Goal: Information Seeking & Learning: Learn about a topic

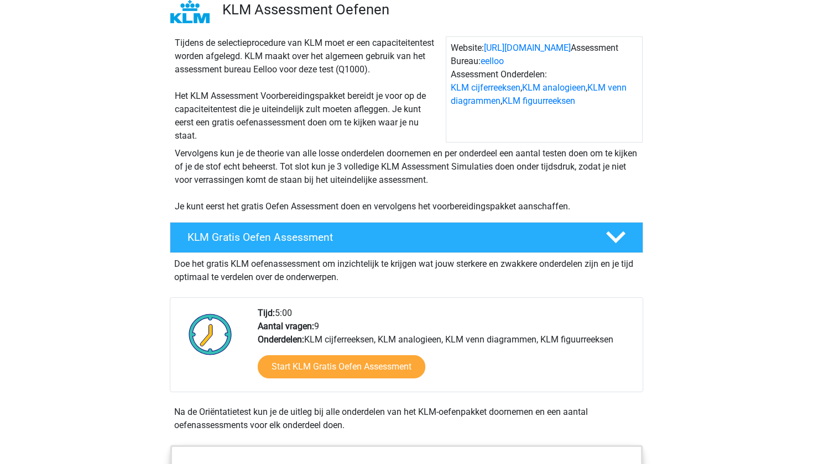
scroll to position [100, 0]
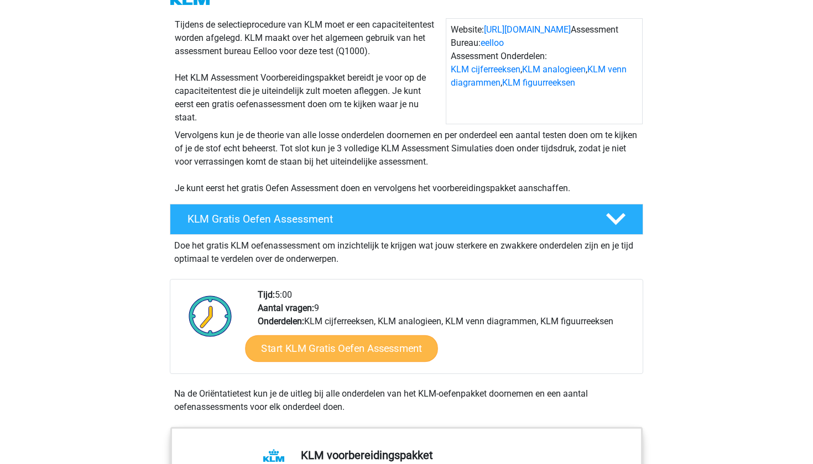
click at [312, 360] on link "Start KLM Gratis Oefen Assessment" at bounding box center [341, 348] width 192 height 27
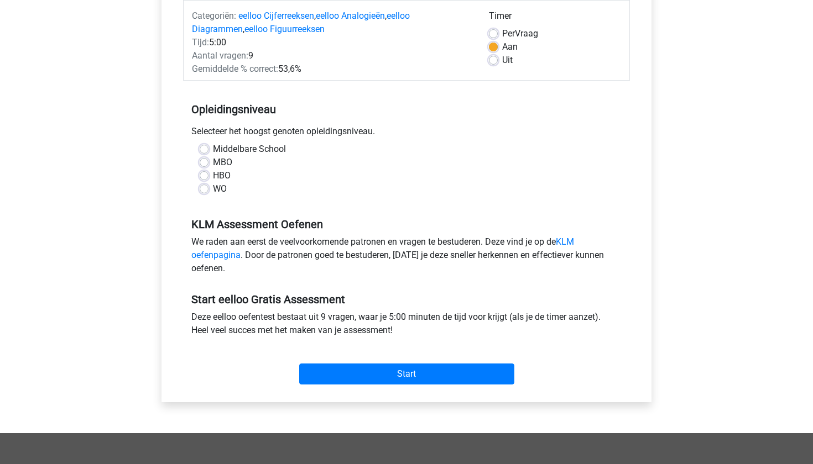
scroll to position [144, 0]
click at [217, 180] on label "HBO" at bounding box center [222, 175] width 18 height 13
click at [208, 180] on input "HBO" at bounding box center [204, 174] width 9 height 11
radio input "true"
click at [213, 189] on label "WO" at bounding box center [220, 188] width 14 height 13
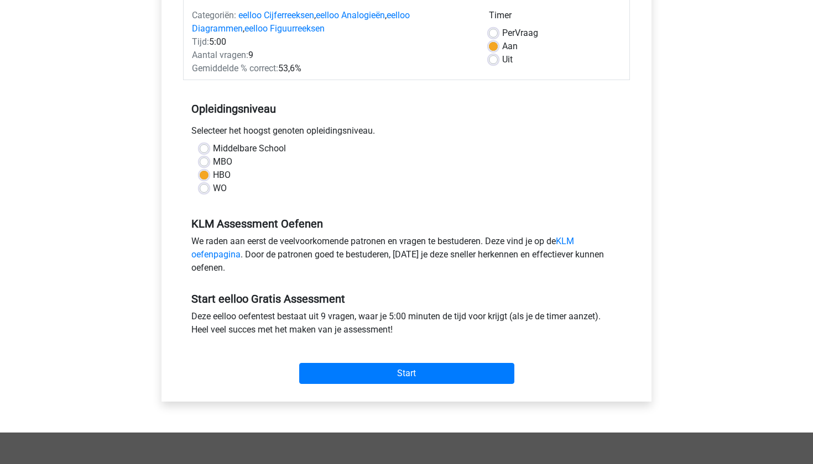
click at [208, 189] on input "WO" at bounding box center [204, 187] width 9 height 11
radio input "true"
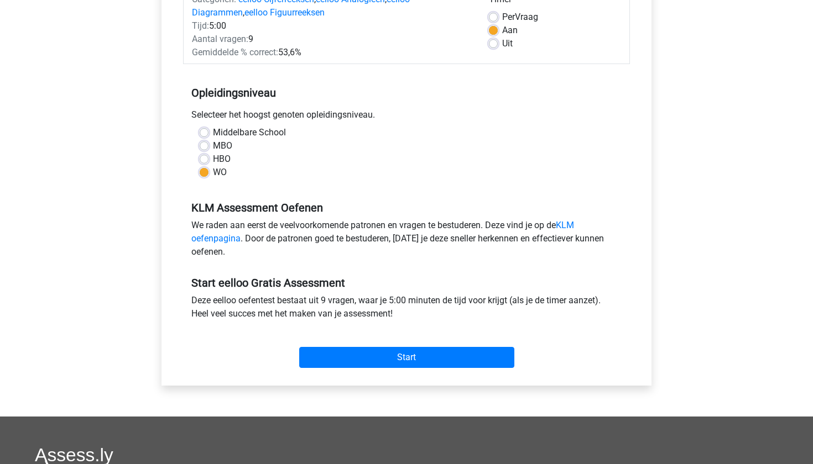
scroll to position [164, 0]
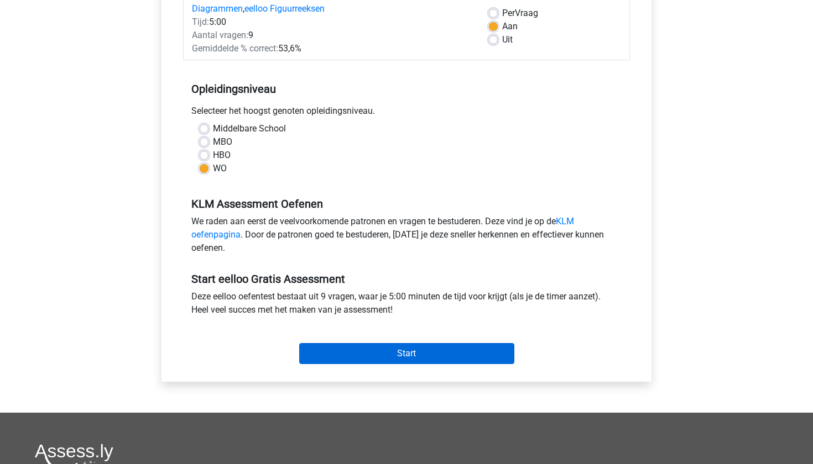
click at [353, 357] on input "Start" at bounding box center [406, 353] width 215 height 21
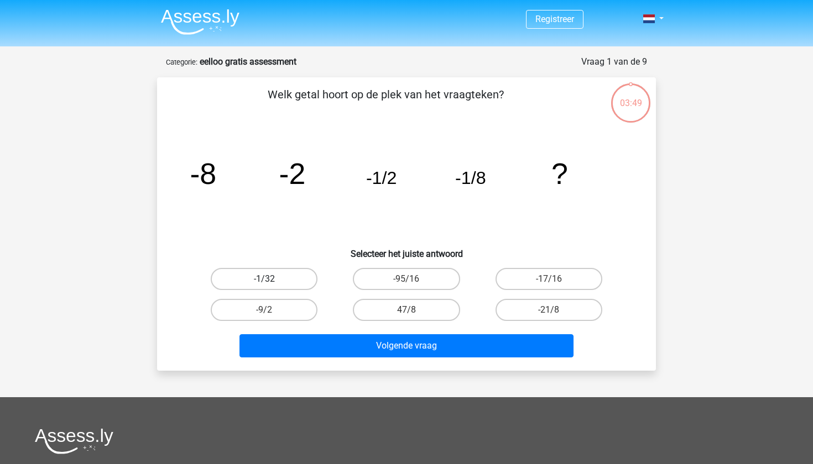
click at [295, 276] on label "-1/32" at bounding box center [264, 279] width 107 height 22
click at [271, 279] on input "-1/32" at bounding box center [267, 282] width 7 height 7
radio input "true"
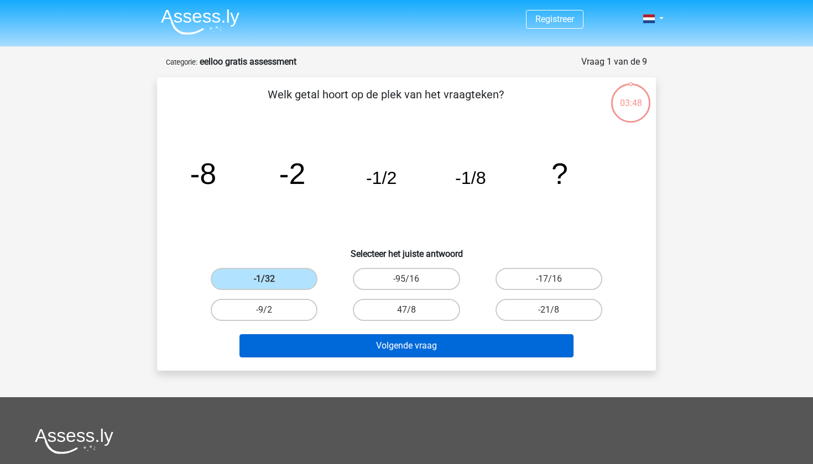
click at [389, 349] on button "Volgende vraag" at bounding box center [406, 346] width 335 height 23
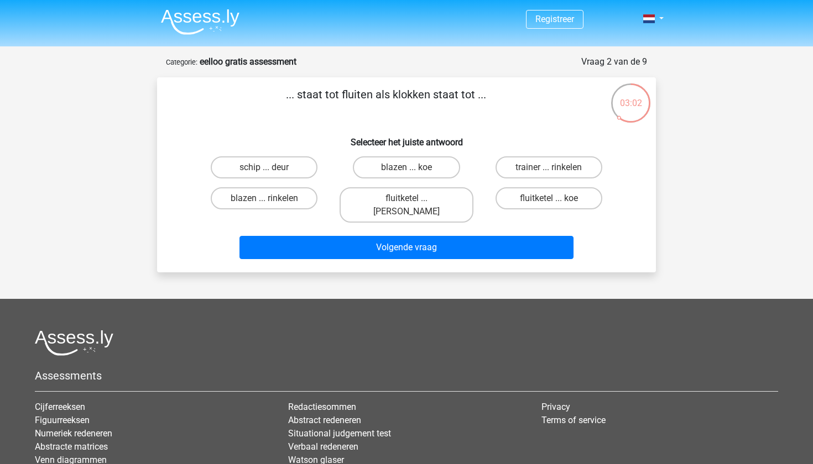
drag, startPoint x: 294, startPoint y: 92, endPoint x: 492, endPoint y: 94, distance: 198.0
click at [492, 94] on p "... staat tot fluiten als klokken staat tot ..." at bounding box center [386, 102] width 422 height 33
drag, startPoint x: 492, startPoint y: 94, endPoint x: 271, endPoint y: 92, distance: 220.6
click at [271, 92] on p "... staat tot fluiten als klokken staat tot ..." at bounding box center [386, 102] width 422 height 33
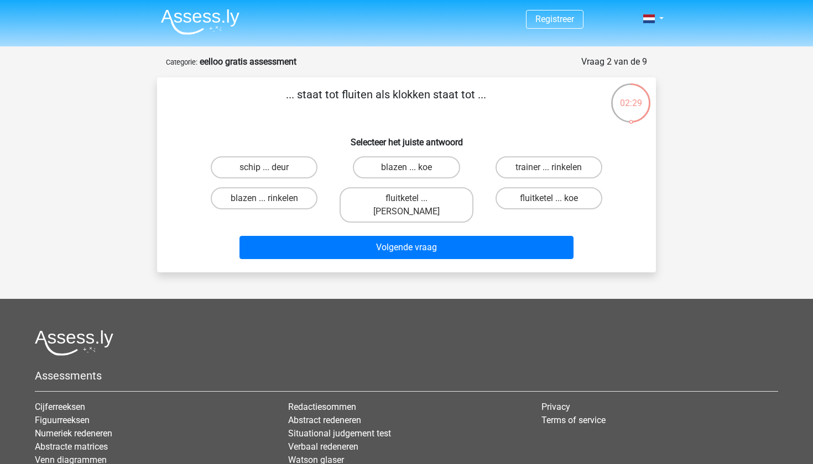
click at [736, 119] on div "Registreer" at bounding box center [406, 295] width 813 height 591
click at [424, 196] on label "fluitketel ... luiden" at bounding box center [406, 204] width 133 height 35
click at [414, 199] on input "fluitketel ... luiden" at bounding box center [409, 202] width 7 height 7
radio input "true"
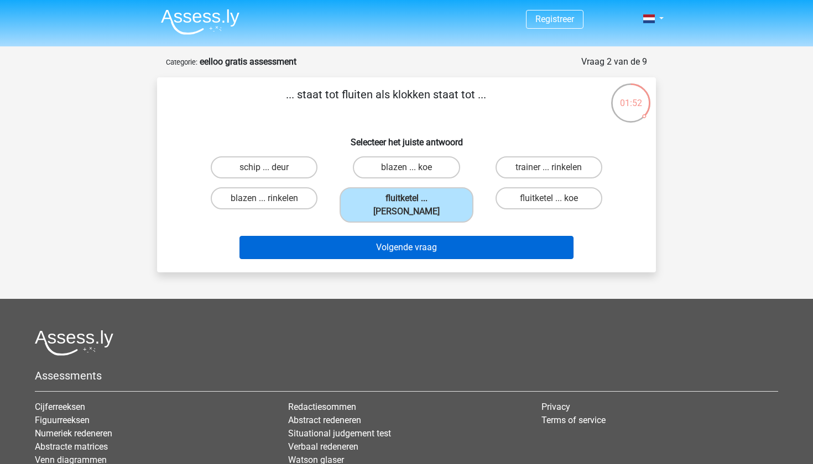
click at [419, 236] on button "Volgende vraag" at bounding box center [406, 247] width 335 height 23
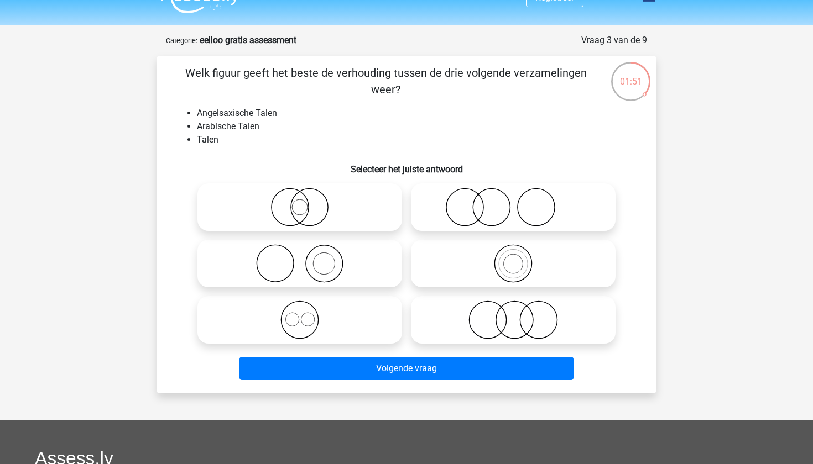
scroll to position [20, 0]
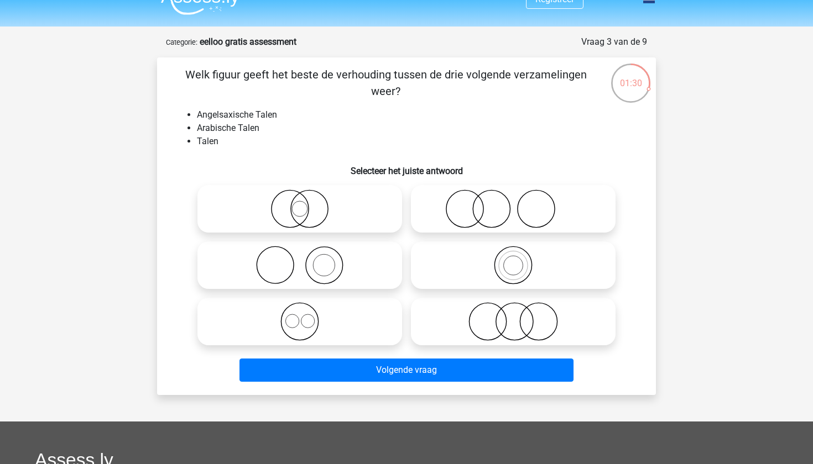
click at [345, 316] on icon at bounding box center [300, 321] width 196 height 39
click at [307, 316] on input "radio" at bounding box center [303, 312] width 7 height 7
radio input "true"
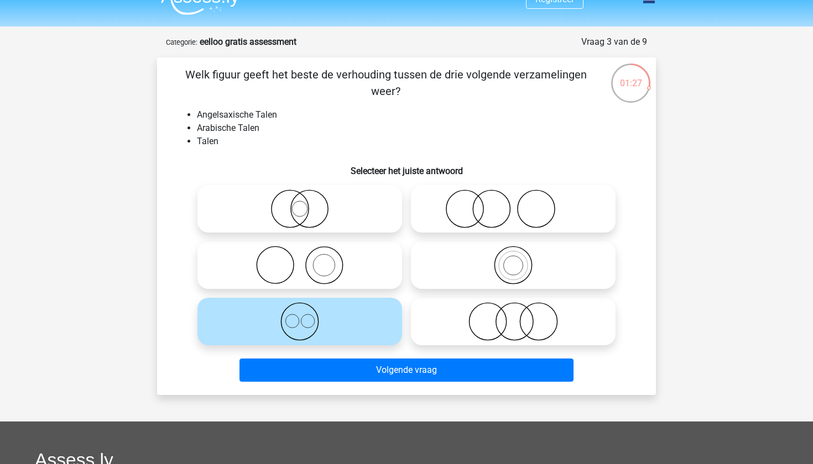
click at [365, 331] on icon at bounding box center [300, 321] width 196 height 39
click at [307, 316] on input "radio" at bounding box center [303, 312] width 7 height 7
click at [509, 143] on li "Talen" at bounding box center [417, 141] width 441 height 13
click at [479, 328] on icon at bounding box center [513, 321] width 196 height 39
click at [513, 316] on input "radio" at bounding box center [516, 312] width 7 height 7
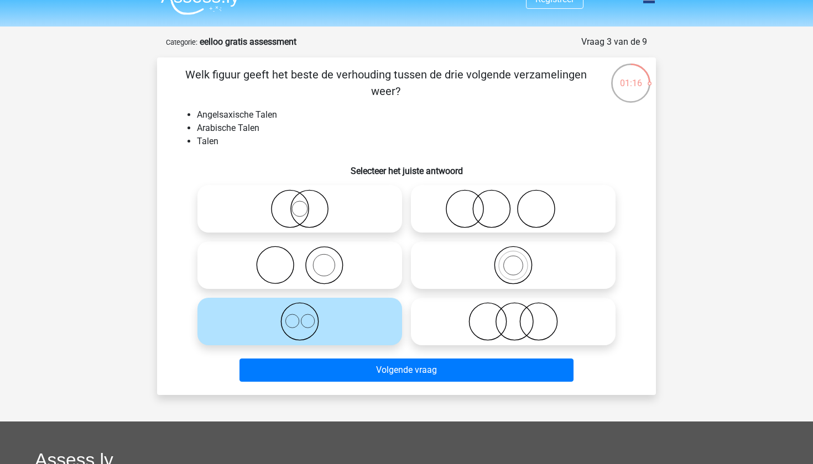
radio input "true"
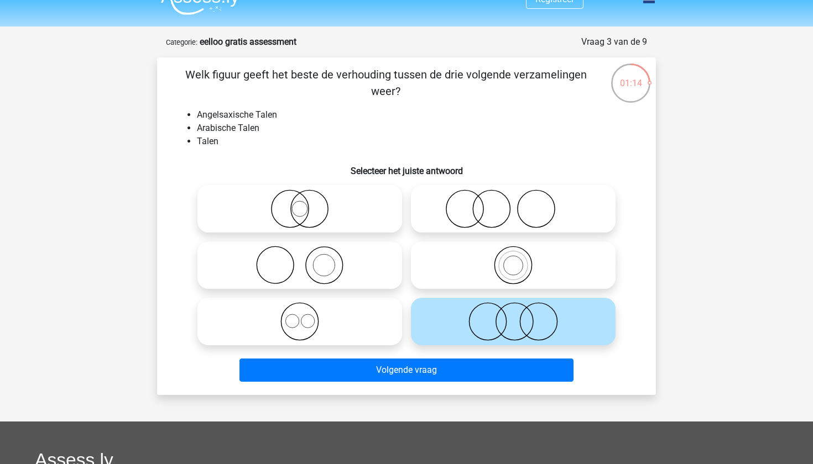
click at [363, 338] on icon at bounding box center [300, 321] width 196 height 39
click at [307, 316] on input "radio" at bounding box center [303, 312] width 7 height 7
radio input "true"
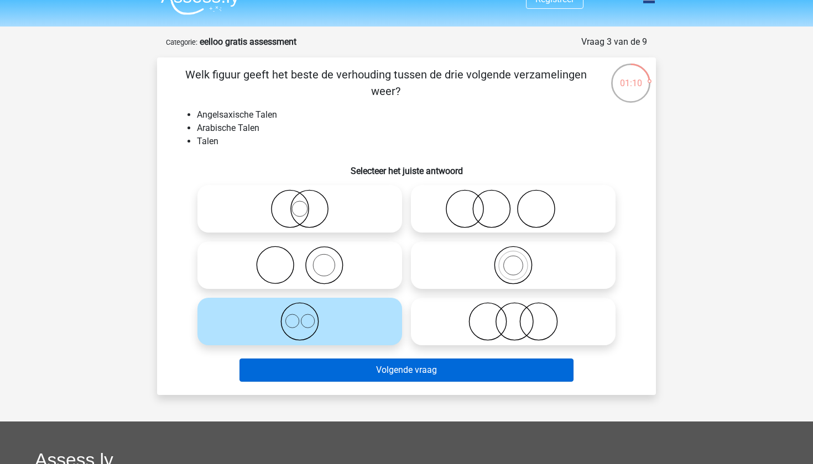
click at [393, 378] on button "Volgende vraag" at bounding box center [406, 370] width 335 height 23
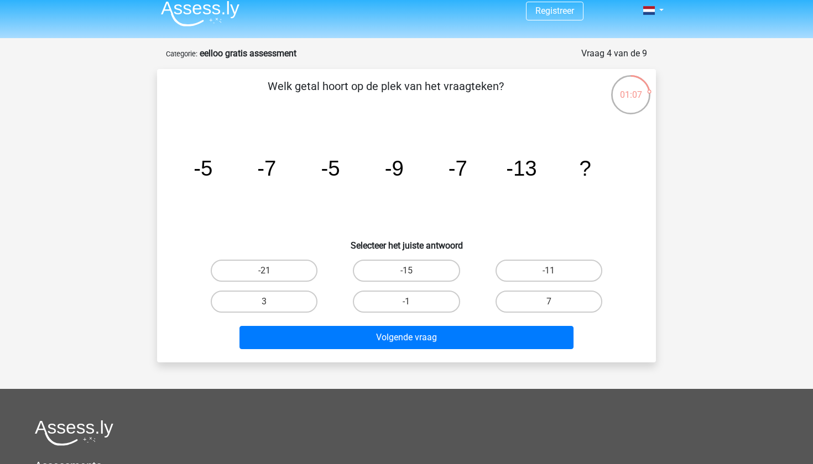
scroll to position [7, 0]
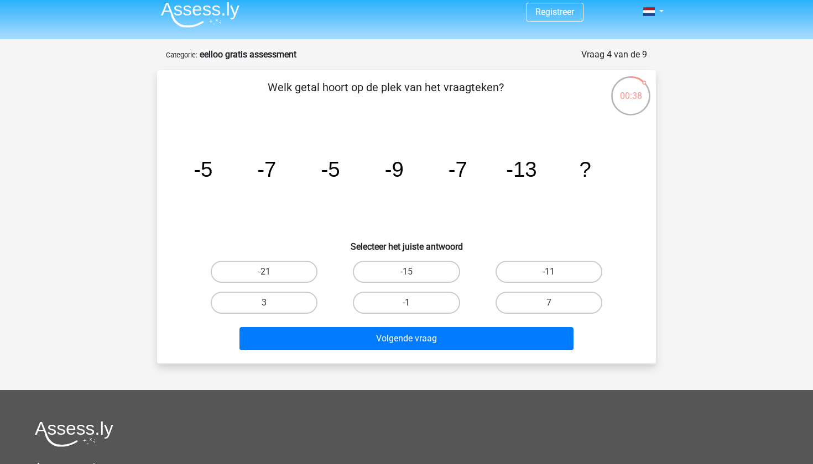
click at [549, 274] on input "-11" at bounding box center [552, 275] width 7 height 7
radio input "true"
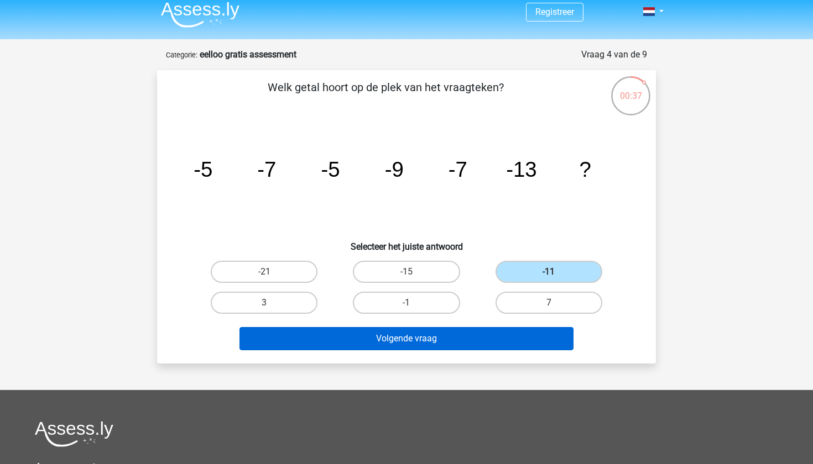
click at [464, 340] on button "Volgende vraag" at bounding box center [406, 338] width 335 height 23
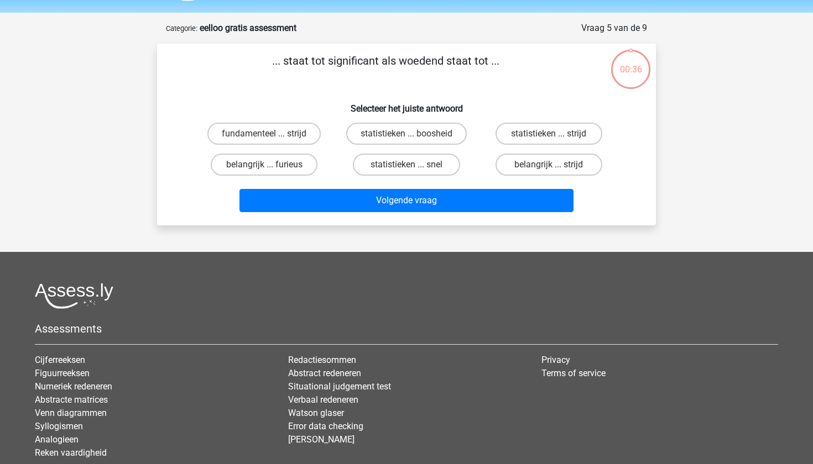
scroll to position [0, 0]
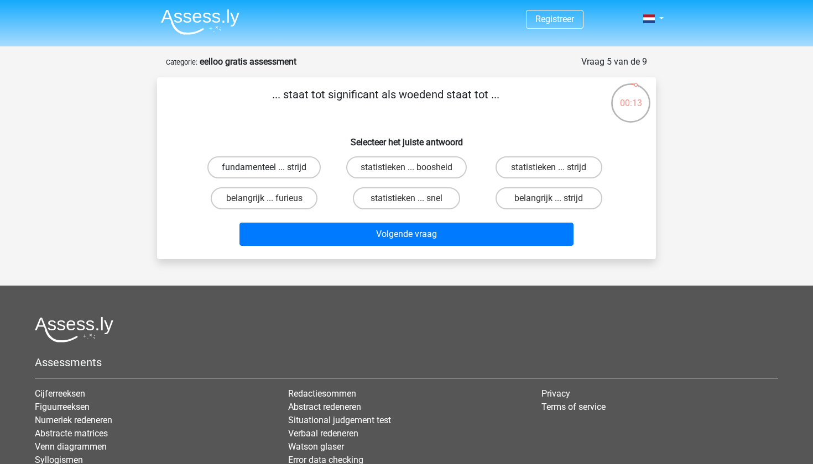
click at [248, 165] on label "fundamenteel ... strijd" at bounding box center [263, 167] width 113 height 22
click at [264, 168] on input "fundamenteel ... strijd" at bounding box center [267, 171] width 7 height 7
radio input "true"
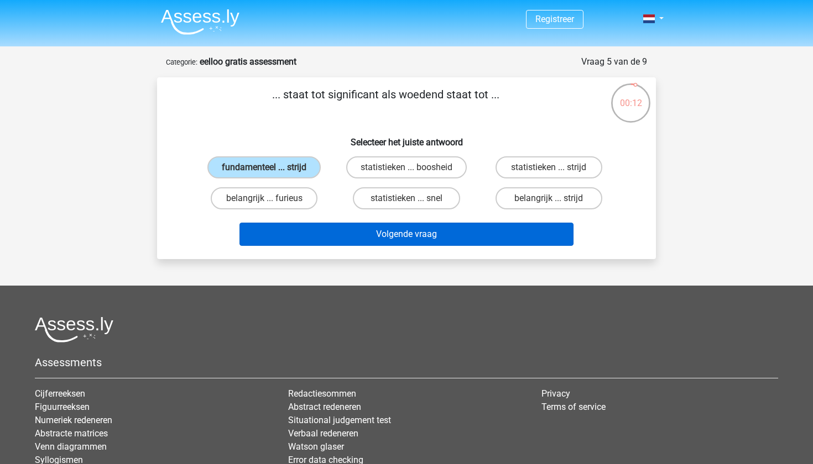
click at [331, 233] on button "Volgende vraag" at bounding box center [406, 234] width 335 height 23
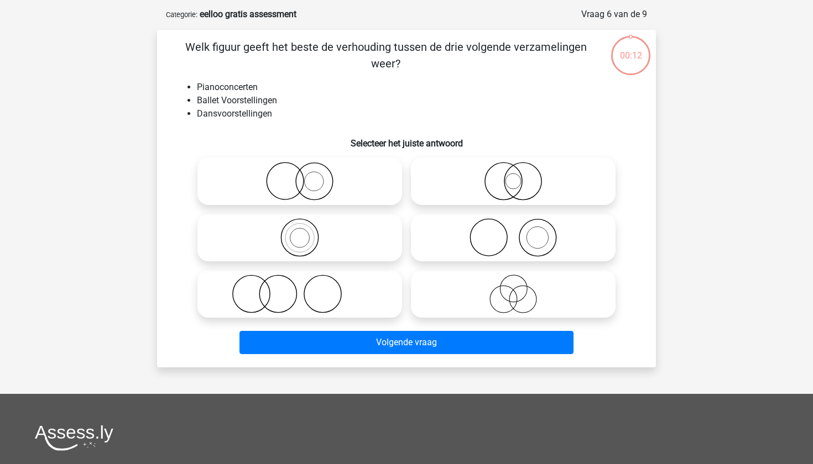
scroll to position [40, 0]
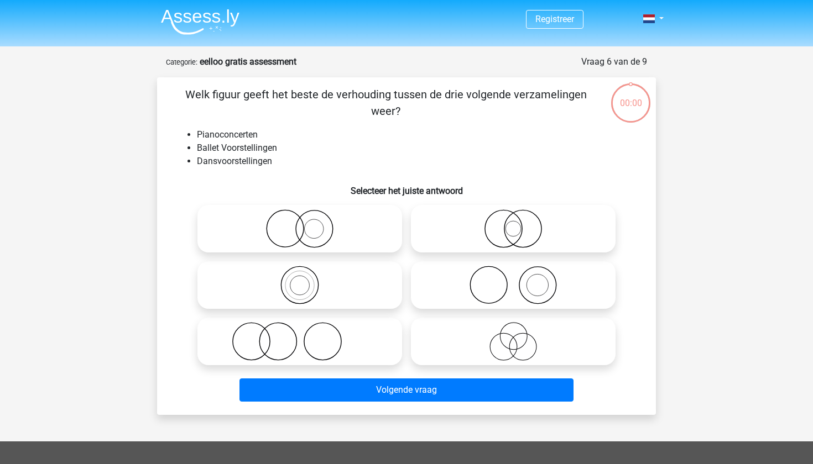
scroll to position [40, 0]
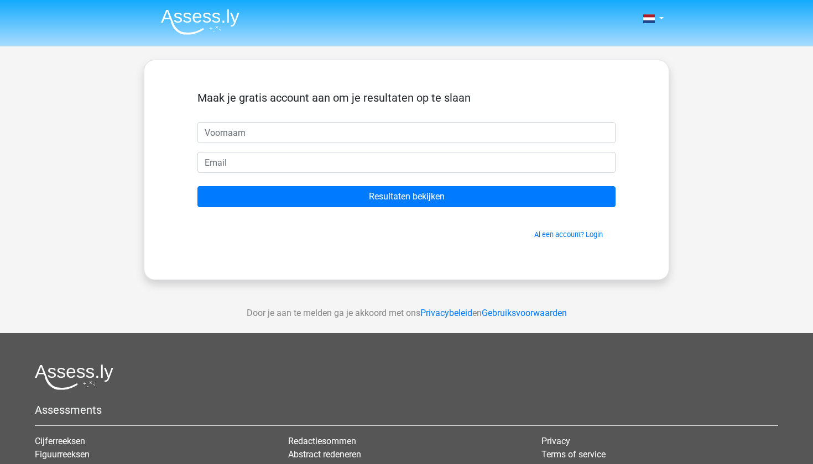
click at [203, 17] on img at bounding box center [200, 22] width 79 height 26
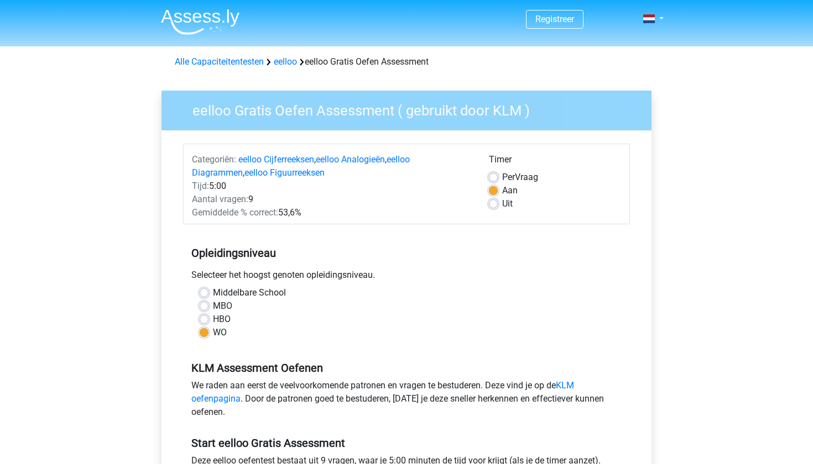
scroll to position [164, 0]
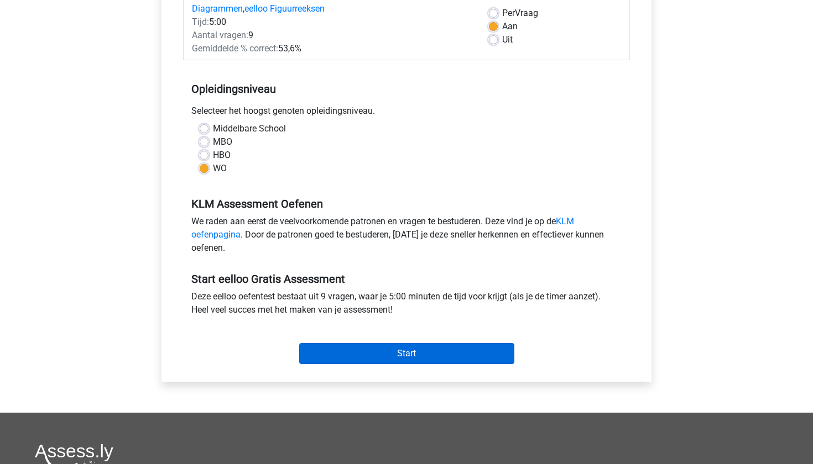
click at [328, 352] on input "Start" at bounding box center [406, 353] width 215 height 21
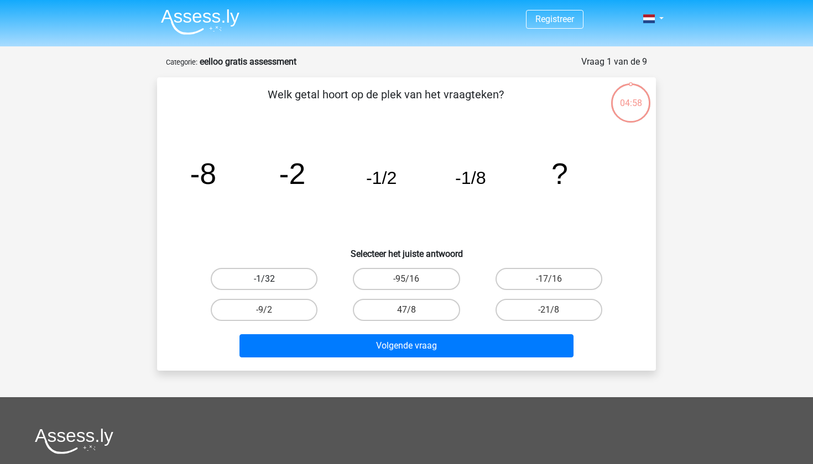
click at [295, 278] on label "-1/32" at bounding box center [264, 279] width 107 height 22
click at [271, 279] on input "-1/32" at bounding box center [267, 282] width 7 height 7
radio input "true"
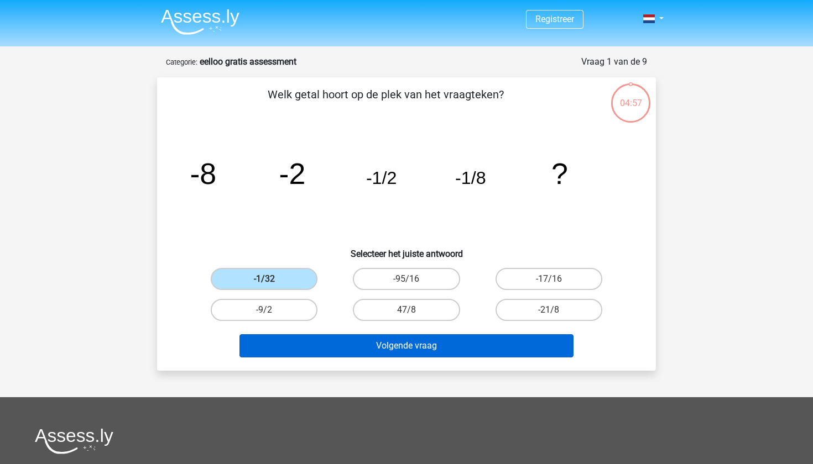
click at [310, 344] on button "Volgende vraag" at bounding box center [406, 346] width 335 height 23
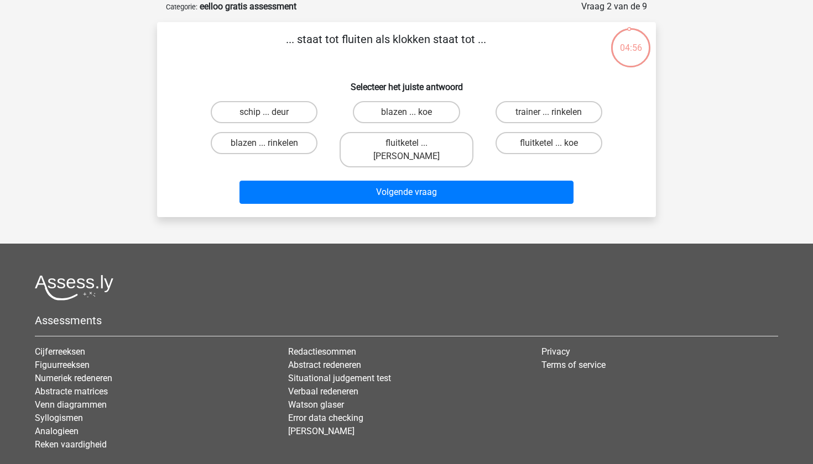
scroll to position [36, 0]
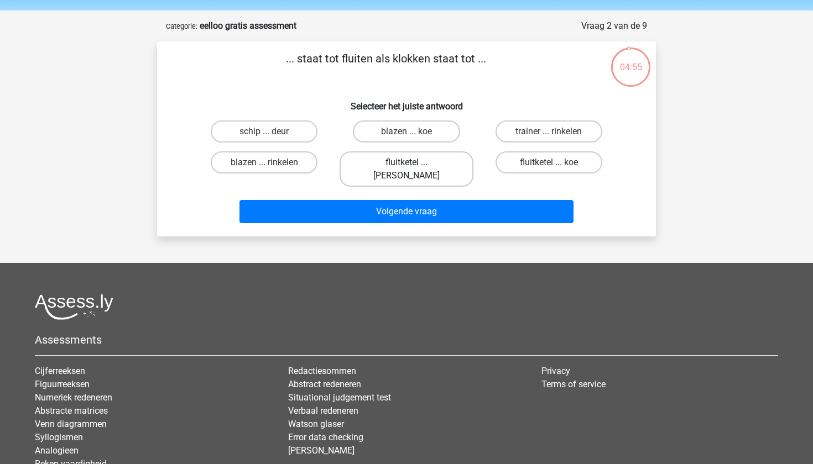
click at [394, 156] on label "fluitketel ... luiden" at bounding box center [406, 169] width 133 height 35
click at [406, 163] on input "fluitketel ... luiden" at bounding box center [409, 166] width 7 height 7
radio input "true"
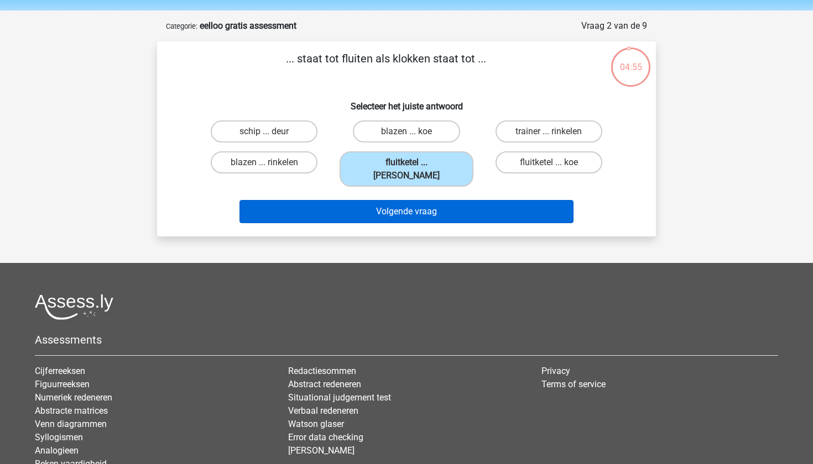
click at [388, 204] on button "Volgende vraag" at bounding box center [406, 211] width 335 height 23
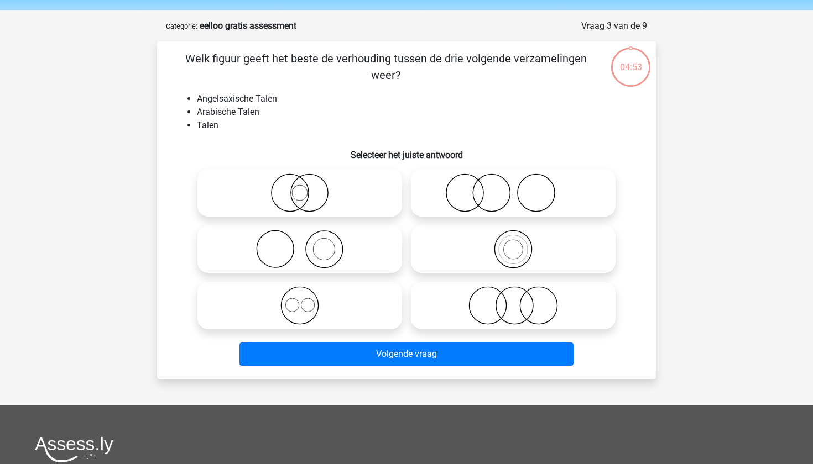
scroll to position [55, 0]
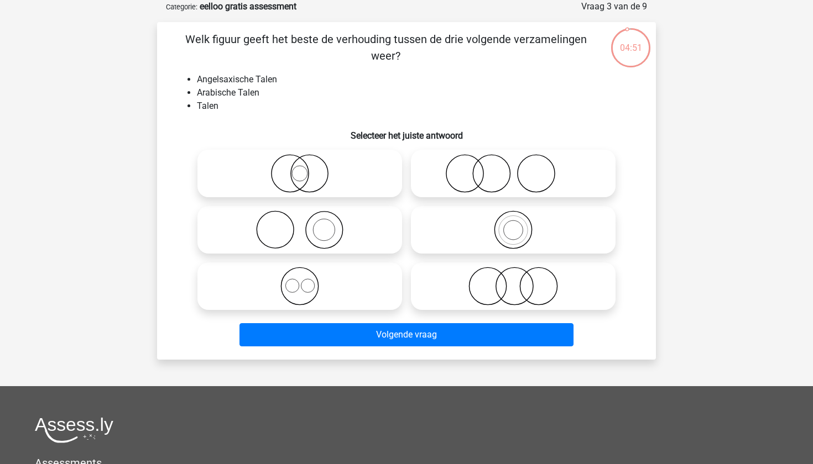
click at [341, 286] on icon at bounding box center [300, 286] width 196 height 39
click at [307, 281] on input "radio" at bounding box center [303, 277] width 7 height 7
radio input "true"
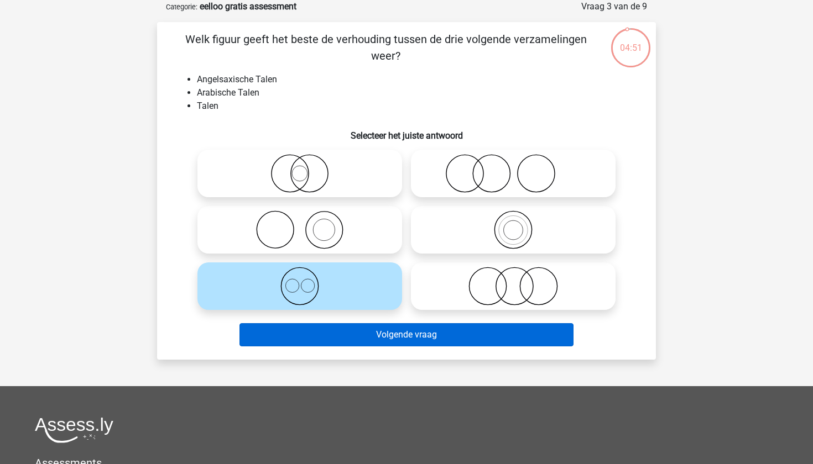
click at [351, 326] on button "Volgende vraag" at bounding box center [406, 334] width 335 height 23
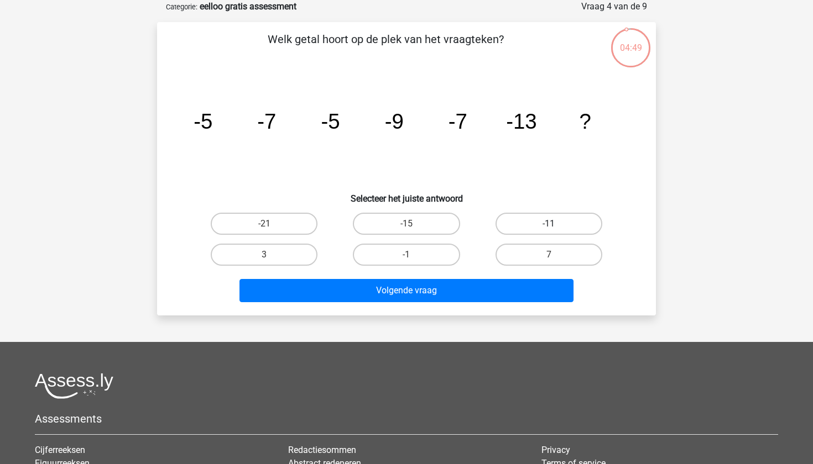
click at [520, 214] on label "-11" at bounding box center [548, 224] width 107 height 22
click at [549, 224] on input "-11" at bounding box center [552, 227] width 7 height 7
radio input "true"
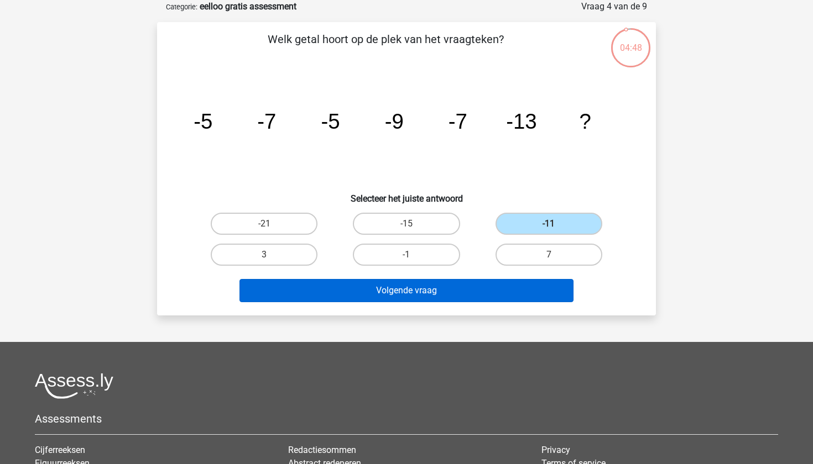
click at [477, 291] on button "Volgende vraag" at bounding box center [406, 290] width 335 height 23
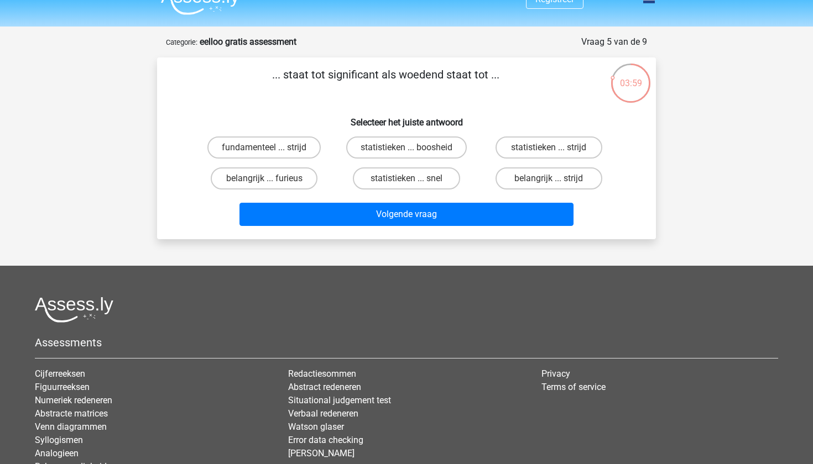
scroll to position [17, 0]
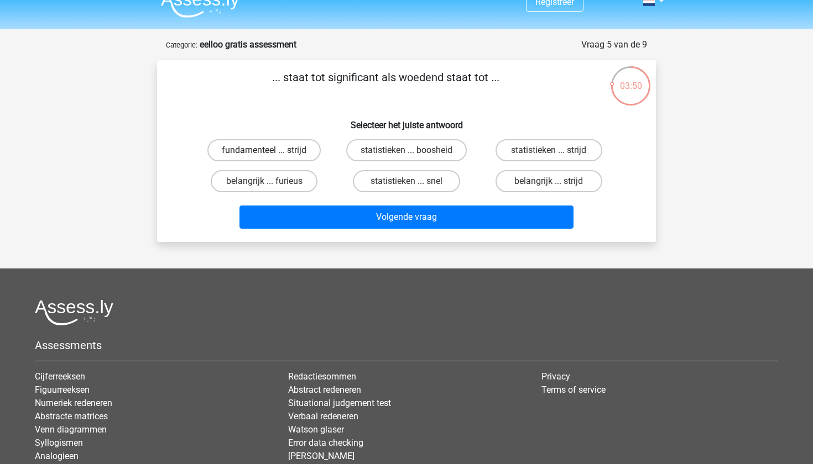
click at [309, 144] on label "fundamenteel ... strijd" at bounding box center [263, 150] width 113 height 22
click at [271, 150] on input "fundamenteel ... strijd" at bounding box center [267, 153] width 7 height 7
radio input "true"
click at [301, 178] on label "belangrijk ... furieus" at bounding box center [264, 181] width 107 height 22
click at [271, 181] on input "belangrijk ... furieus" at bounding box center [267, 184] width 7 height 7
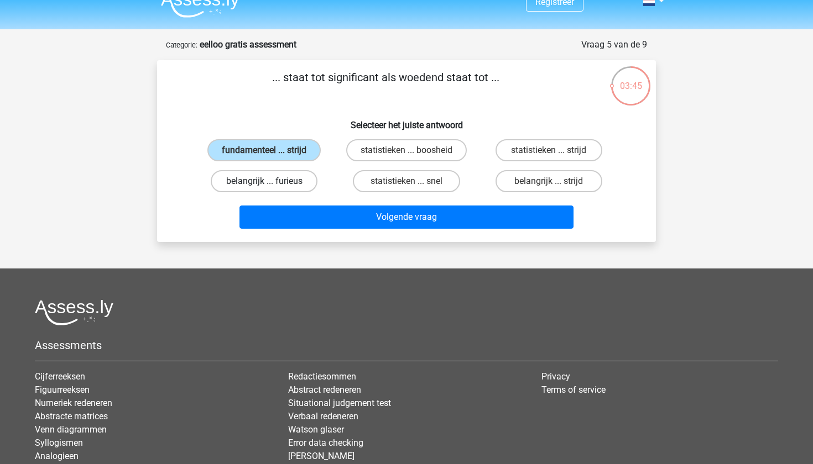
radio input "true"
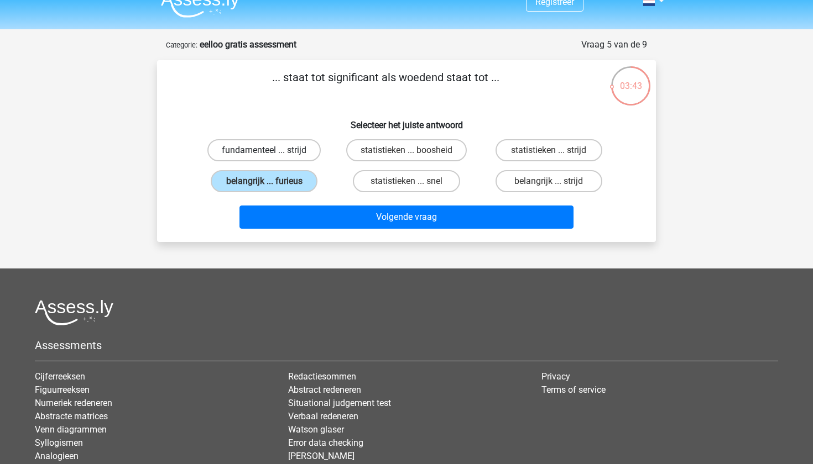
click at [293, 161] on label "fundamenteel ... strijd" at bounding box center [263, 150] width 113 height 22
click at [271, 158] on input "fundamenteel ... strijd" at bounding box center [267, 153] width 7 height 7
radio input "true"
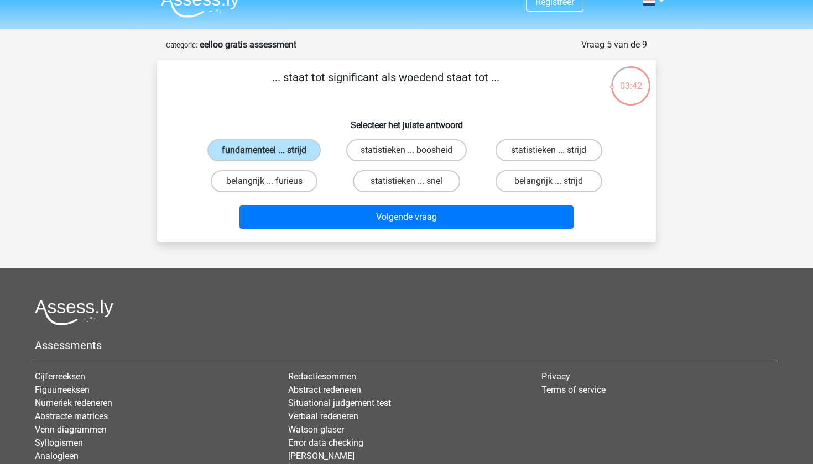
drag, startPoint x: 275, startPoint y: 77, endPoint x: 571, endPoint y: 76, distance: 295.3
click at [571, 76] on p "... staat tot significant als woedend staat tot ..." at bounding box center [386, 85] width 422 height 33
copy p ".. staat tot significant als woedend staat tot ..."
click at [286, 182] on label "belangrijk ... furieus" at bounding box center [264, 181] width 107 height 22
click at [271, 182] on input "belangrijk ... furieus" at bounding box center [267, 184] width 7 height 7
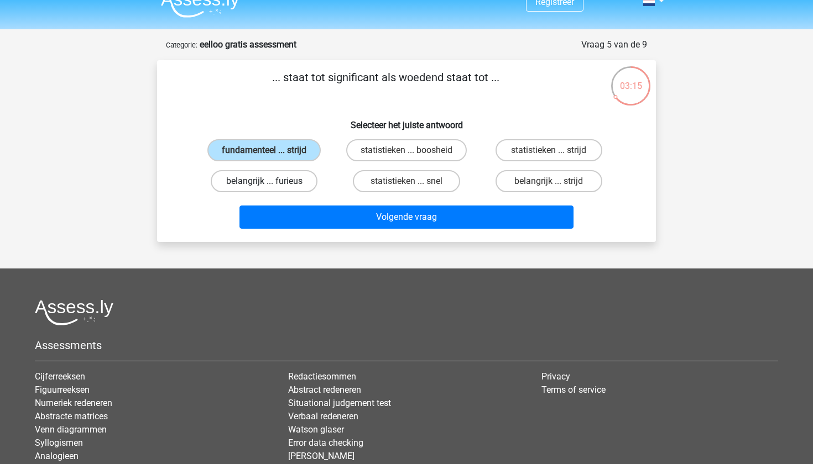
radio input "true"
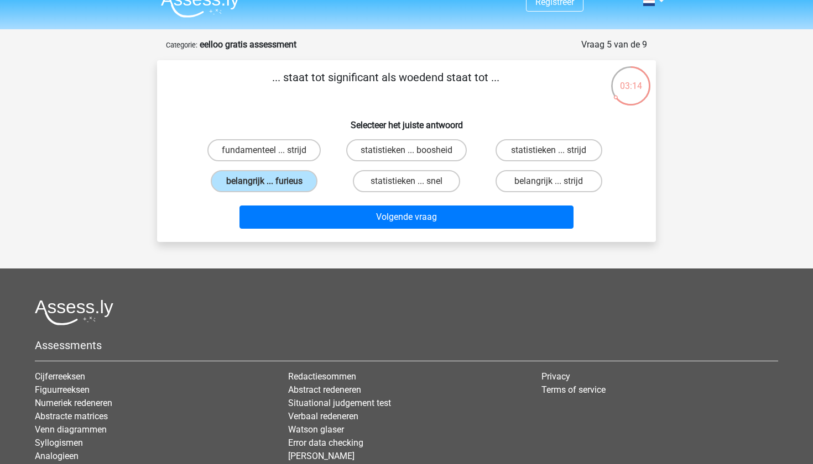
click at [566, 101] on p "... staat tot significant als woedend staat tot ..." at bounding box center [386, 85] width 422 height 33
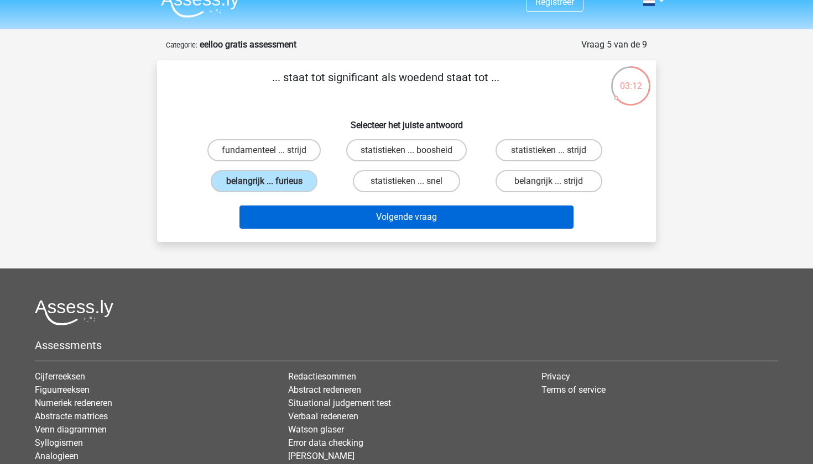
click at [447, 222] on button "Volgende vraag" at bounding box center [406, 217] width 335 height 23
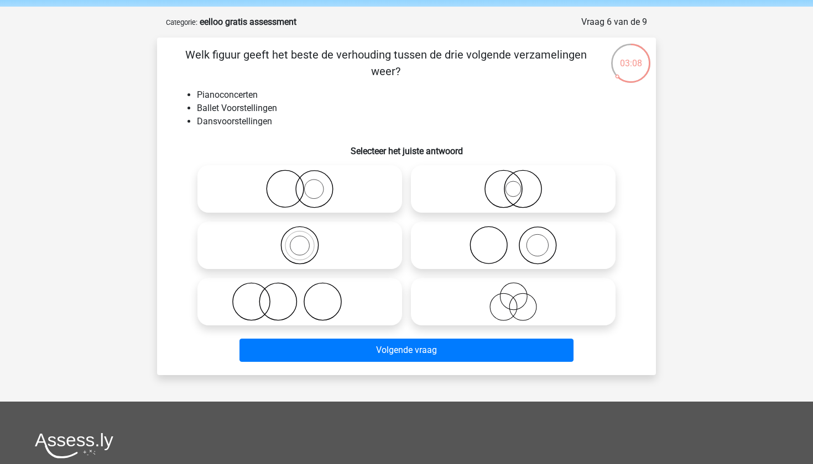
scroll to position [30, 0]
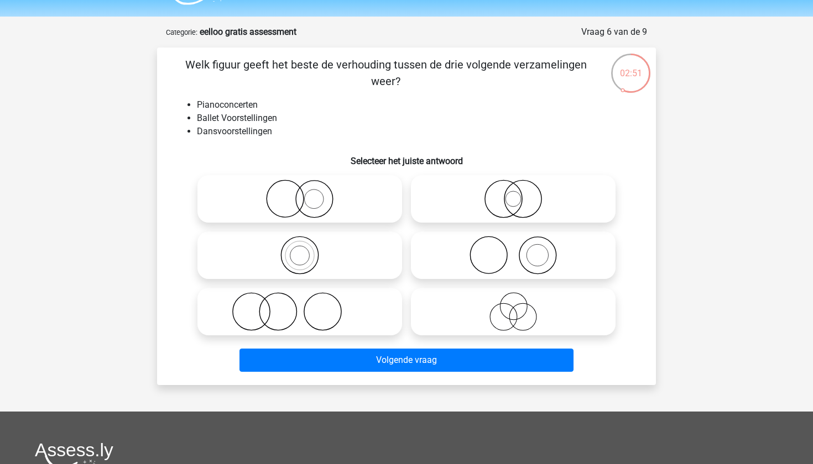
click at [277, 195] on icon at bounding box center [300, 199] width 196 height 39
click at [300, 194] on input "radio" at bounding box center [303, 189] width 7 height 7
radio input "true"
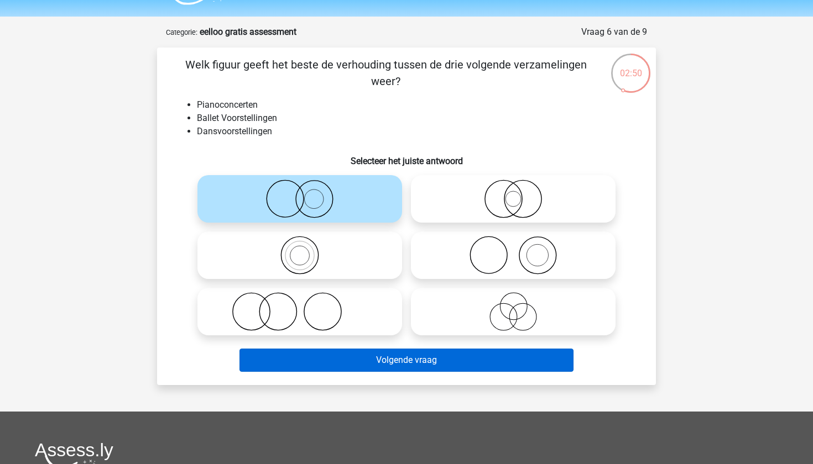
click at [353, 363] on button "Volgende vraag" at bounding box center [406, 360] width 335 height 23
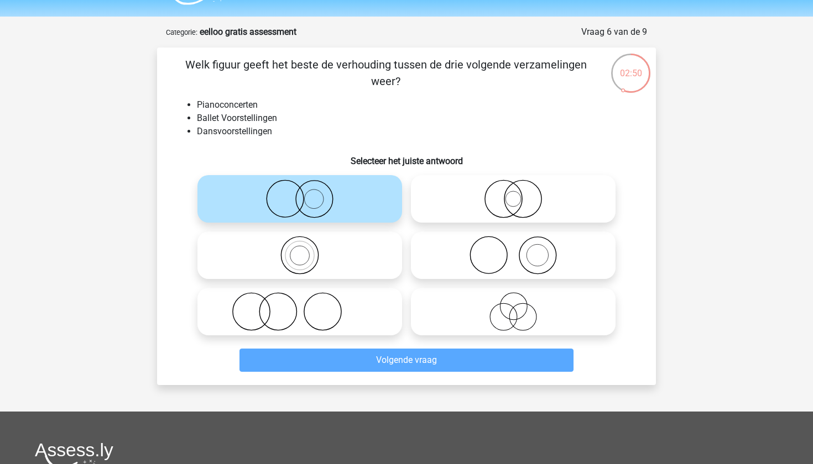
scroll to position [55, 0]
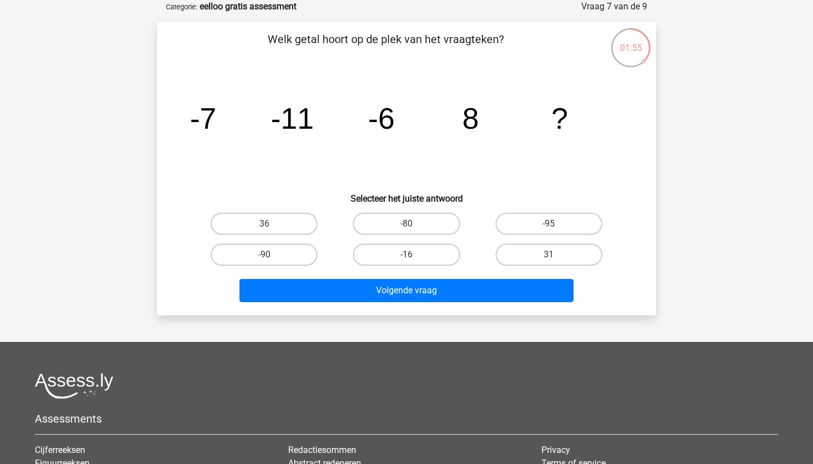
drag, startPoint x: 190, startPoint y: 120, endPoint x: 479, endPoint y: 119, distance: 288.6
click at [479, 120] on icon "image/svg+xml -7 -11 -6 8 ?" at bounding box center [407, 129] width 446 height 112
click at [479, 119] on icon "image/svg+xml -7 -11 -6 8 ?" at bounding box center [407, 129] width 446 height 112
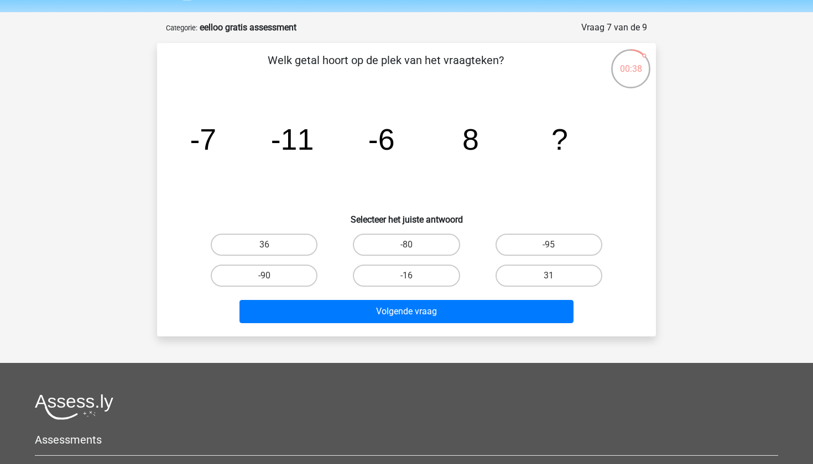
scroll to position [35, 0]
click at [525, 281] on label "31" at bounding box center [548, 275] width 107 height 22
click at [549, 281] on input "31" at bounding box center [552, 278] width 7 height 7
radio input "true"
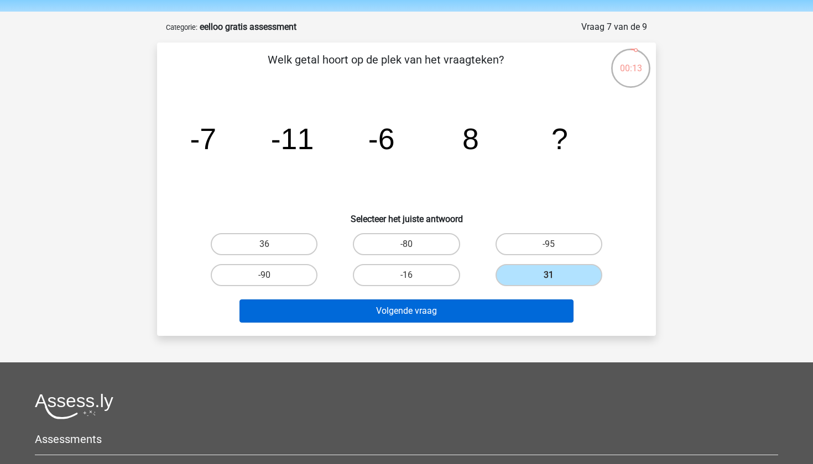
click at [495, 307] on button "Volgende vraag" at bounding box center [406, 311] width 335 height 23
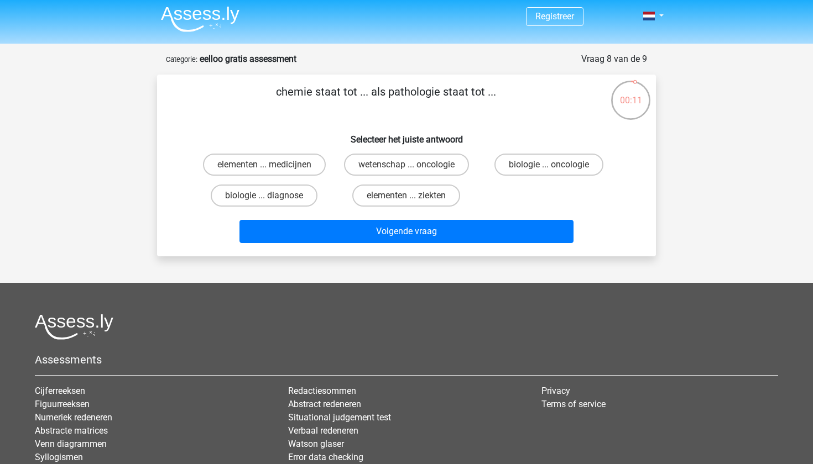
scroll to position [0, 0]
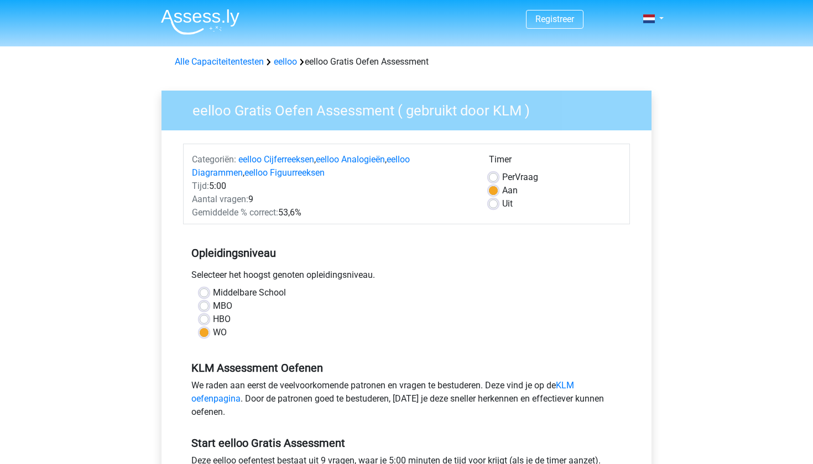
scroll to position [164, 0]
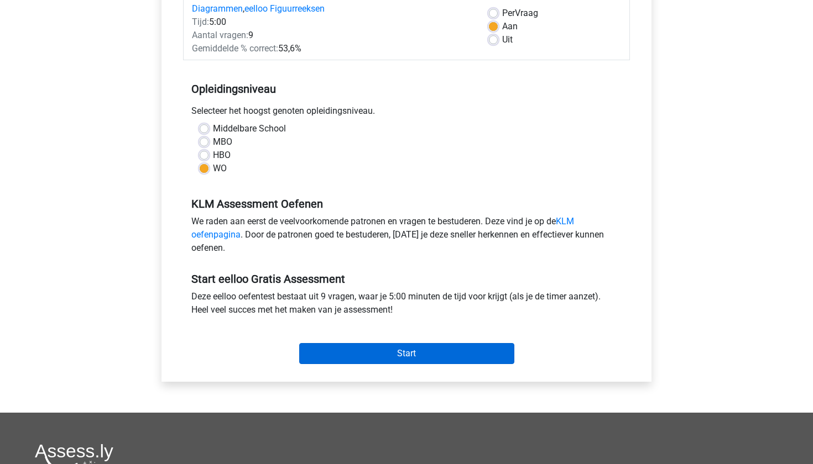
click at [388, 359] on input "Start" at bounding box center [406, 353] width 215 height 21
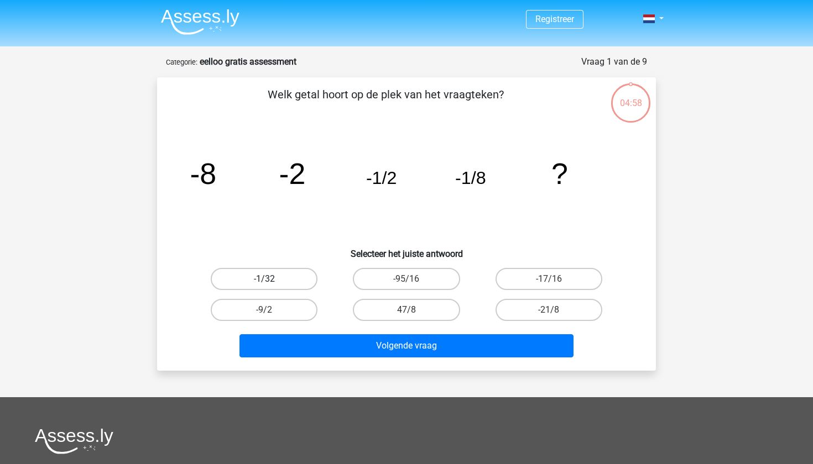
click at [290, 281] on label "-1/32" at bounding box center [264, 279] width 107 height 22
click at [271, 281] on input "-1/32" at bounding box center [267, 282] width 7 height 7
radio input "true"
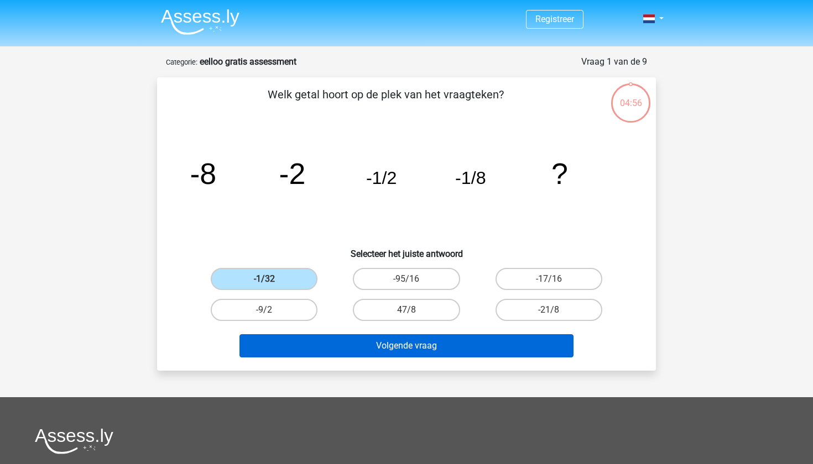
click at [386, 347] on button "Volgende vraag" at bounding box center [406, 346] width 335 height 23
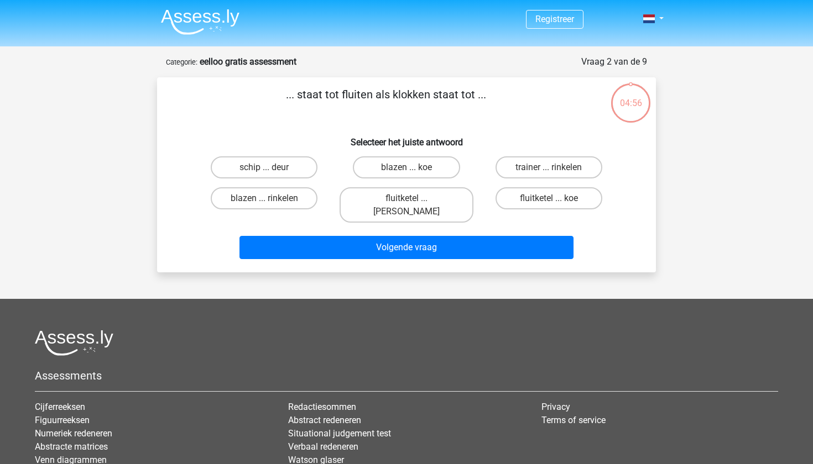
scroll to position [55, 0]
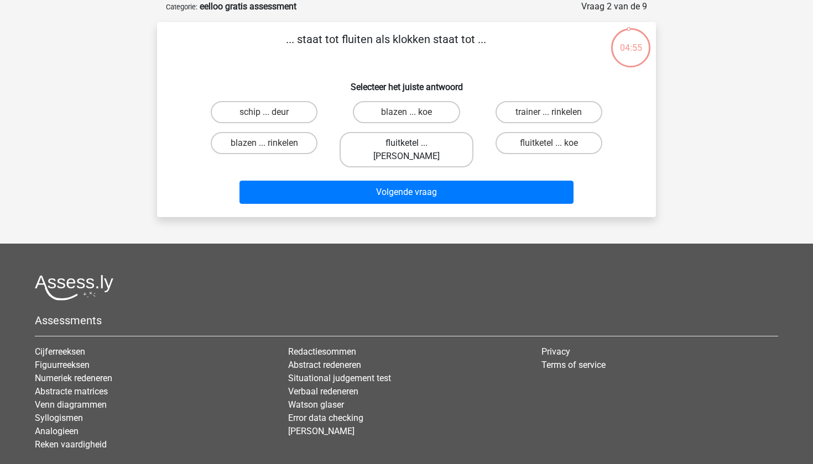
click at [377, 145] on label "fluitketel ... luiden" at bounding box center [406, 149] width 133 height 35
click at [406, 145] on input "fluitketel ... luiden" at bounding box center [409, 146] width 7 height 7
radio input "true"
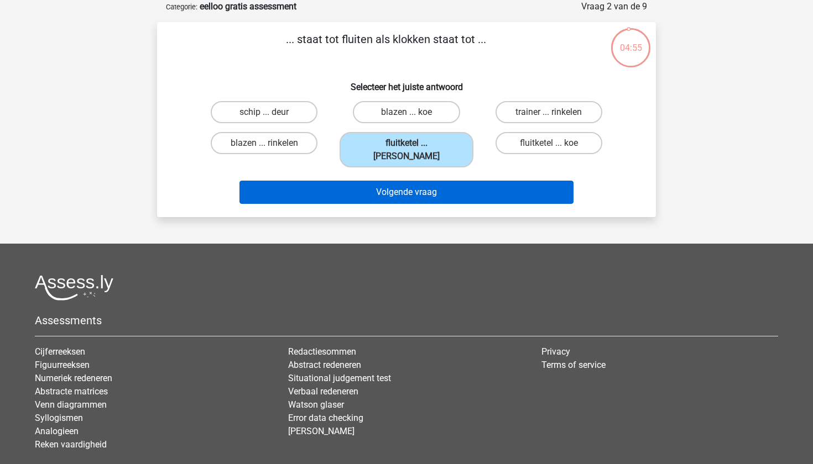
click at [365, 187] on button "Volgende vraag" at bounding box center [406, 192] width 335 height 23
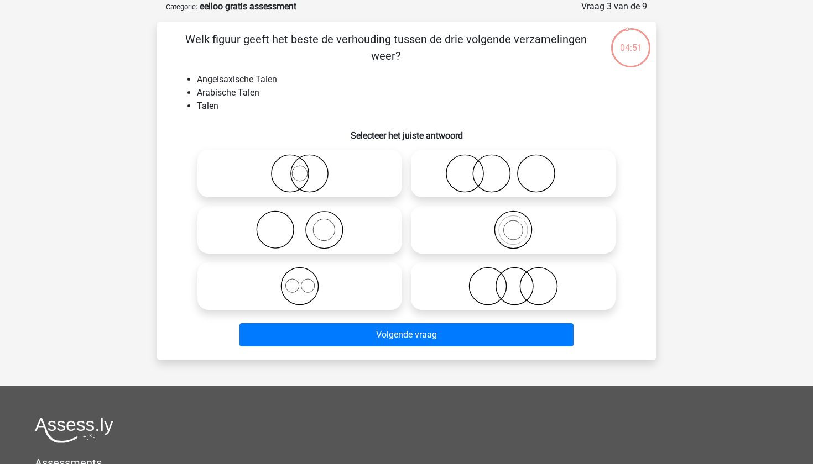
click at [330, 158] on icon at bounding box center [300, 173] width 196 height 39
click at [307, 161] on input "radio" at bounding box center [303, 164] width 7 height 7
radio input "true"
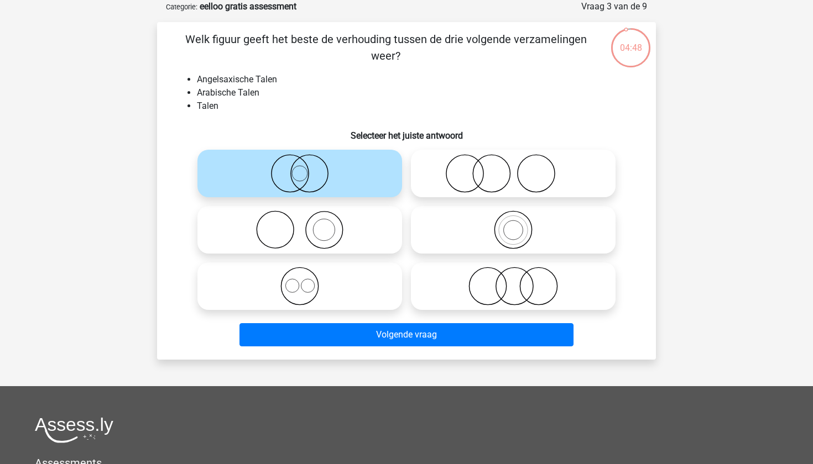
click at [335, 310] on label at bounding box center [299, 287] width 205 height 48
click at [307, 281] on input "radio" at bounding box center [303, 277] width 7 height 7
radio input "true"
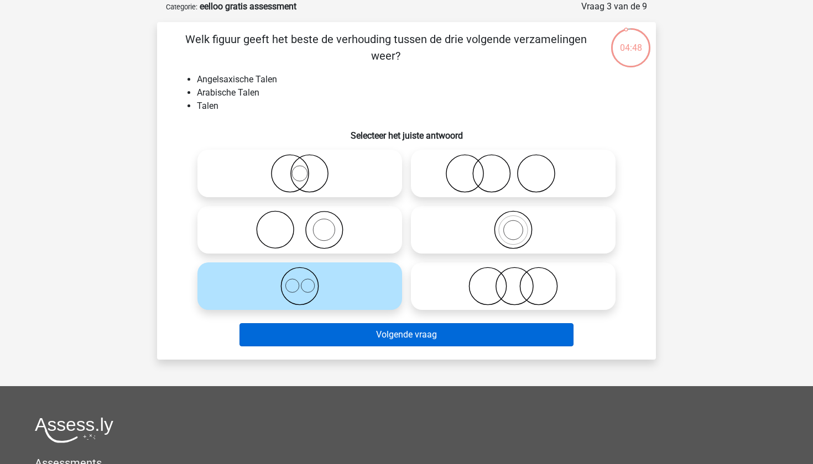
click at [366, 340] on button "Volgende vraag" at bounding box center [406, 334] width 335 height 23
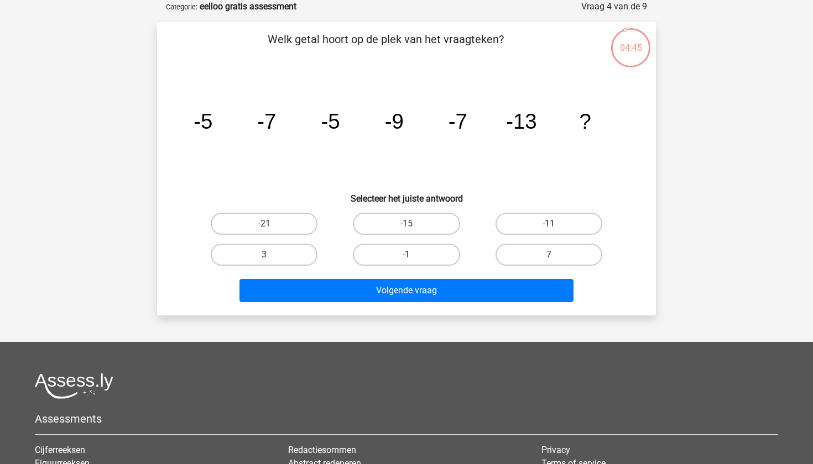
click at [528, 214] on label "-11" at bounding box center [548, 224] width 107 height 22
click at [549, 224] on input "-11" at bounding box center [552, 227] width 7 height 7
radio input "true"
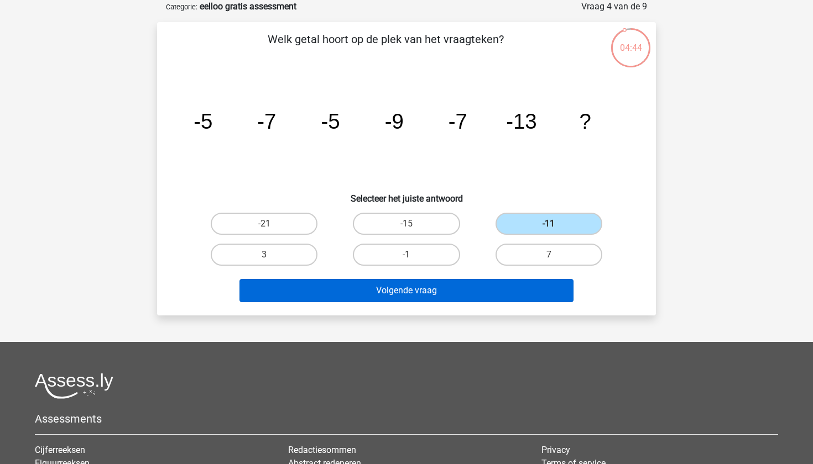
click at [496, 287] on button "Volgende vraag" at bounding box center [406, 290] width 335 height 23
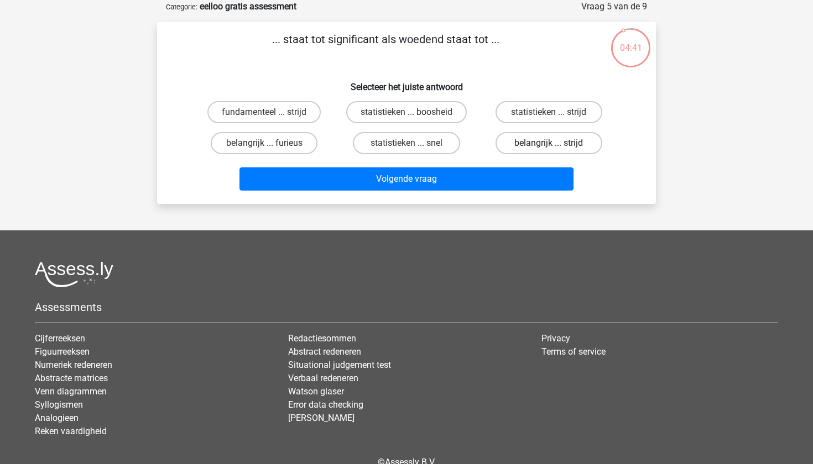
click at [558, 145] on label "belangrijk ... strijd" at bounding box center [548, 143] width 107 height 22
click at [556, 145] on input "belangrijk ... strijd" at bounding box center [552, 146] width 7 height 7
radio input "true"
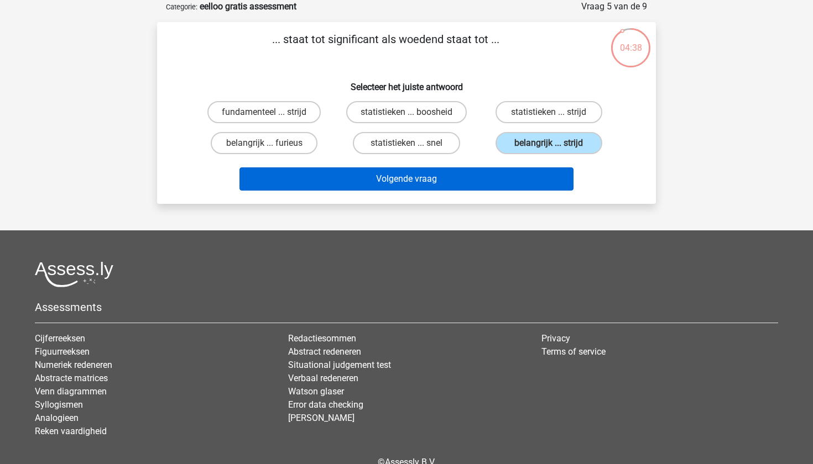
click at [469, 182] on button "Volgende vraag" at bounding box center [406, 179] width 335 height 23
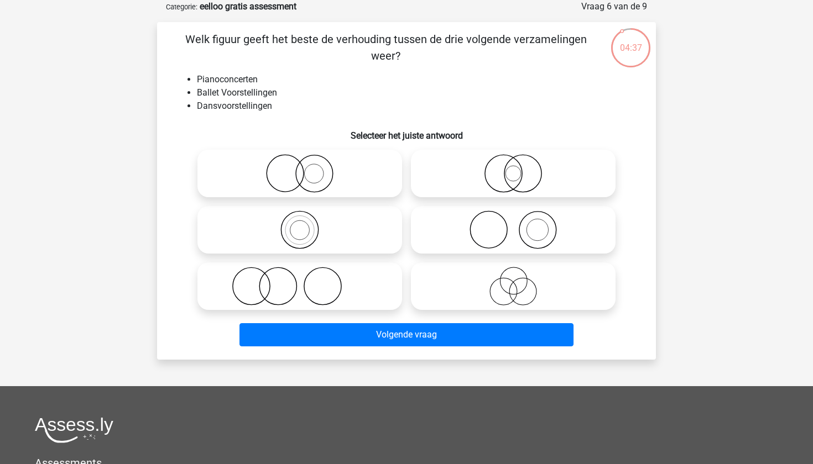
click at [374, 169] on icon at bounding box center [300, 173] width 196 height 39
click at [307, 168] on input "radio" at bounding box center [303, 164] width 7 height 7
radio input "true"
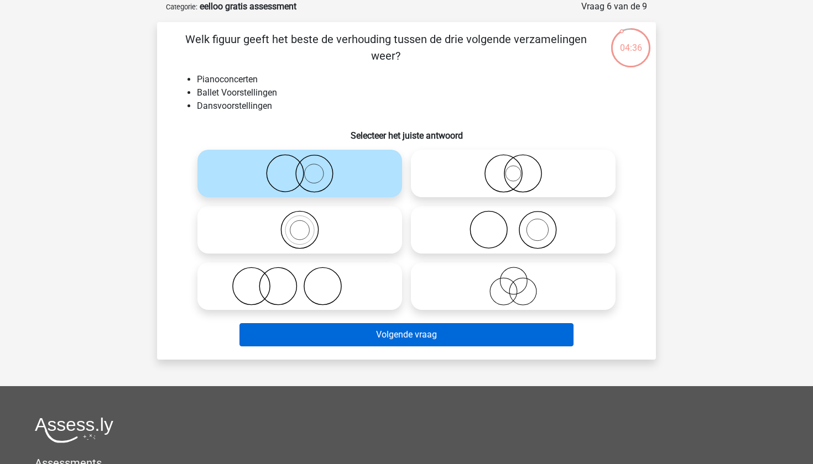
click at [372, 333] on button "Volgende vraag" at bounding box center [406, 334] width 335 height 23
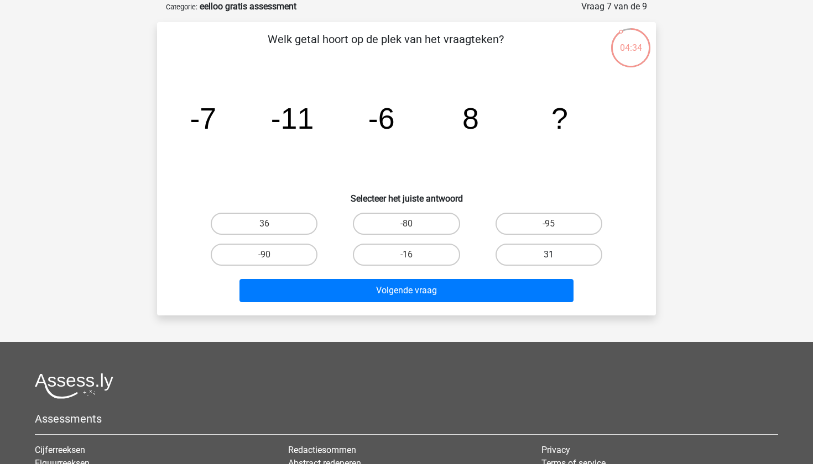
click at [558, 254] on label "31" at bounding box center [548, 255] width 107 height 22
click at [556, 255] on input "31" at bounding box center [552, 258] width 7 height 7
radio input "true"
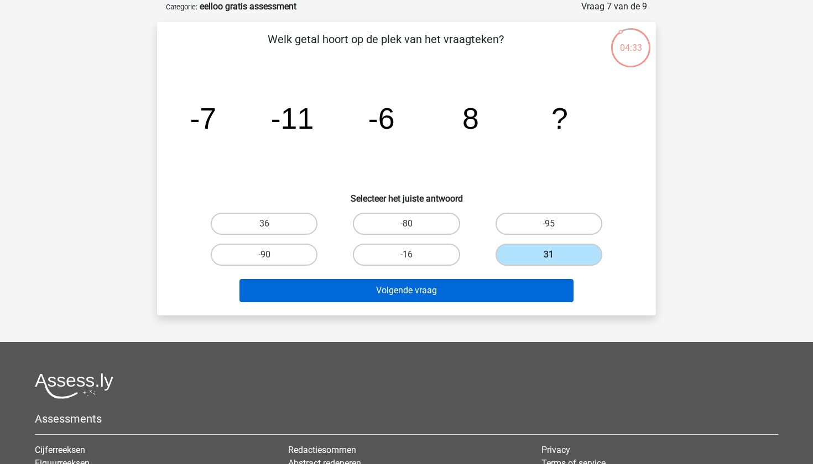
click at [503, 285] on button "Volgende vraag" at bounding box center [406, 290] width 335 height 23
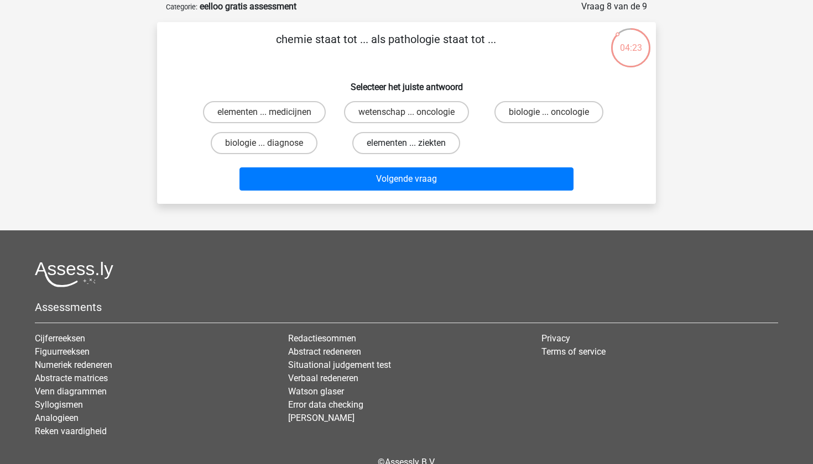
click at [426, 152] on label "elementen ... ziekten" at bounding box center [406, 143] width 108 height 22
click at [414, 150] on input "elementen ... ziekten" at bounding box center [409, 146] width 7 height 7
radio input "true"
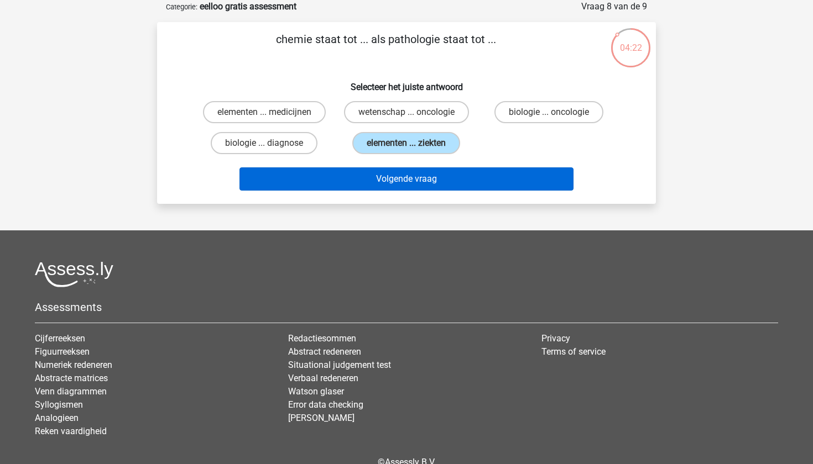
click at [419, 173] on button "Volgende vraag" at bounding box center [406, 179] width 335 height 23
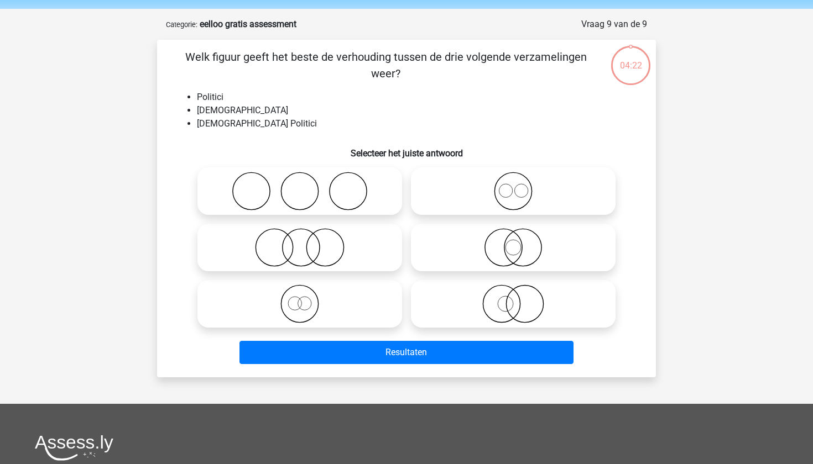
scroll to position [34, 0]
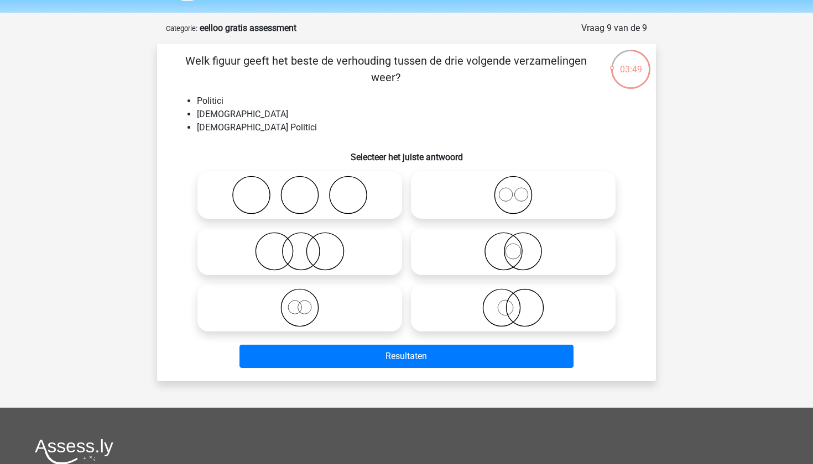
click at [331, 260] on icon at bounding box center [300, 251] width 196 height 39
click at [307, 246] on input "radio" at bounding box center [303, 242] width 7 height 7
radio input "true"
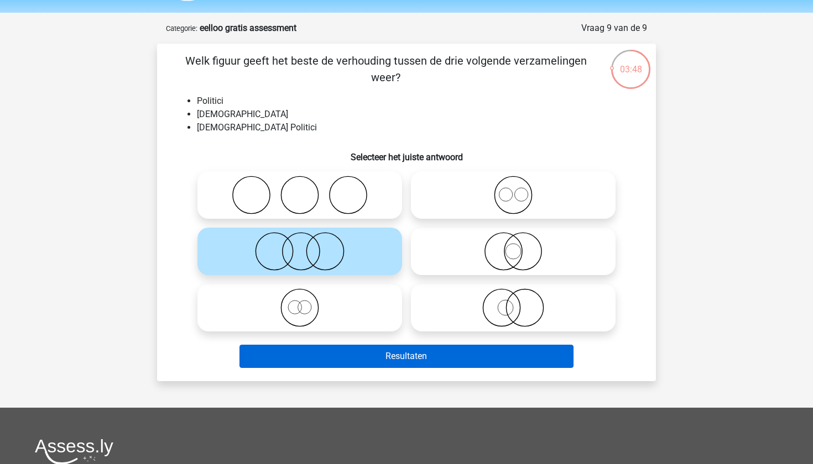
click at [347, 361] on button "Resultaten" at bounding box center [406, 356] width 335 height 23
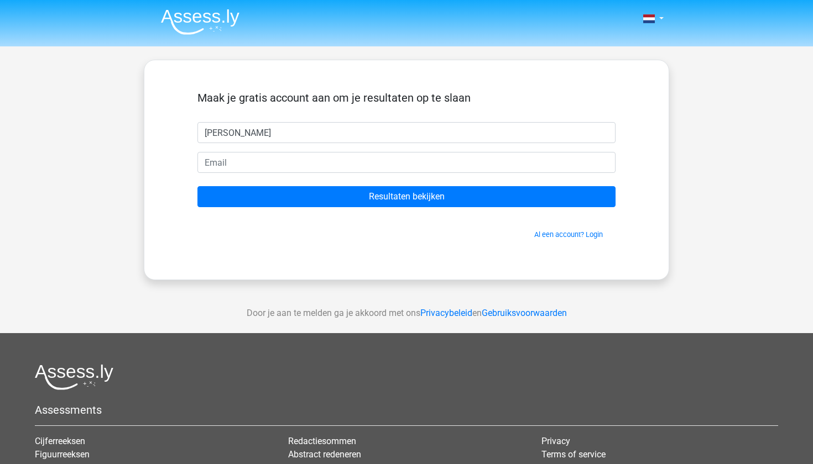
type input "Ilse drenth"
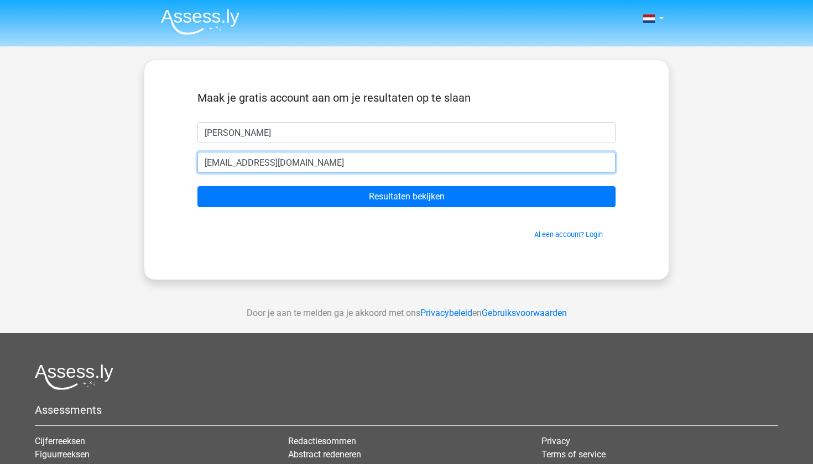
type input "iedrenth01@gmail.com"
click at [406, 197] on input "Resultaten bekijken" at bounding box center [406, 196] width 418 height 21
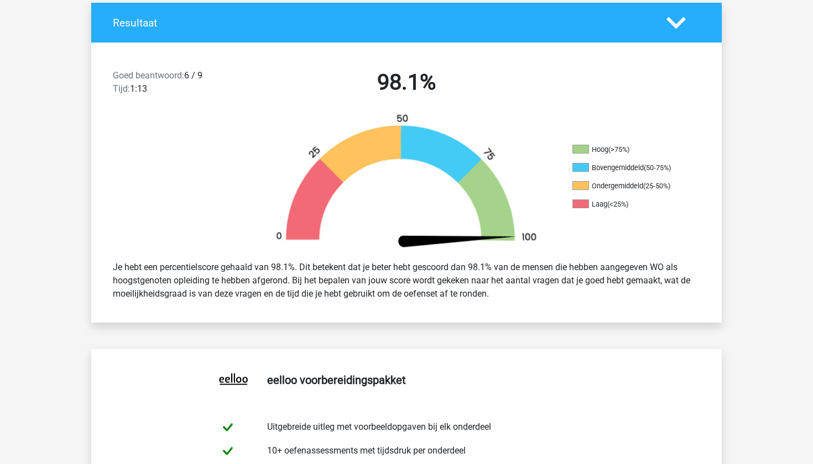
scroll to position [238, 0]
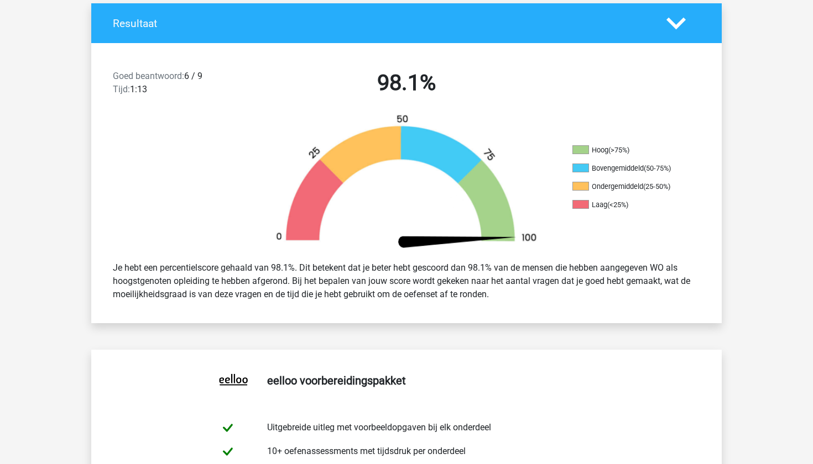
drag, startPoint x: 107, startPoint y: 270, endPoint x: 478, endPoint y: 298, distance: 372.1
click at [478, 298] on div "Je hebt een percentielscore gehaald van 98.1%. Dit betekent dat je beter hebt g…" at bounding box center [407, 281] width 604 height 49
click at [523, 312] on div "Goed beantwoord: 6 / 9 Tijd: 1:13 98.1% Hoog (>75%) Bovengemiddeld (50-75%) Ond…" at bounding box center [407, 183] width 614 height 280
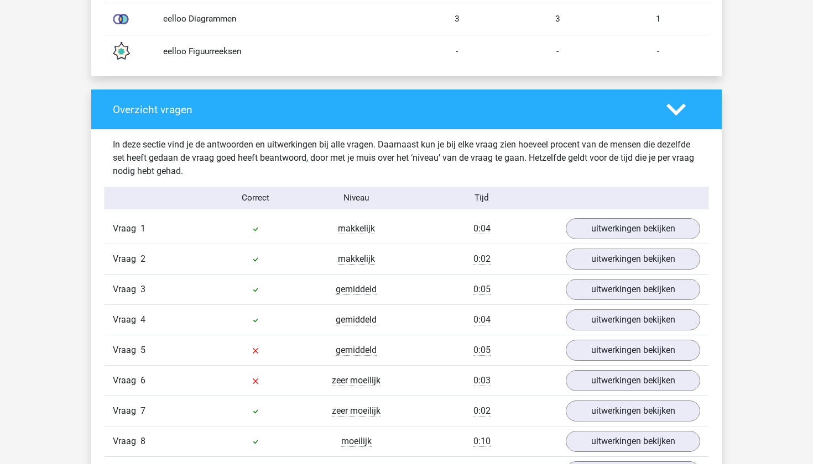
scroll to position [1053, 0]
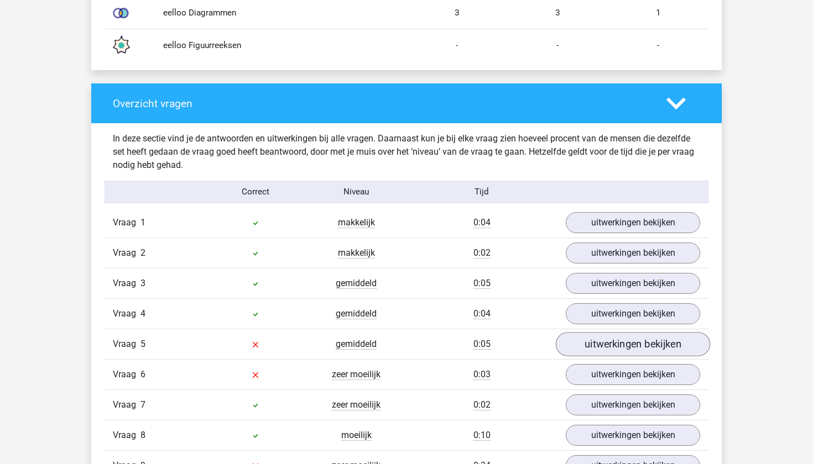
click at [643, 347] on link "uitwerkingen bekijken" at bounding box center [633, 345] width 154 height 24
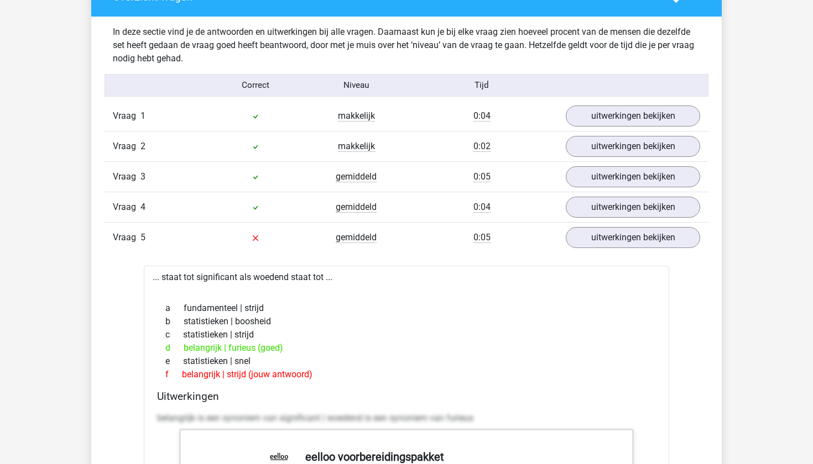
scroll to position [1174, 0]
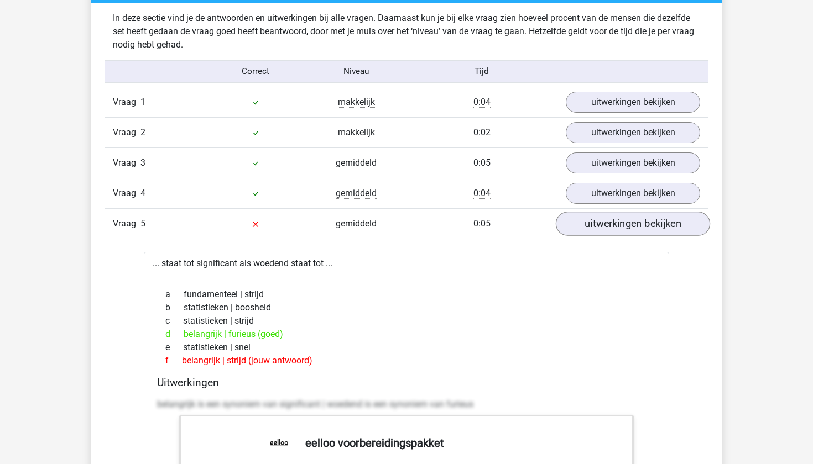
click at [564, 222] on link "uitwerkingen bekijken" at bounding box center [633, 224] width 154 height 24
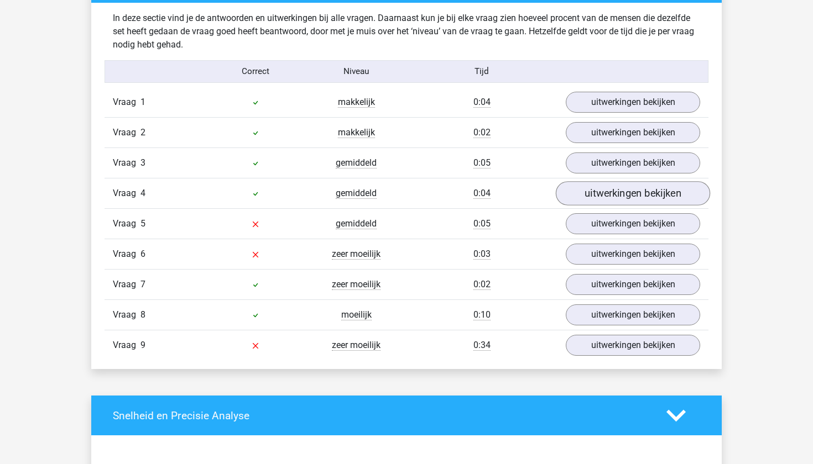
click at [624, 187] on link "uitwerkingen bekijken" at bounding box center [633, 194] width 154 height 24
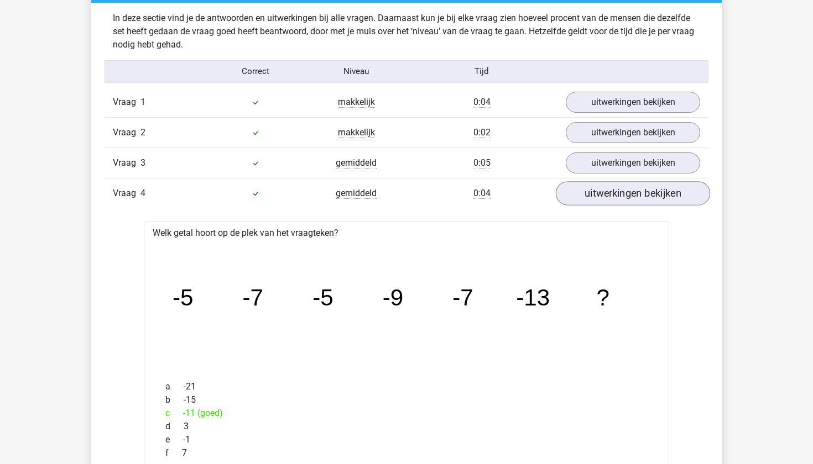
click at [624, 187] on link "uitwerkingen bekijken" at bounding box center [633, 194] width 154 height 24
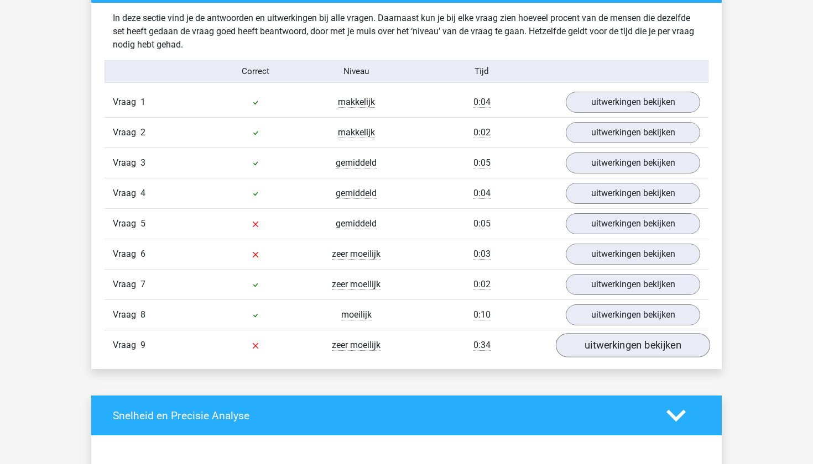
click at [600, 344] on link "uitwerkingen bekijken" at bounding box center [633, 346] width 154 height 24
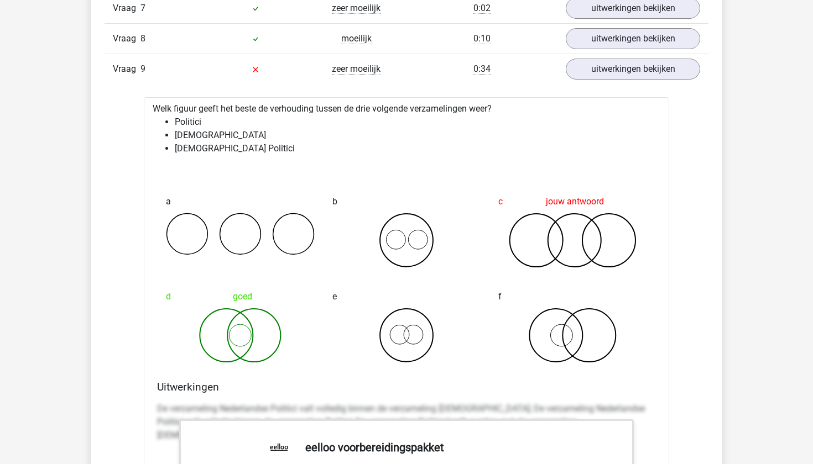
scroll to position [1445, 0]
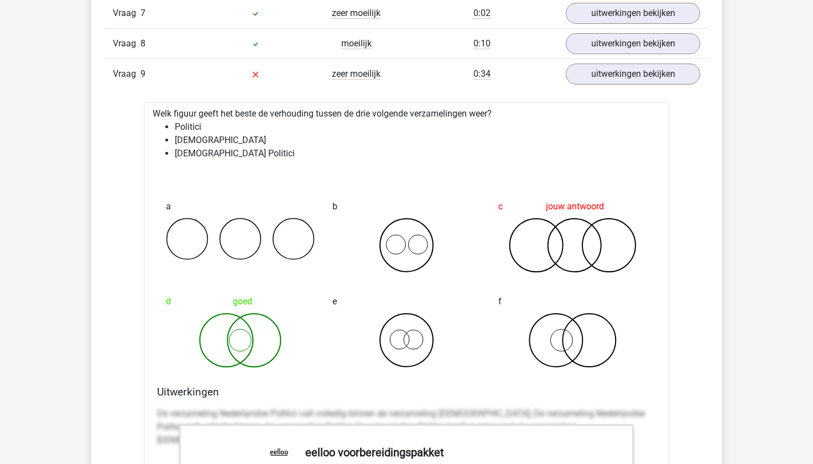
click at [244, 338] on icon at bounding box center [240, 340] width 149 height 55
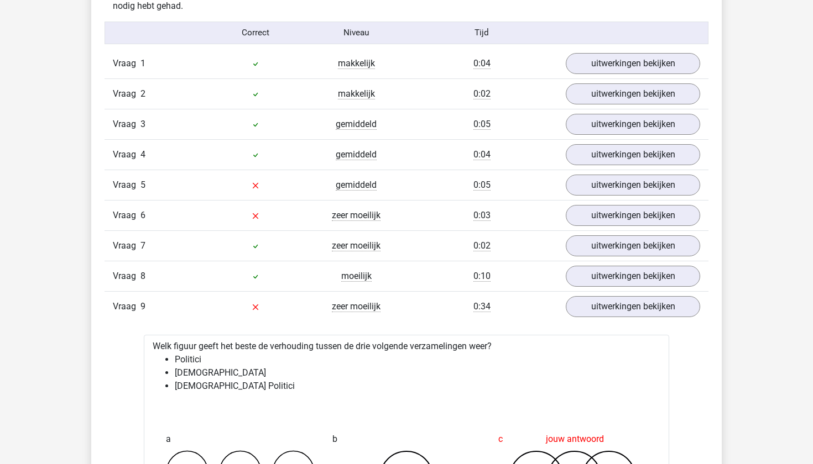
scroll to position [1210, 0]
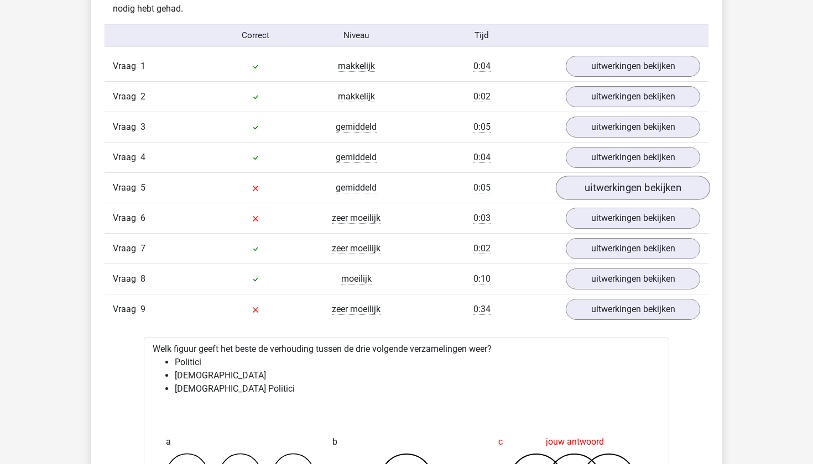
click at [600, 191] on link "uitwerkingen bekijken" at bounding box center [633, 188] width 154 height 24
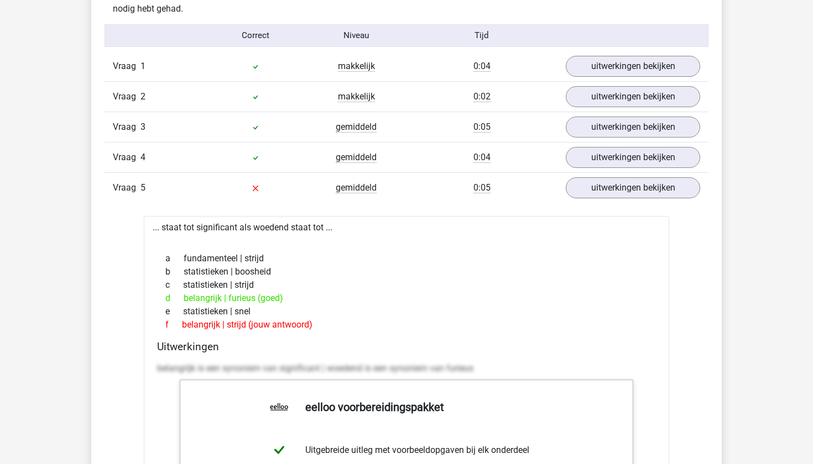
scroll to position [1215, 0]
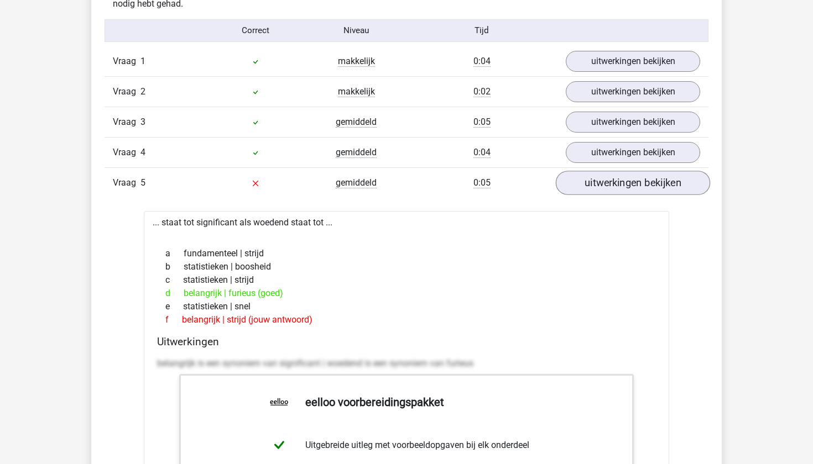
click at [622, 183] on link "uitwerkingen bekijken" at bounding box center [633, 183] width 154 height 24
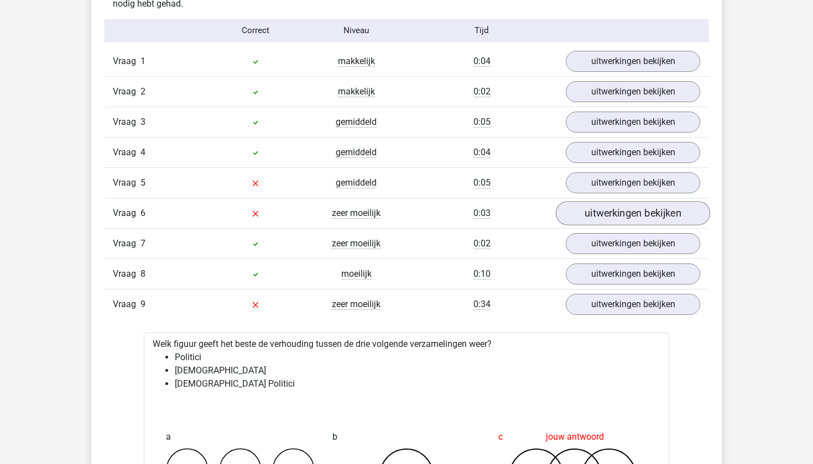
click at [589, 210] on link "uitwerkingen bekijken" at bounding box center [633, 214] width 154 height 24
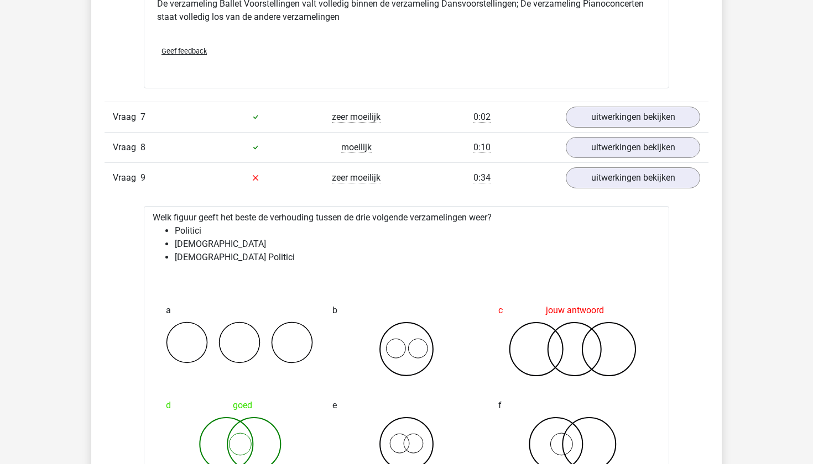
scroll to position [1748, 0]
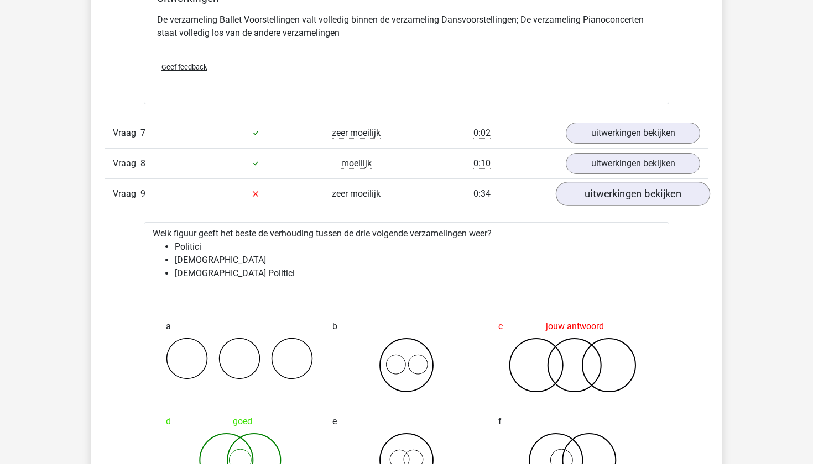
click at [590, 200] on link "uitwerkingen bekijken" at bounding box center [633, 194] width 154 height 24
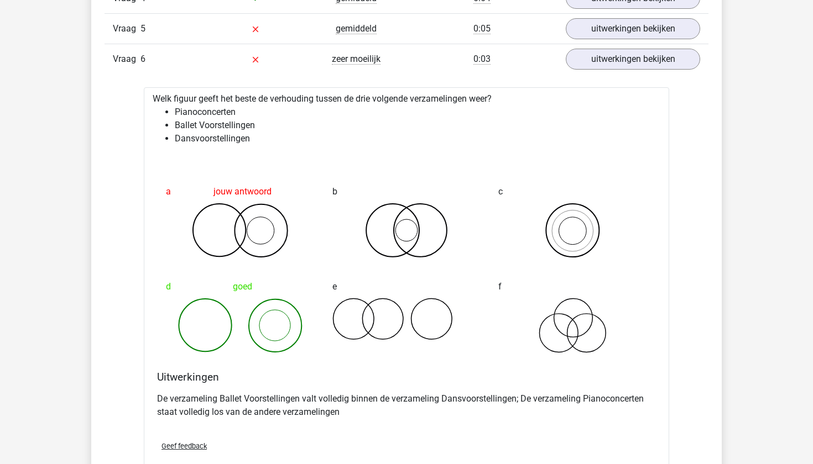
scroll to position [1361, 0]
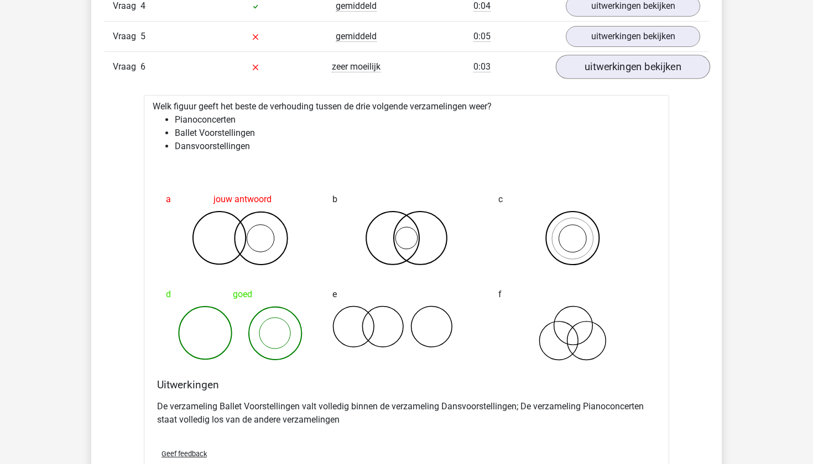
click at [671, 68] on link "uitwerkingen bekijken" at bounding box center [633, 67] width 154 height 24
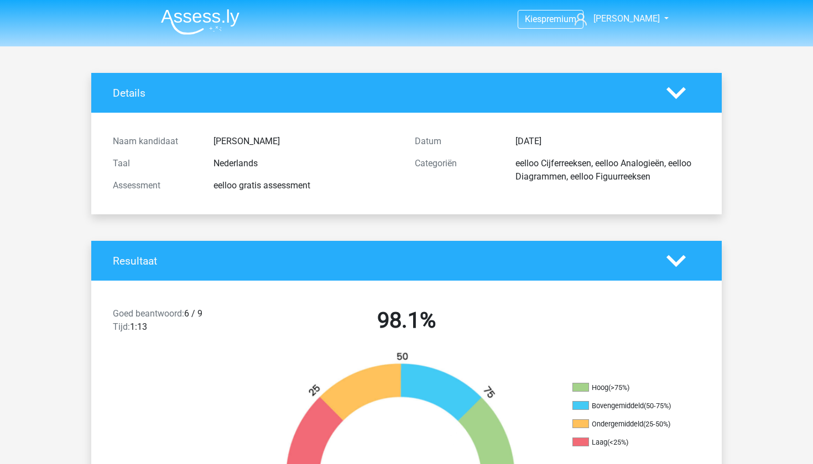
scroll to position [0, 0]
click at [211, 21] on img at bounding box center [200, 22] width 79 height 26
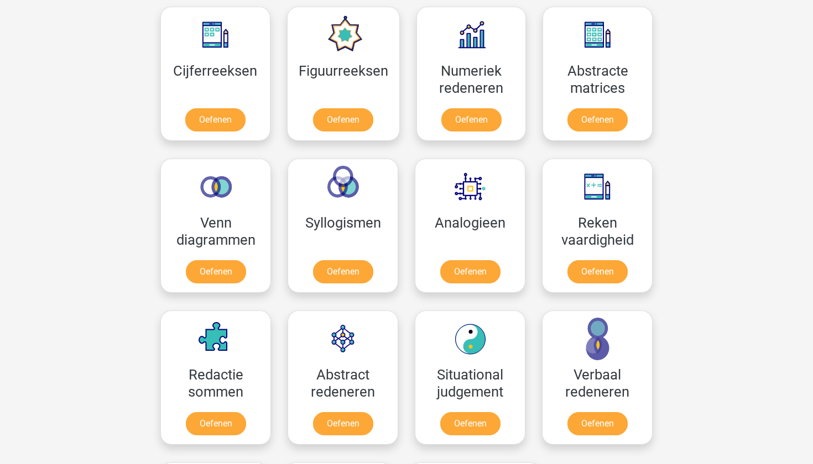
scroll to position [523, 0]
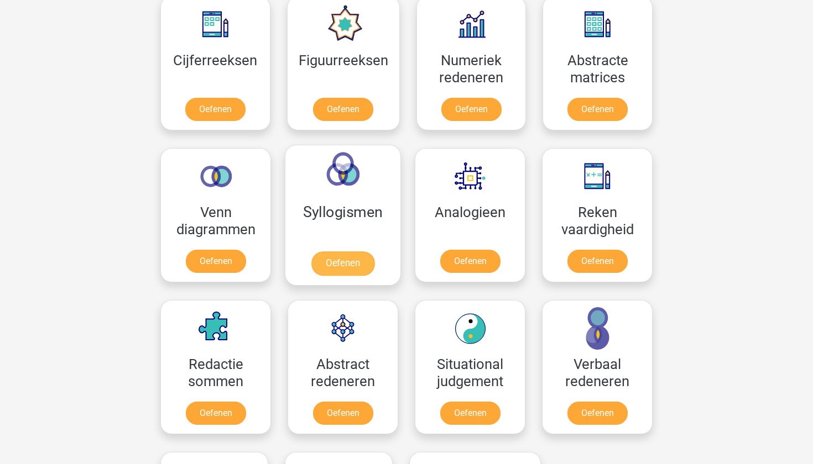
click at [369, 252] on link "Oefenen" at bounding box center [342, 264] width 63 height 24
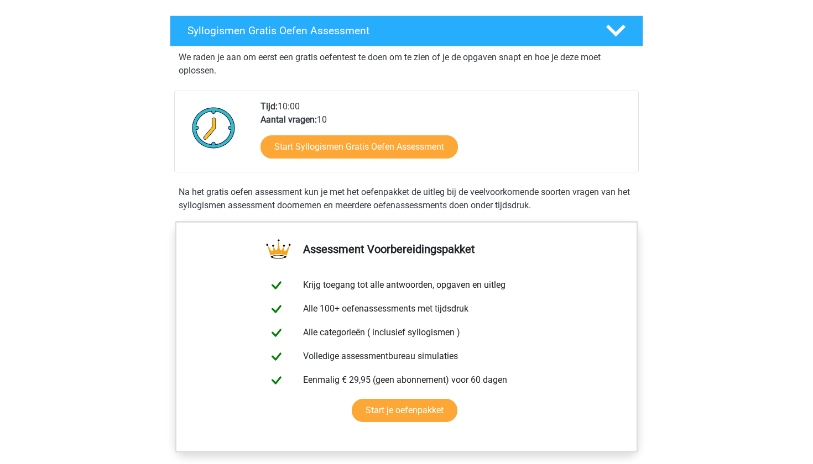
scroll to position [42, 0]
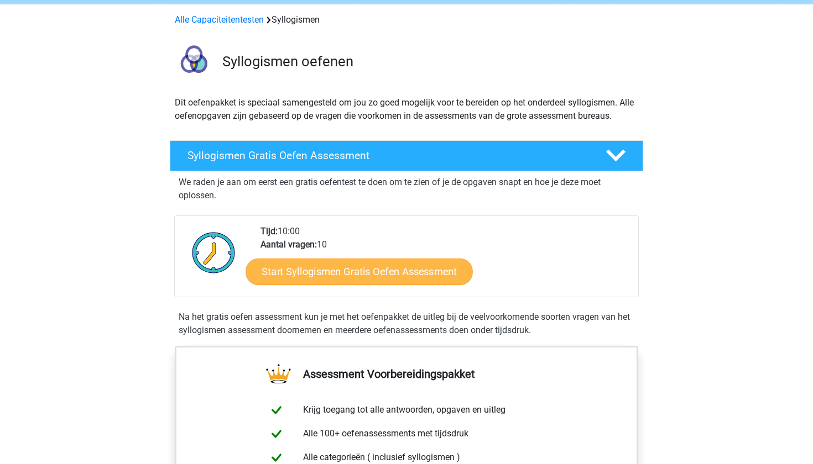
click at [372, 273] on link "Start Syllogismen Gratis Oefen Assessment" at bounding box center [359, 271] width 227 height 27
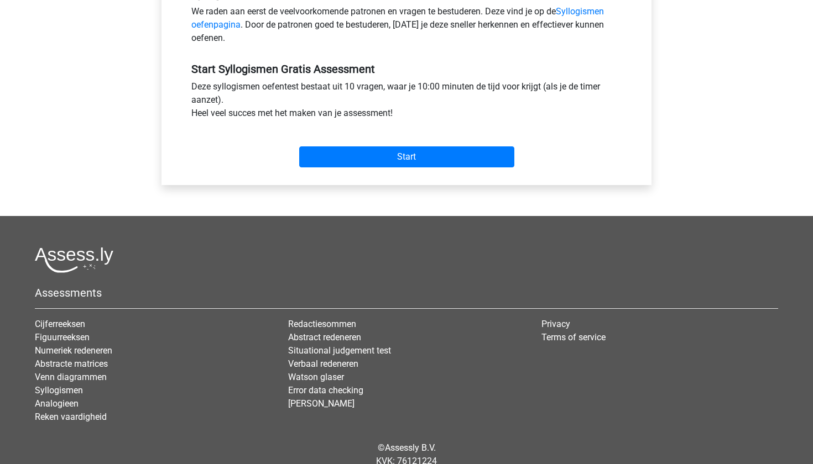
scroll to position [376, 0]
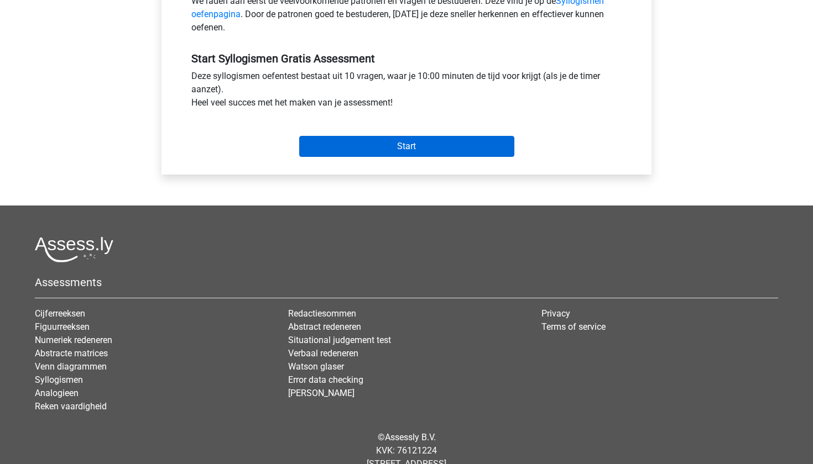
click at [423, 145] on input "Start" at bounding box center [406, 146] width 215 height 21
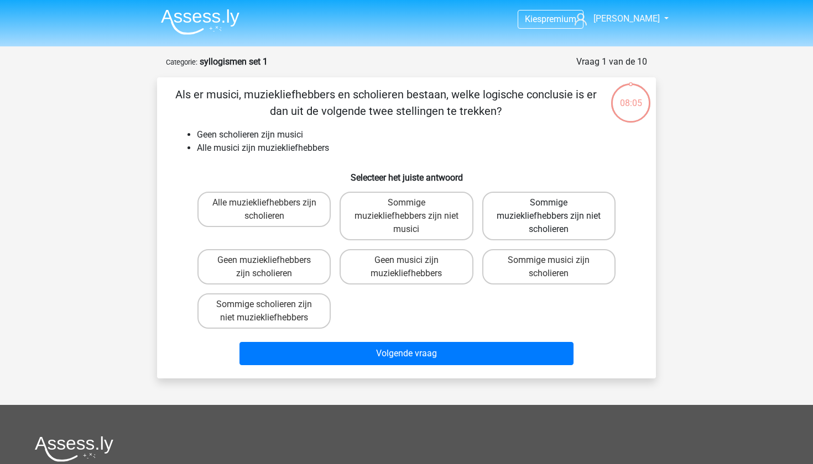
click at [546, 197] on label "Sommige muziekliefhebbers zijn niet scholieren" at bounding box center [548, 216] width 133 height 49
click at [549, 203] on input "Sommige muziekliefhebbers zijn niet scholieren" at bounding box center [552, 206] width 7 height 7
radio input "true"
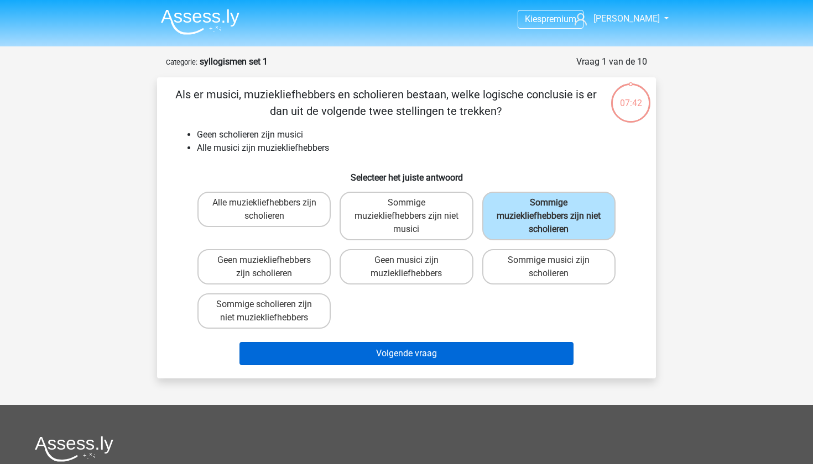
click at [393, 344] on button "Volgende vraag" at bounding box center [406, 353] width 335 height 23
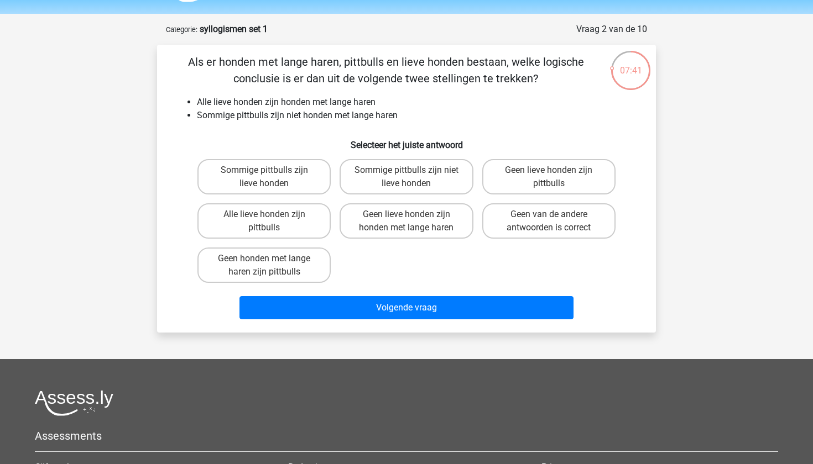
scroll to position [30, 0]
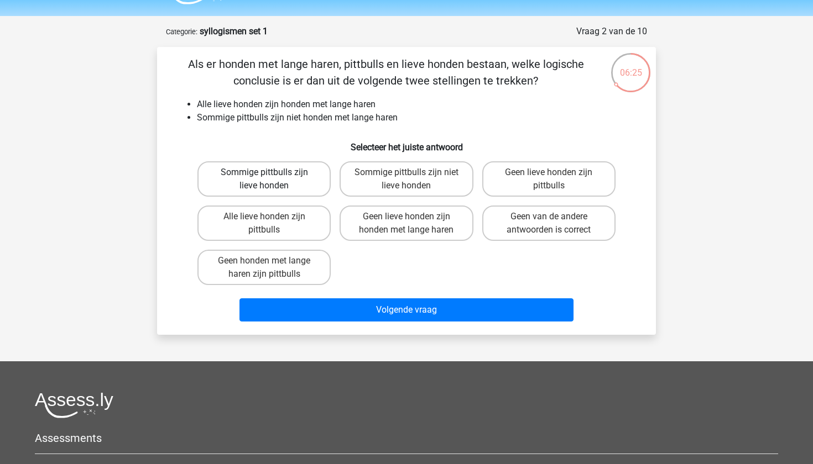
click at [237, 190] on label "Sommige pittbulls zijn lieve honden" at bounding box center [263, 178] width 133 height 35
click at [264, 180] on input "Sommige pittbulls zijn lieve honden" at bounding box center [267, 176] width 7 height 7
radio input "true"
click at [421, 171] on label "Sommige pittbulls zijn niet lieve honden" at bounding box center [406, 178] width 133 height 35
click at [414, 173] on input "Sommige pittbulls zijn niet lieve honden" at bounding box center [409, 176] width 7 height 7
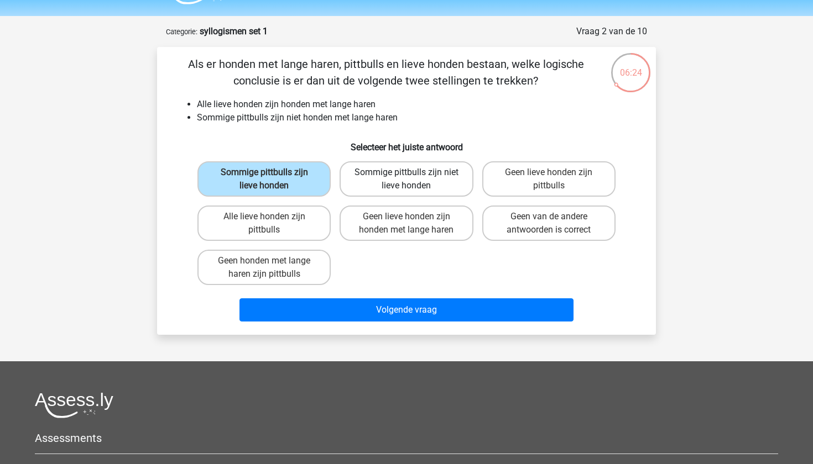
radio input "true"
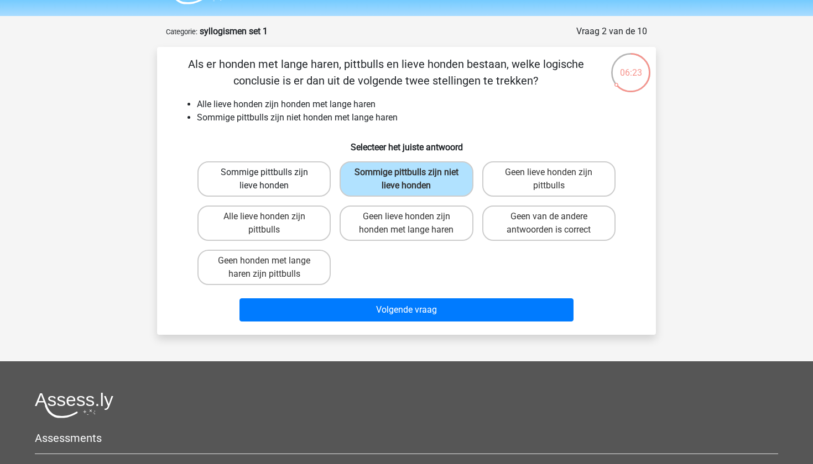
click at [317, 174] on label "Sommige pittbulls zijn lieve honden" at bounding box center [263, 178] width 133 height 35
click at [271, 174] on input "Sommige pittbulls zijn lieve honden" at bounding box center [267, 176] width 7 height 7
radio input "true"
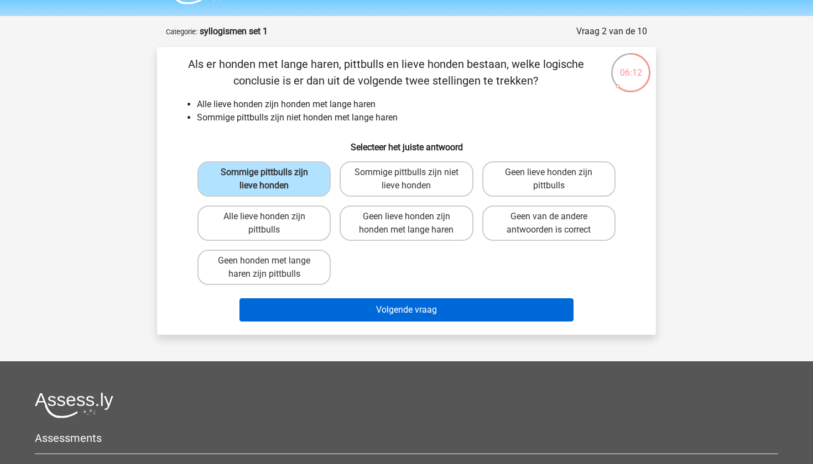
click at [403, 300] on button "Volgende vraag" at bounding box center [406, 310] width 335 height 23
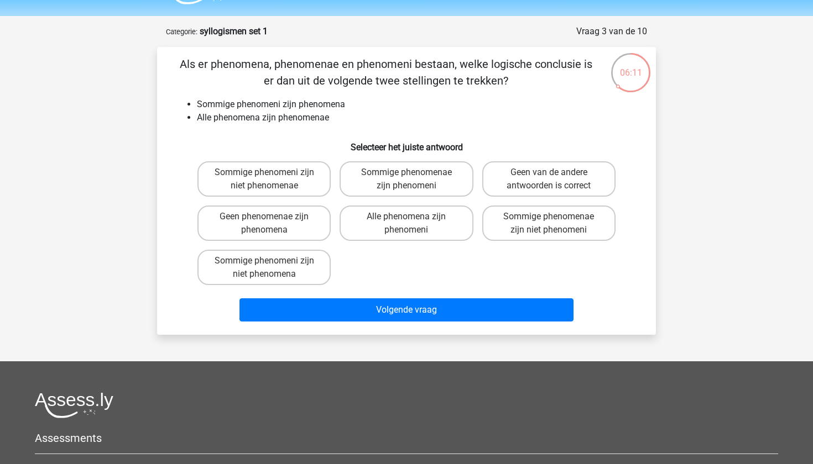
scroll to position [55, 0]
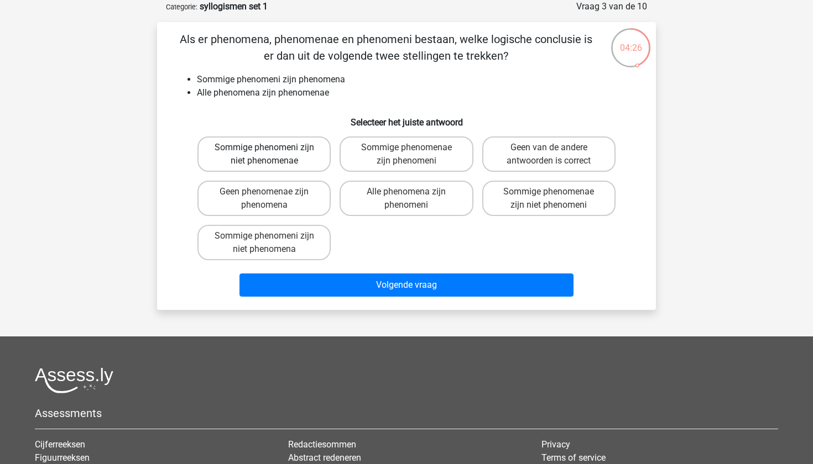
click at [260, 152] on label "Sommige phenomeni zijn niet phenomenae" at bounding box center [263, 154] width 133 height 35
click at [264, 152] on input "Sommige phenomeni zijn niet phenomenae" at bounding box center [267, 151] width 7 height 7
radio input "true"
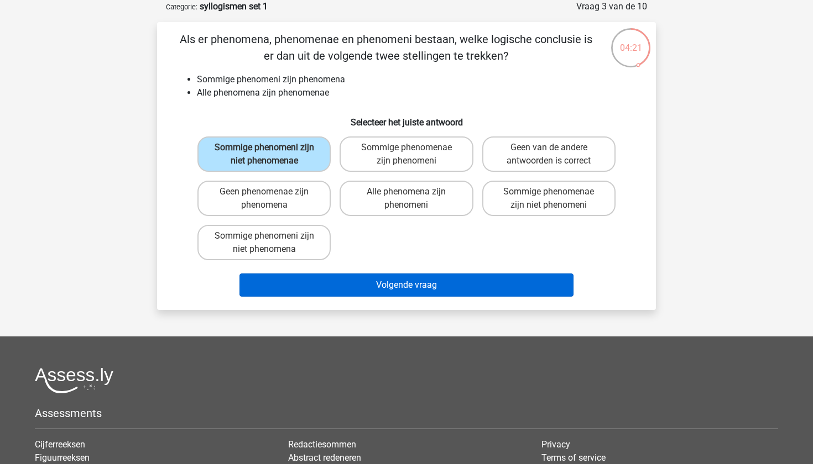
click at [367, 290] on button "Volgende vraag" at bounding box center [406, 285] width 335 height 23
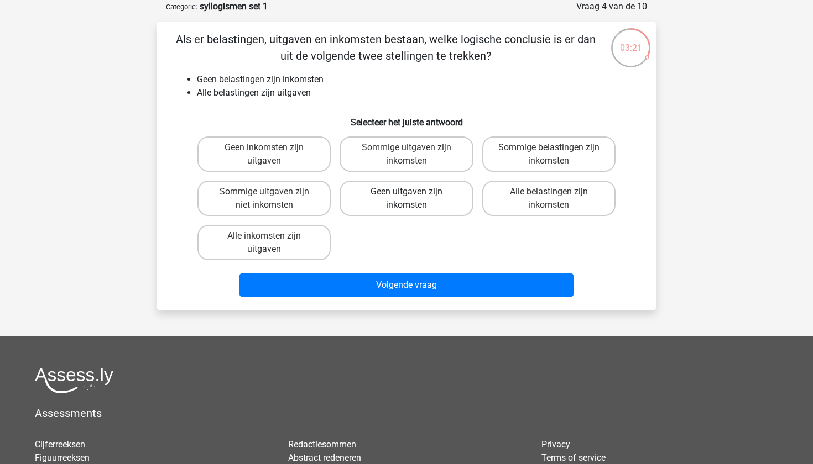
click at [444, 203] on label "Geen uitgaven zijn inkomsten" at bounding box center [406, 198] width 133 height 35
click at [414, 199] on input "Geen uitgaven zijn inkomsten" at bounding box center [409, 195] width 7 height 7
radio input "true"
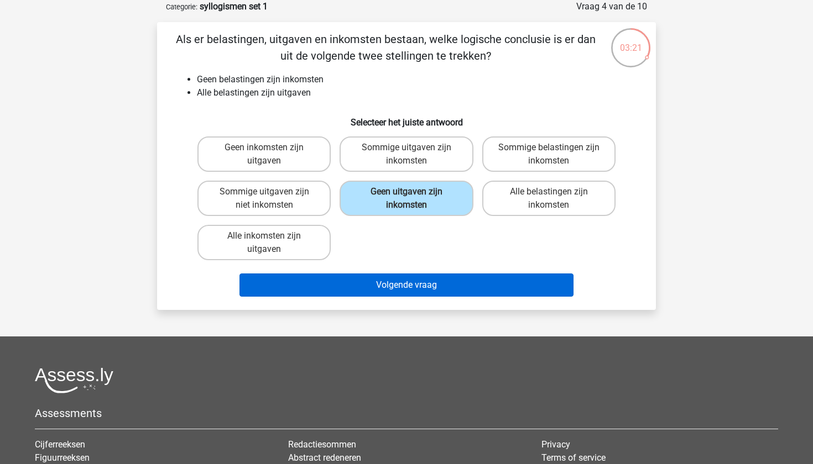
click at [431, 278] on button "Volgende vraag" at bounding box center [406, 285] width 335 height 23
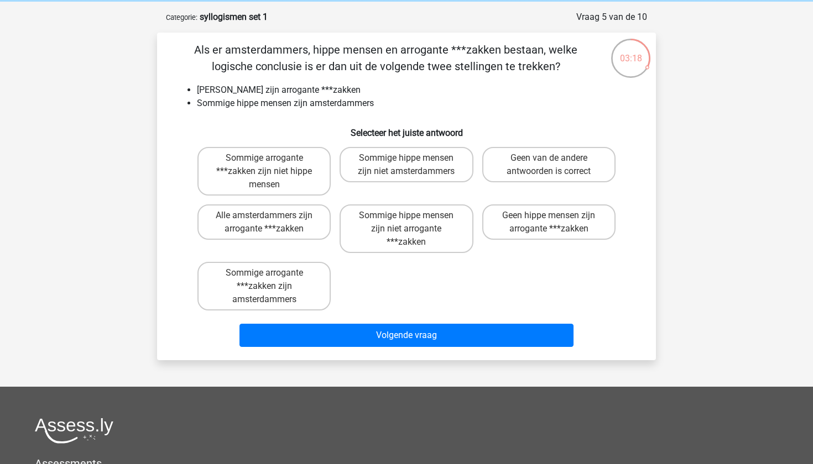
scroll to position [40, 0]
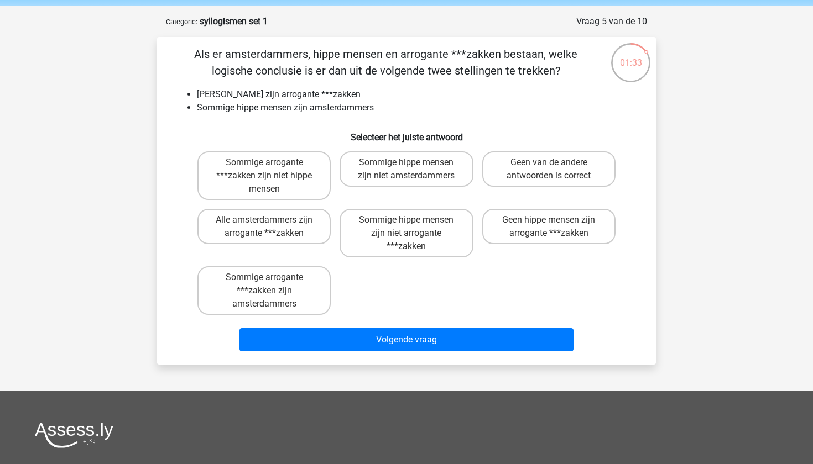
click at [550, 222] on input "Geen hippe mensen zijn arrogante ***zakken" at bounding box center [552, 223] width 7 height 7
radio input "true"
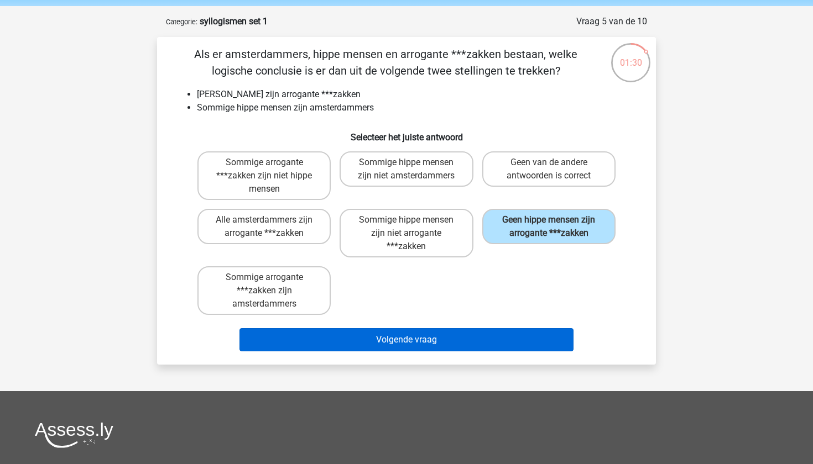
click at [431, 338] on button "Volgende vraag" at bounding box center [406, 339] width 335 height 23
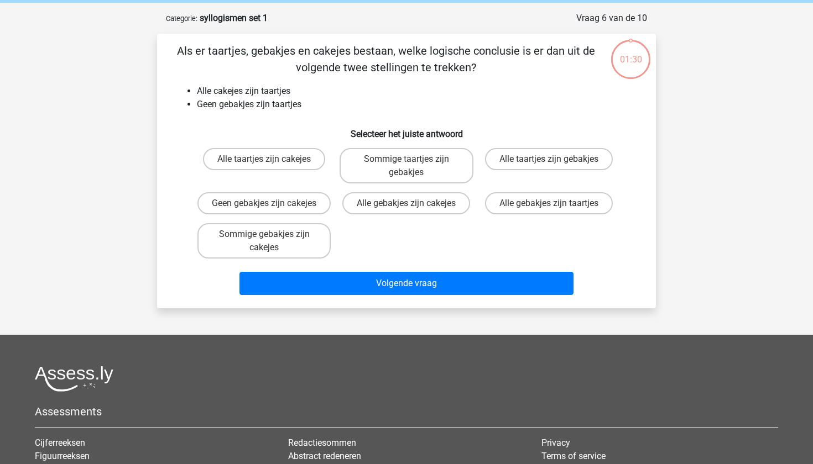
scroll to position [38, 0]
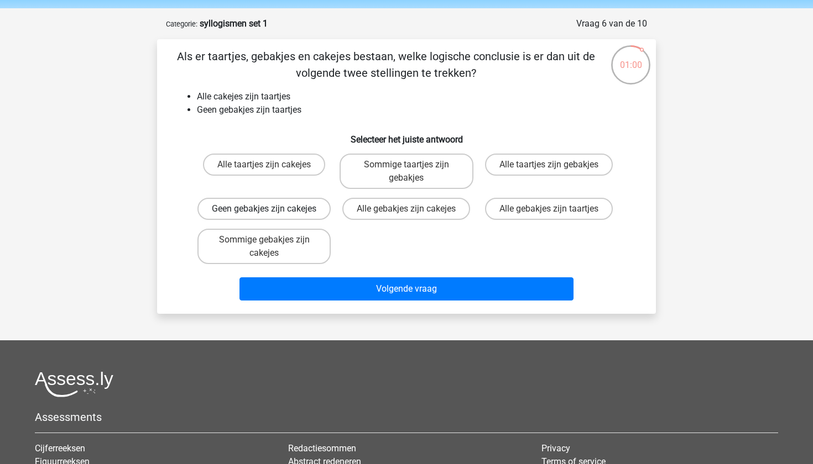
click at [291, 206] on label "Geen gebakjes zijn cakejes" at bounding box center [263, 209] width 133 height 22
click at [271, 209] on input "Geen gebakjes zijn cakejes" at bounding box center [267, 212] width 7 height 7
radio input "true"
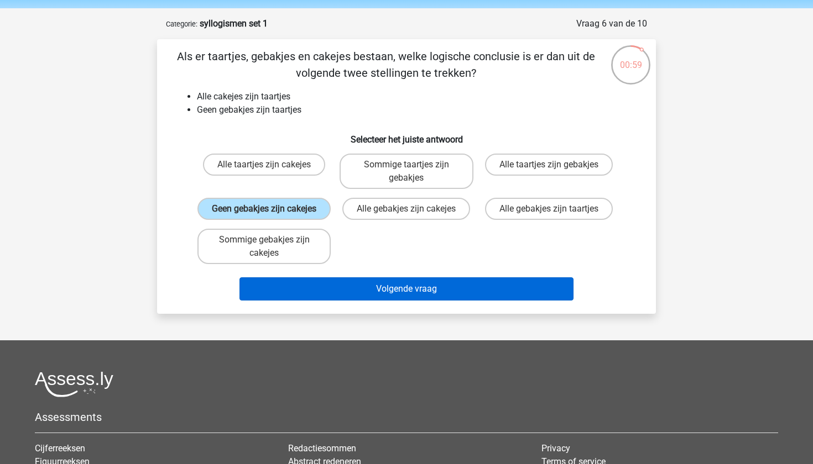
click at [386, 301] on button "Volgende vraag" at bounding box center [406, 289] width 335 height 23
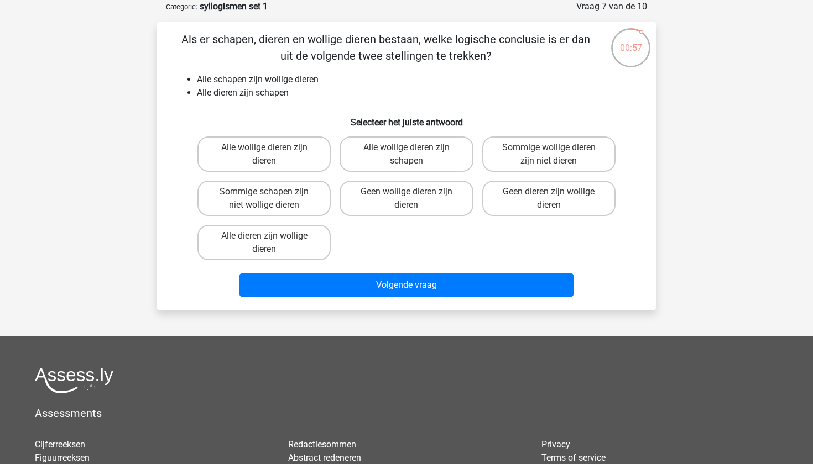
scroll to position [25, 0]
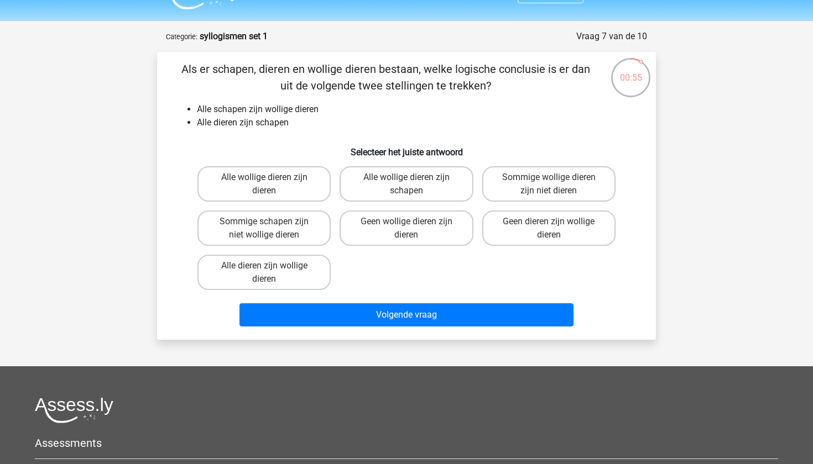
drag, startPoint x: 181, startPoint y: 66, endPoint x: 499, endPoint y: 91, distance: 318.3
click at [499, 91] on p "Als er schapen, dieren en wollige dieren bestaan, welke logische conclusie is e…" at bounding box center [386, 77] width 422 height 33
click at [536, 91] on p "Als er schapen, dieren en wollige dieren bestaan, welke logische conclusie is e…" at bounding box center [386, 77] width 422 height 33
click at [284, 268] on label "Alle dieren zijn wollige dieren" at bounding box center [263, 272] width 133 height 35
click at [271, 268] on input "Alle dieren zijn wollige dieren" at bounding box center [267, 269] width 7 height 7
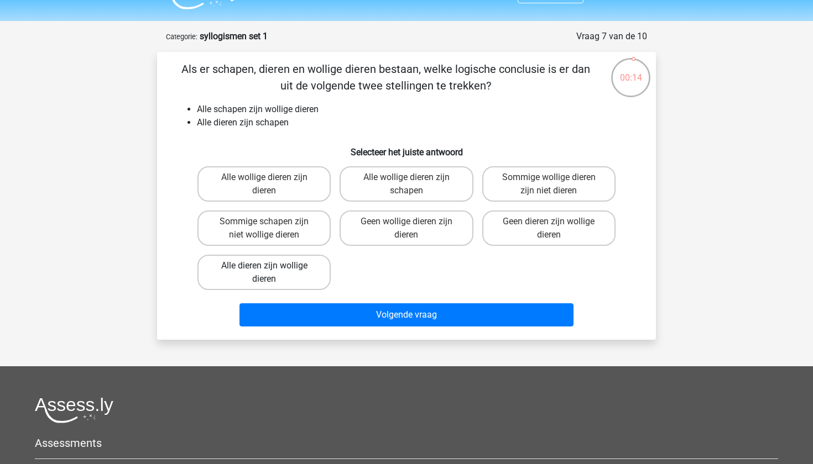
radio input "true"
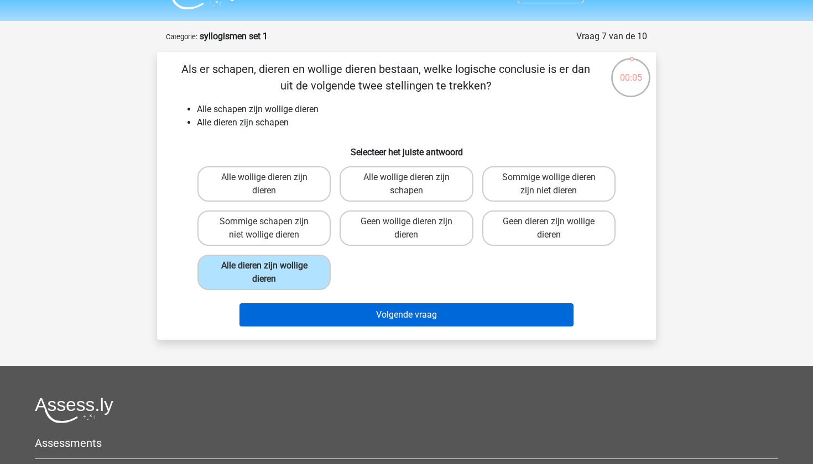
click at [322, 316] on button "Volgende vraag" at bounding box center [406, 315] width 335 height 23
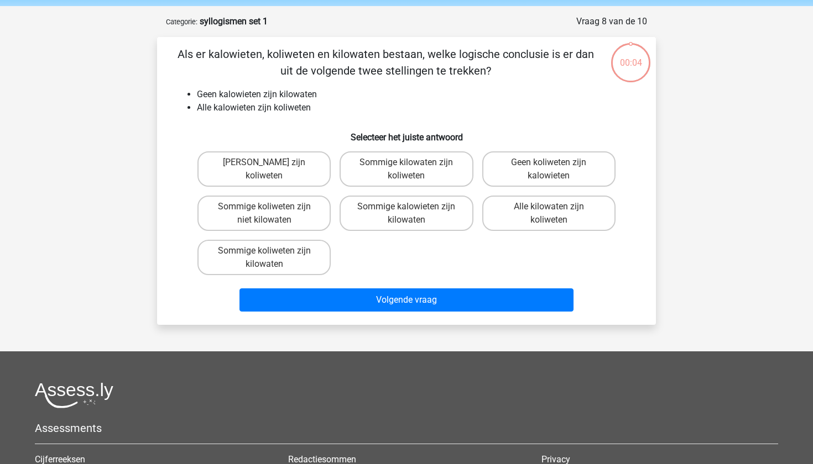
scroll to position [28, 0]
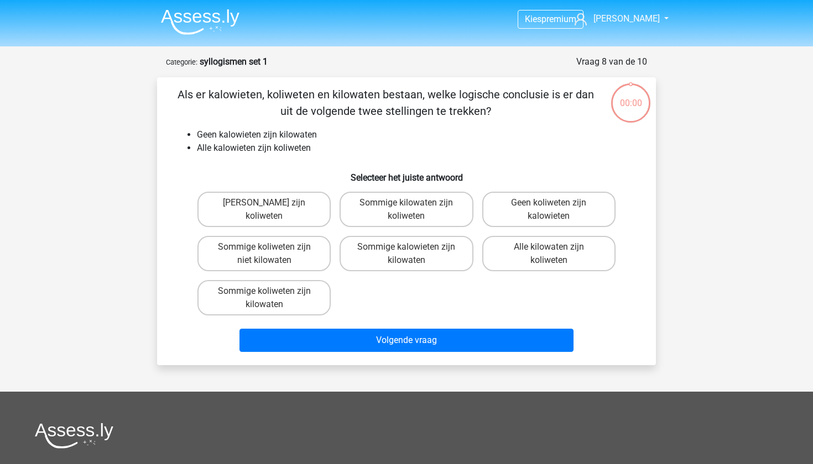
scroll to position [28, 0]
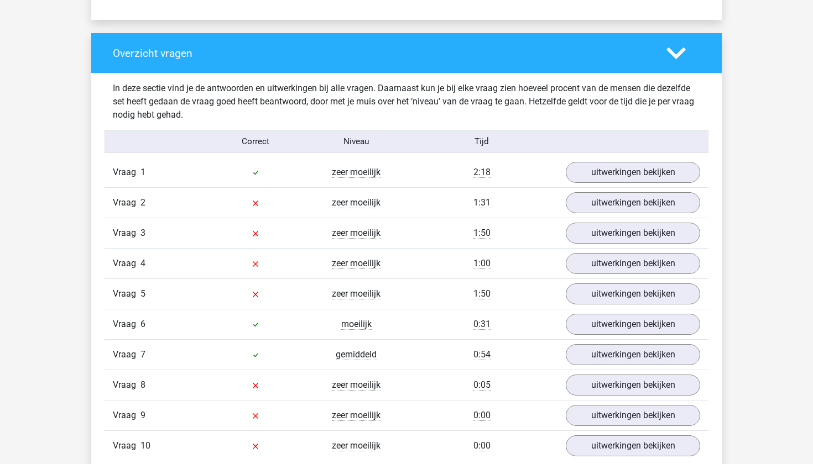
scroll to position [792, 0]
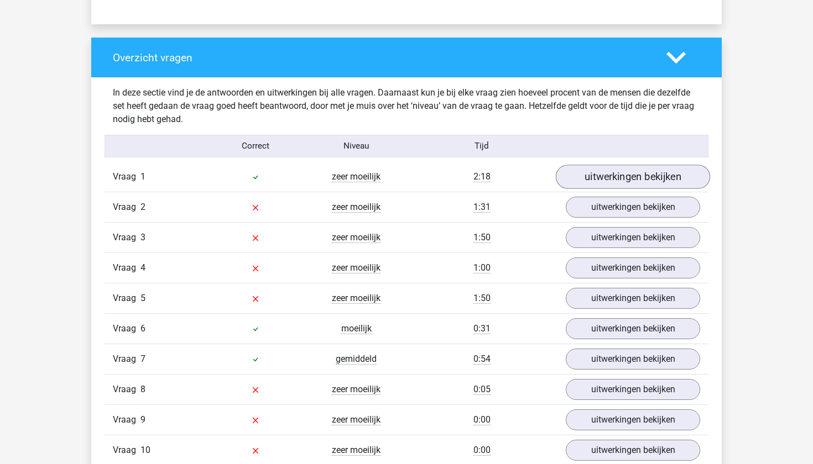
click at [589, 184] on link "uitwerkingen bekijken" at bounding box center [633, 177] width 154 height 24
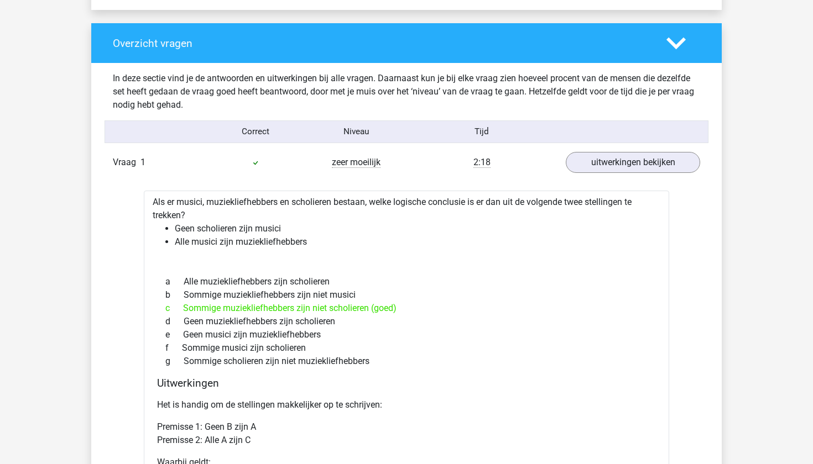
scroll to position [814, 0]
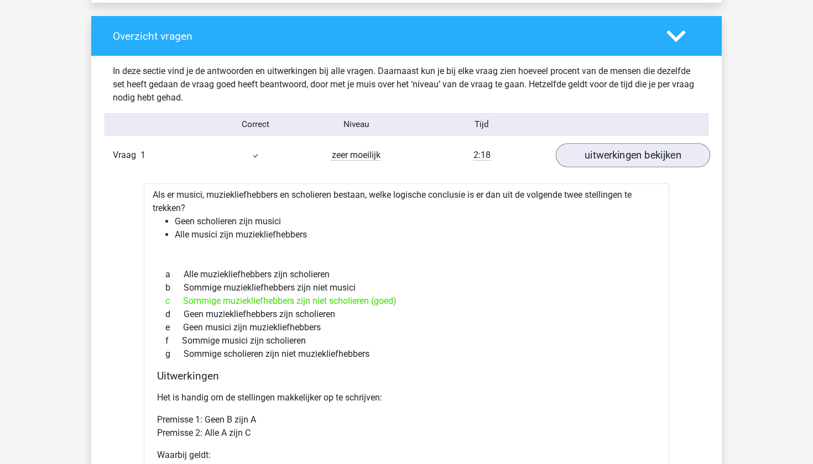
click at [612, 154] on link "uitwerkingen bekijken" at bounding box center [633, 155] width 154 height 24
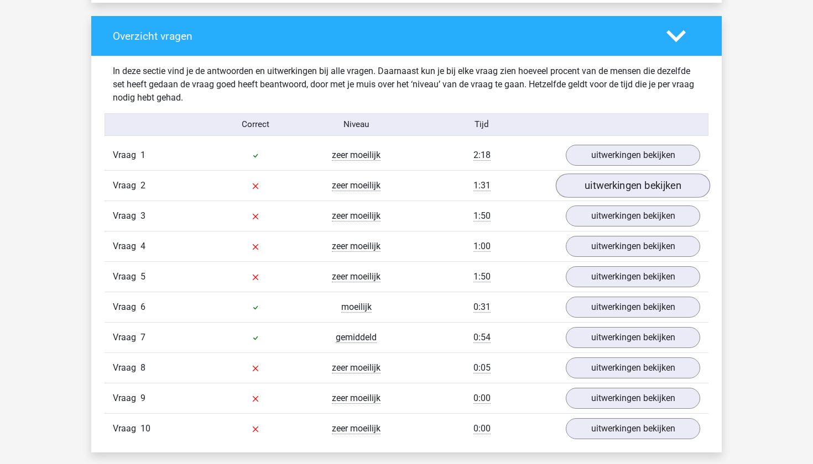
click at [599, 191] on link "uitwerkingen bekijken" at bounding box center [633, 186] width 154 height 24
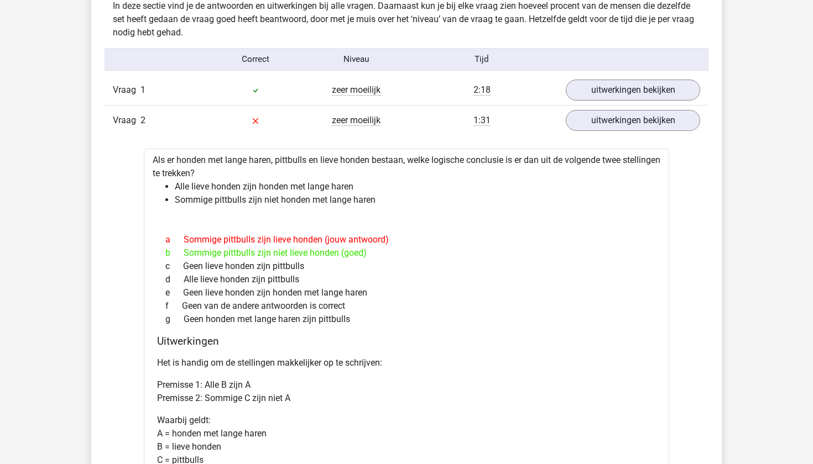
scroll to position [879, 0]
click at [617, 119] on link "uitwerkingen bekijken" at bounding box center [633, 121] width 154 height 24
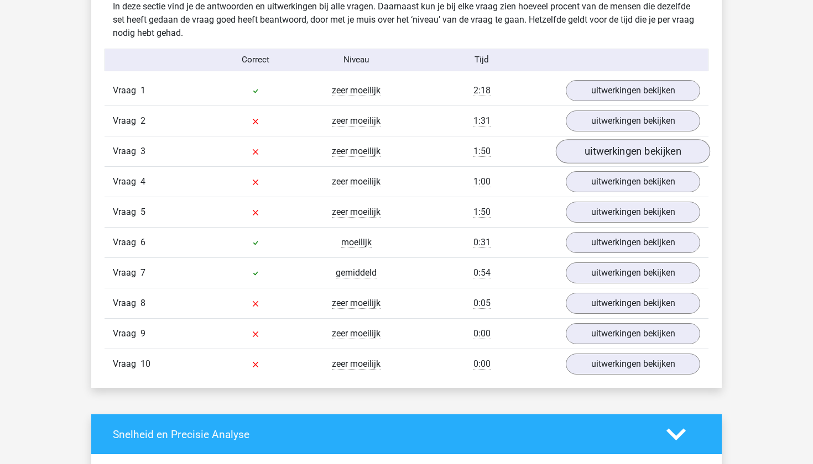
click at [602, 154] on link "uitwerkingen bekijken" at bounding box center [633, 151] width 154 height 24
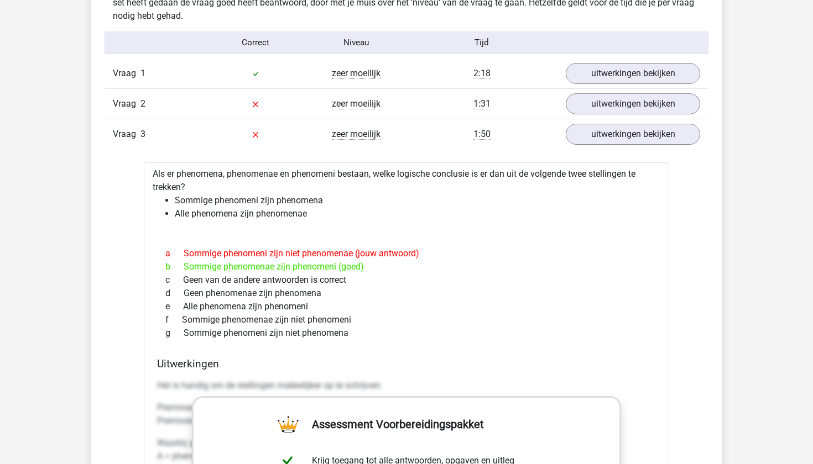
scroll to position [900, 0]
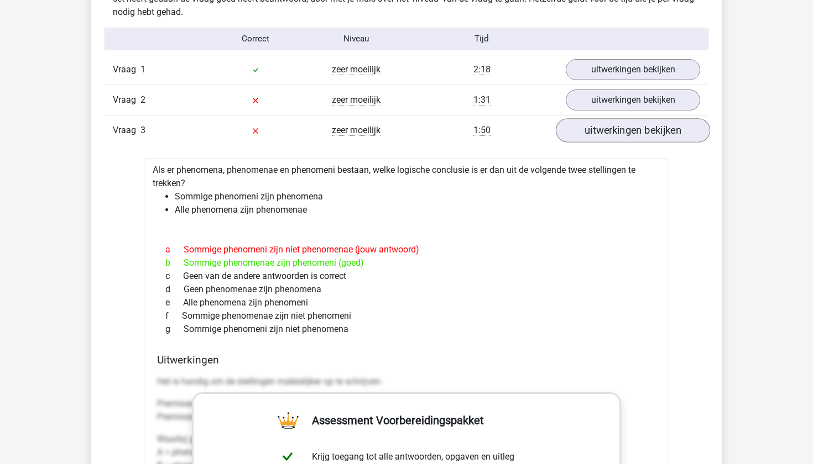
click at [633, 138] on link "uitwerkingen bekijken" at bounding box center [633, 130] width 154 height 24
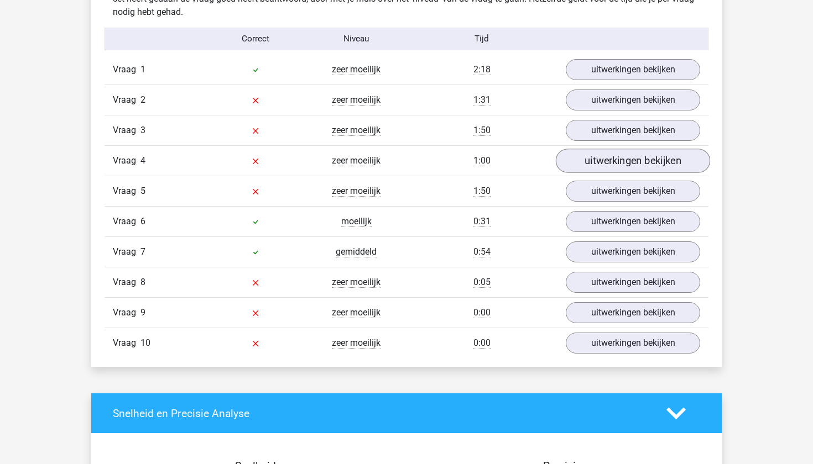
click at [635, 166] on link "uitwerkingen bekijken" at bounding box center [633, 161] width 154 height 24
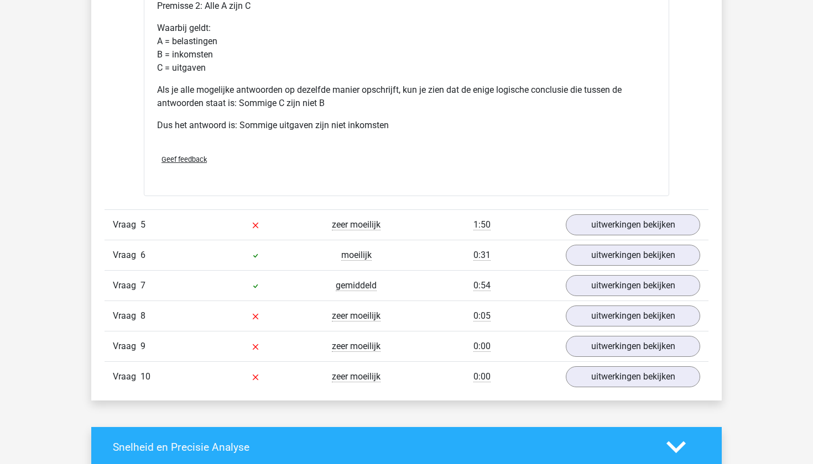
scroll to position [1348, 0]
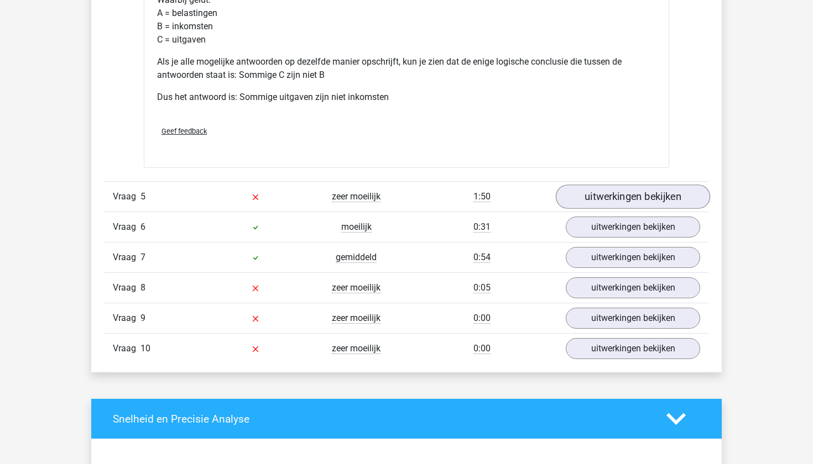
click at [647, 190] on link "uitwerkingen bekijken" at bounding box center [633, 197] width 154 height 24
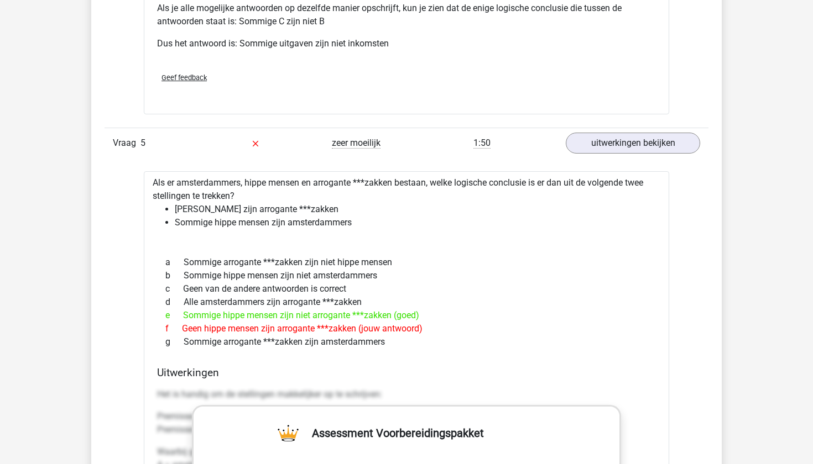
scroll to position [1444, 0]
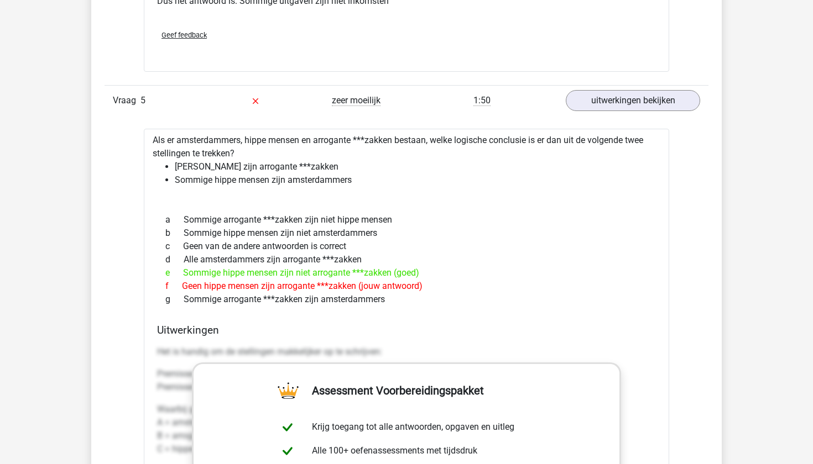
drag, startPoint x: 179, startPoint y: 278, endPoint x: 440, endPoint y: 285, distance: 261.6
click at [440, 285] on div "a Sommige arrogante ***zakken zijn niet hippe mensen b Sommige hippe mensen zij…" at bounding box center [406, 260] width 499 height 102
click at [466, 285] on div "f Geen hippe mensen zijn arrogante ***zakken (jouw antwoord)" at bounding box center [406, 286] width 499 height 13
drag, startPoint x: 170, startPoint y: 270, endPoint x: 386, endPoint y: 270, distance: 215.6
click at [385, 271] on div "e Sommige hippe mensen zijn niet arrogante ***zakken (goed)" at bounding box center [406, 273] width 499 height 13
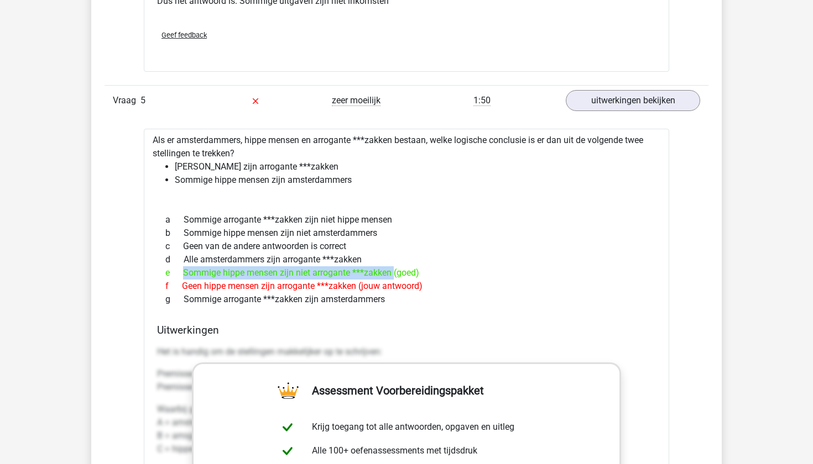
click at [450, 271] on div "e Sommige hippe mensen zijn niet arrogante ***zakken (goed)" at bounding box center [406, 273] width 499 height 13
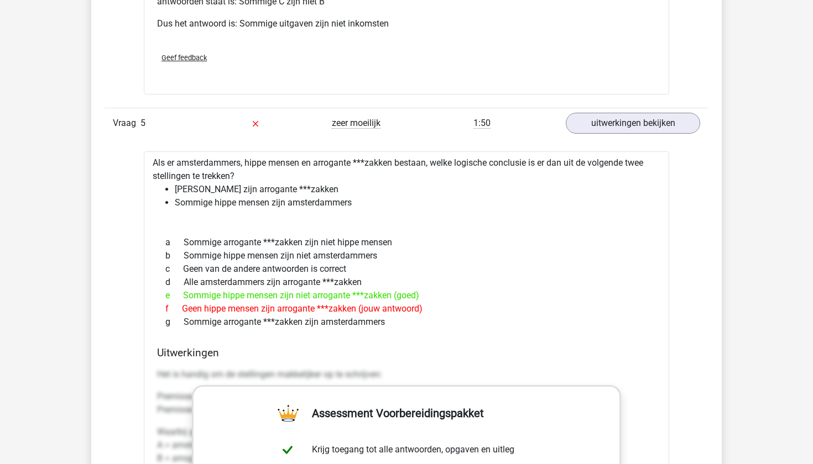
scroll to position [1398, 0]
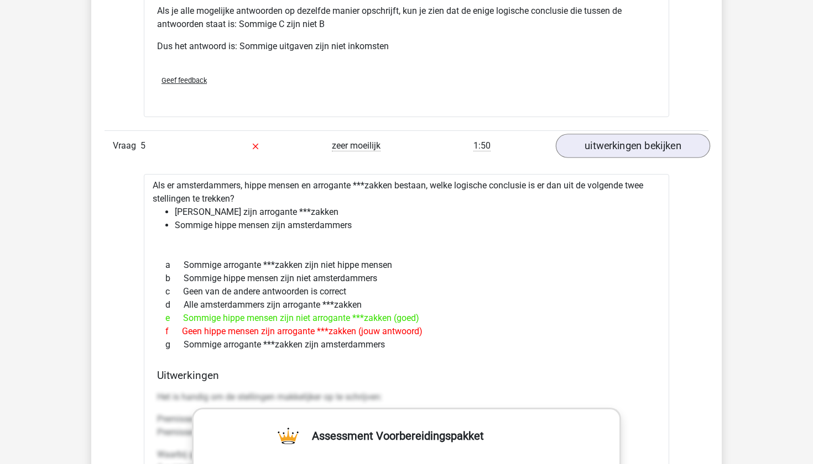
click at [602, 148] on link "uitwerkingen bekijken" at bounding box center [633, 146] width 154 height 24
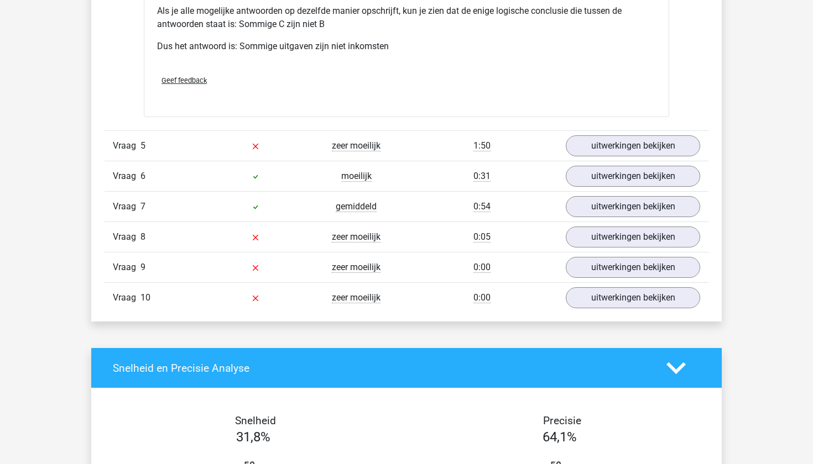
scroll to position [1420, 0]
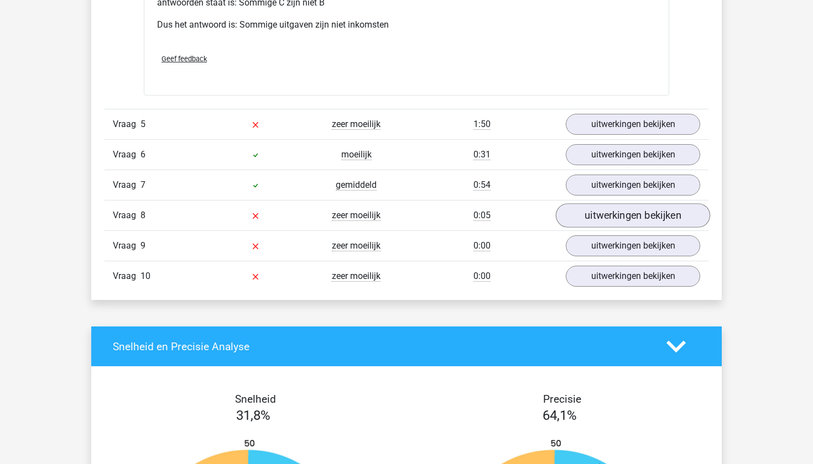
click at [591, 213] on link "uitwerkingen bekijken" at bounding box center [633, 216] width 154 height 24
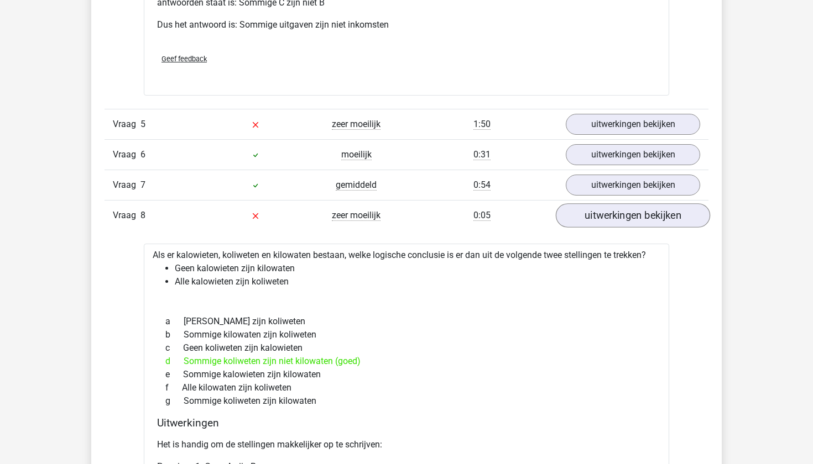
click at [591, 213] on link "uitwerkingen bekijken" at bounding box center [633, 216] width 154 height 24
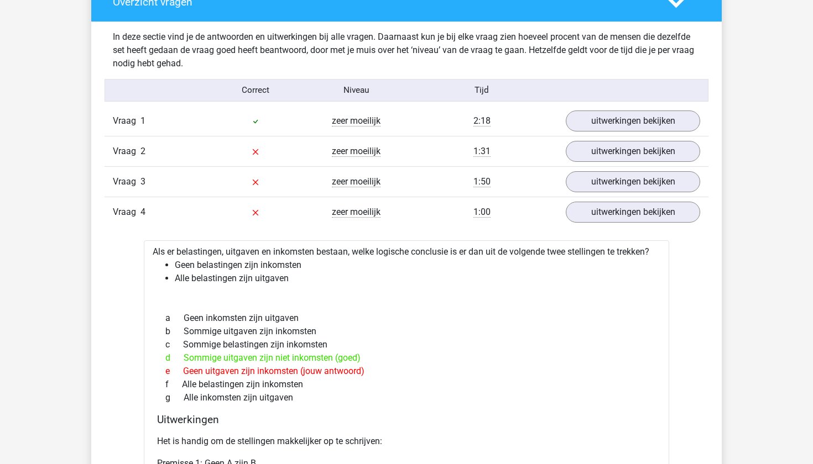
scroll to position [803, 0]
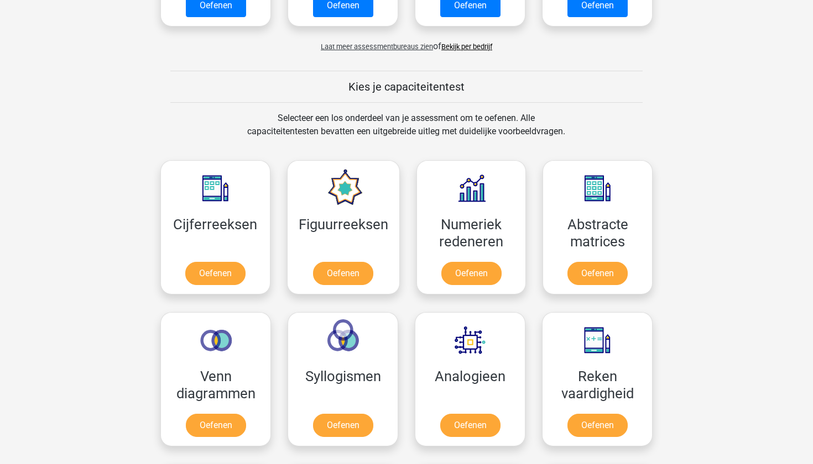
scroll to position [358, 0]
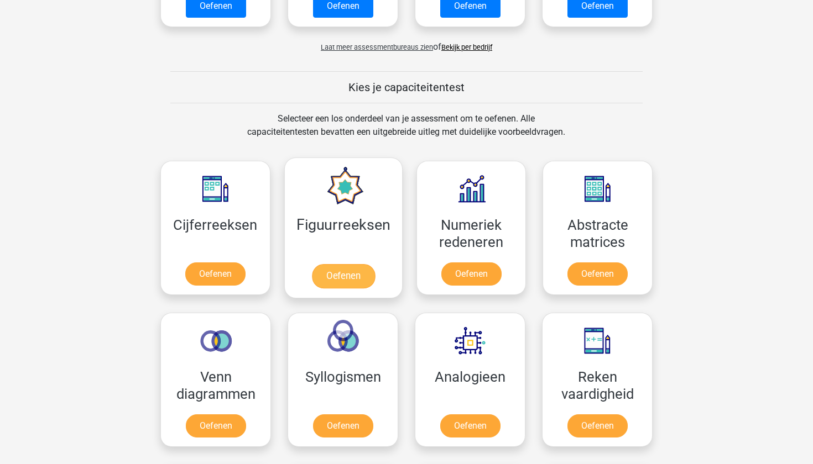
click at [333, 264] on link "Oefenen" at bounding box center [342, 276] width 63 height 24
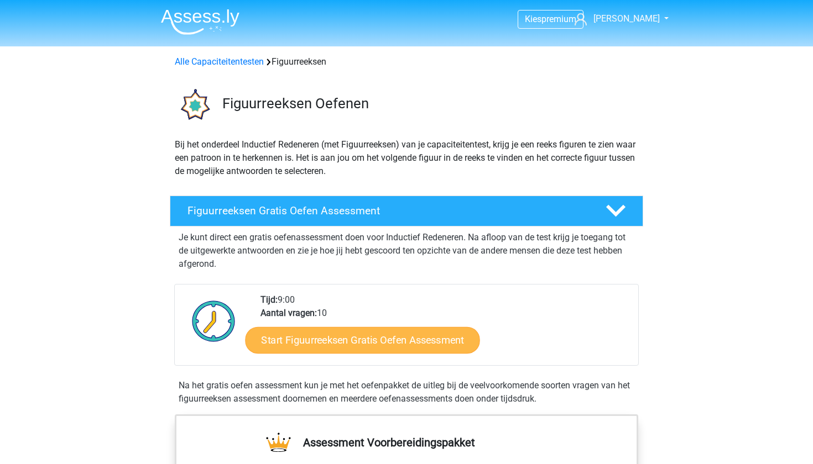
click at [424, 346] on link "Start Figuurreeksen Gratis Oefen Assessment" at bounding box center [363, 340] width 234 height 27
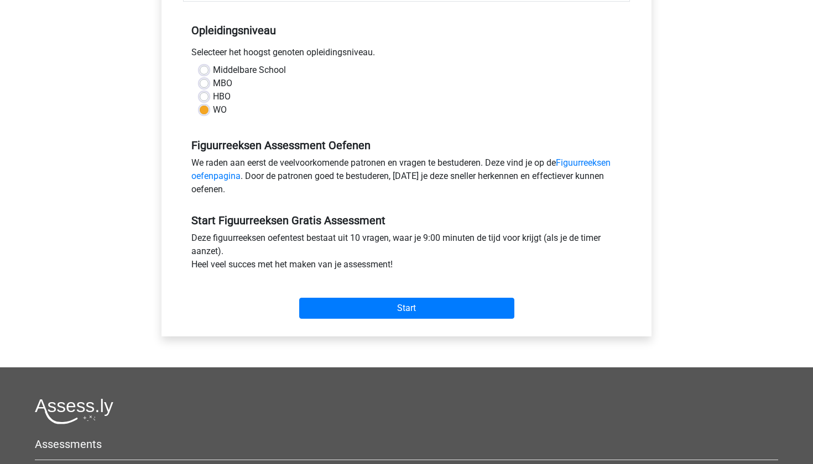
scroll to position [350, 0]
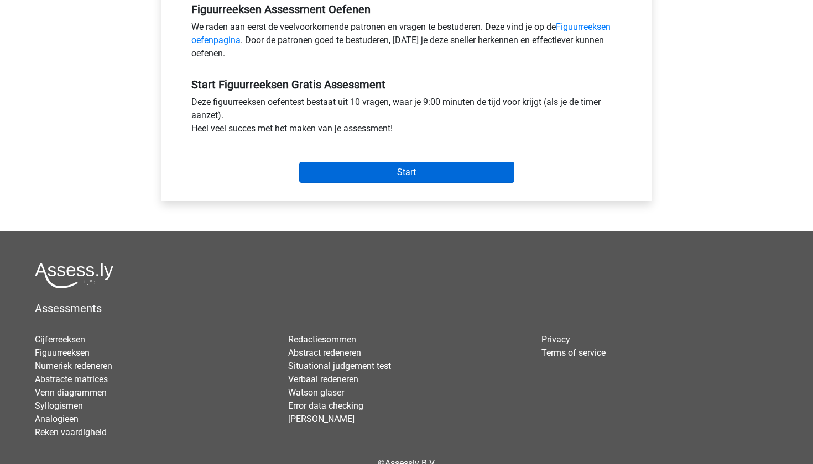
click at [374, 166] on input "Start" at bounding box center [406, 172] width 215 height 21
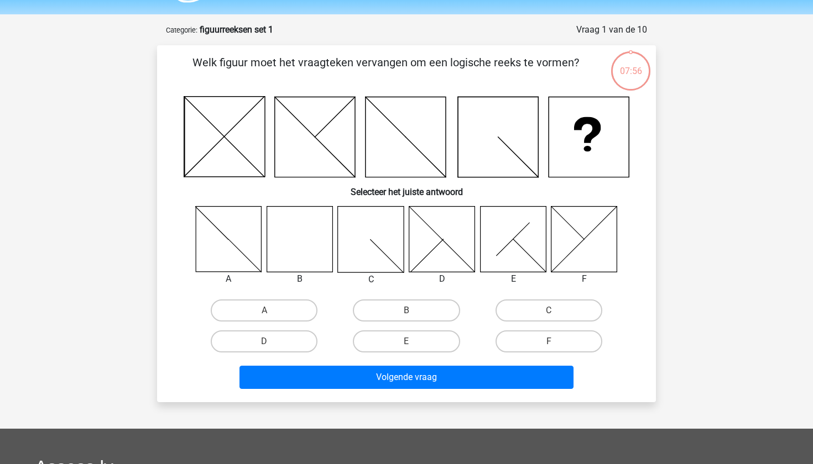
scroll to position [37, 0]
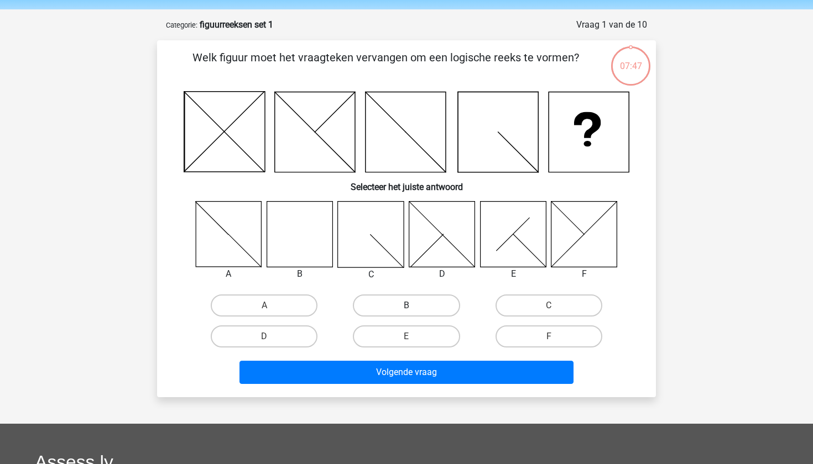
click at [409, 302] on label "B" at bounding box center [406, 306] width 107 height 22
click at [409, 306] on input "B" at bounding box center [409, 309] width 7 height 7
radio input "true"
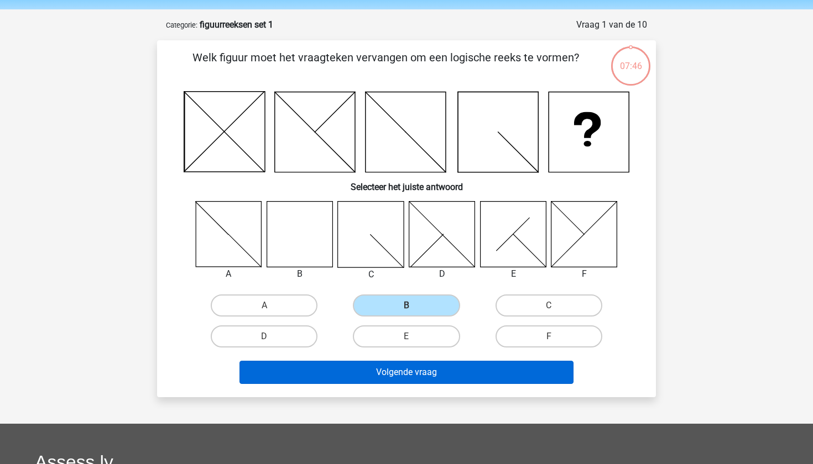
click at [384, 374] on button "Volgende vraag" at bounding box center [406, 372] width 335 height 23
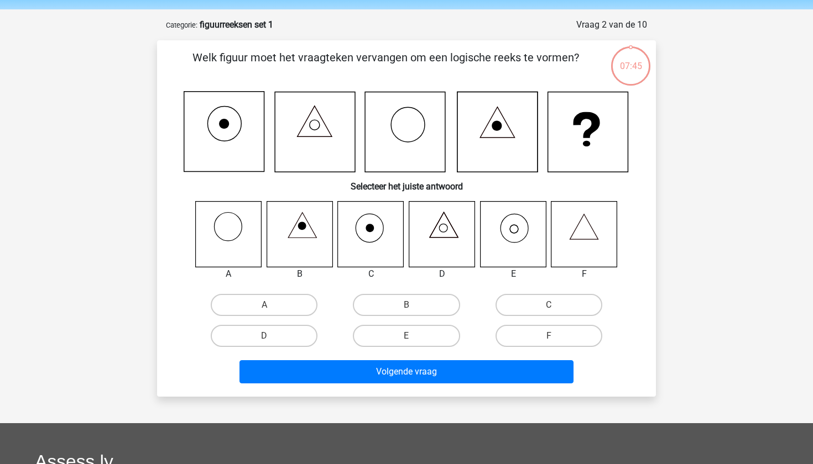
scroll to position [55, 0]
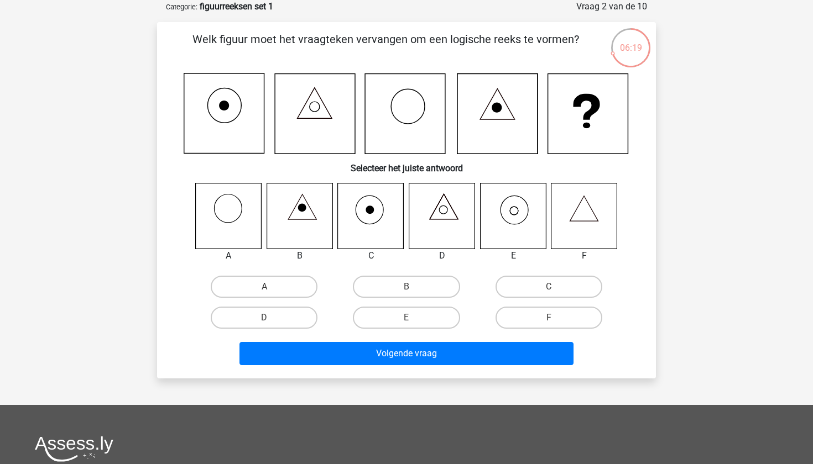
click at [513, 221] on icon at bounding box center [513, 216] width 66 height 66
click at [418, 311] on label "E" at bounding box center [406, 318] width 107 height 22
click at [414, 318] on input "E" at bounding box center [409, 321] width 7 height 7
radio input "true"
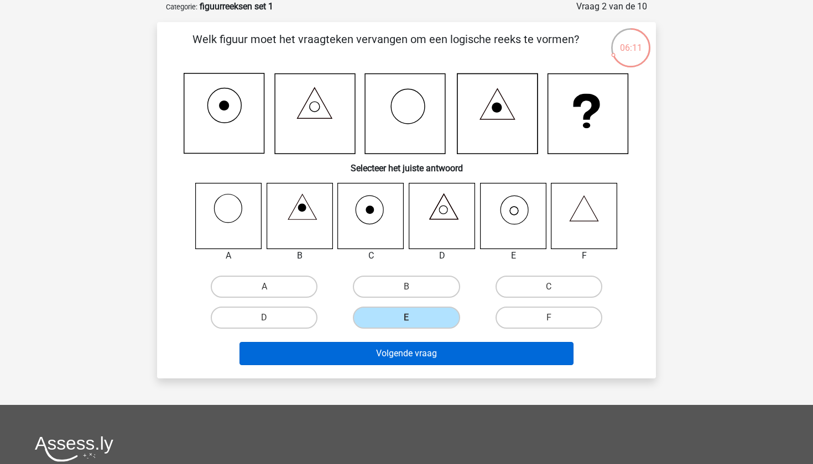
click at [407, 363] on button "Volgende vraag" at bounding box center [406, 353] width 335 height 23
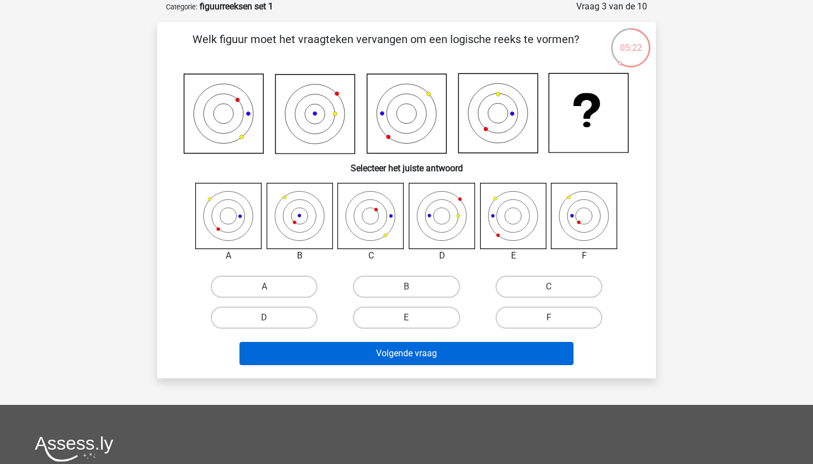
click at [466, 349] on button "Volgende vraag" at bounding box center [406, 353] width 335 height 23
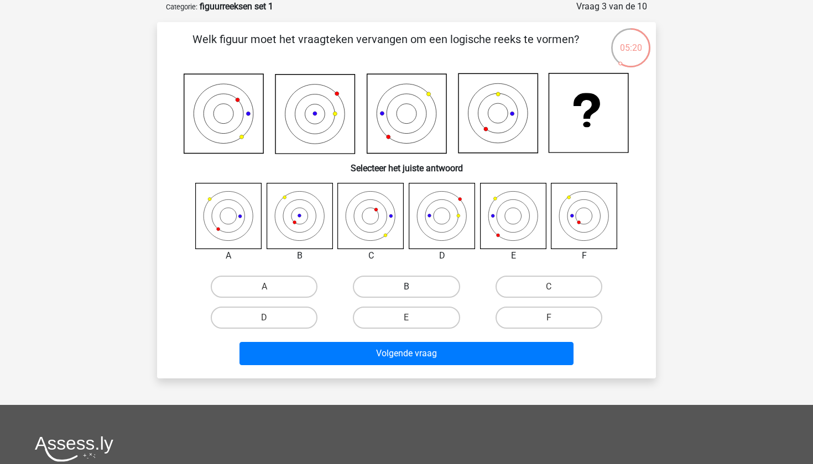
click at [391, 288] on label "B" at bounding box center [406, 287] width 107 height 22
click at [406, 288] on input "B" at bounding box center [409, 290] width 7 height 7
radio input "true"
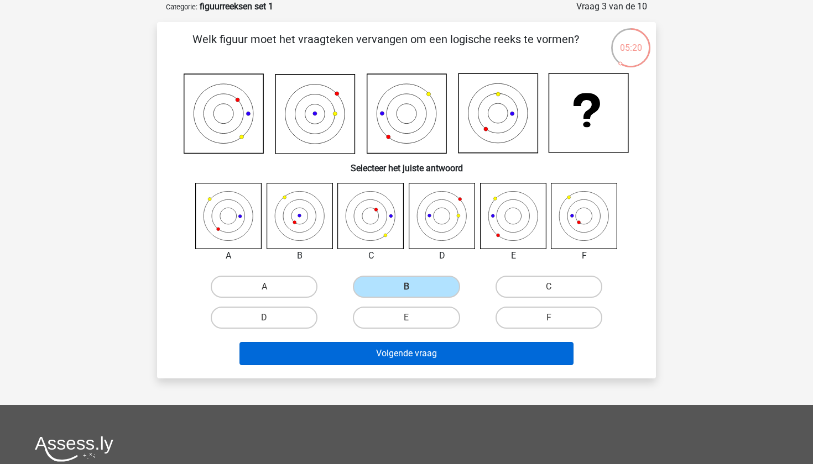
click at [404, 364] on button "Volgende vraag" at bounding box center [406, 353] width 335 height 23
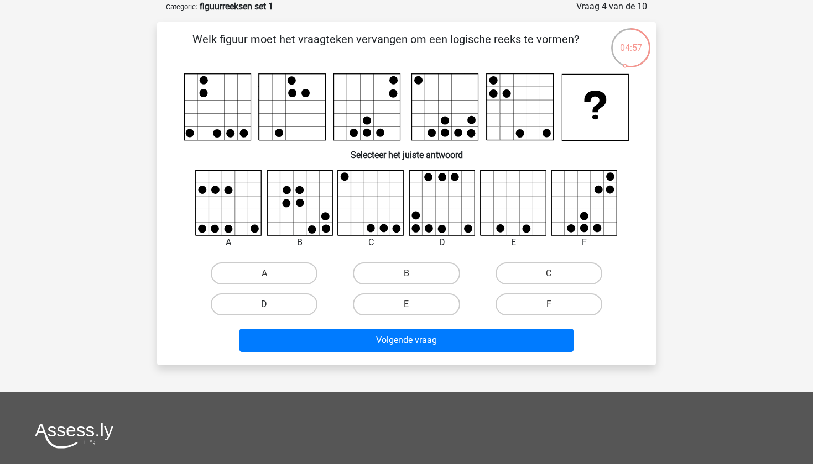
click at [295, 300] on label "D" at bounding box center [264, 305] width 107 height 22
click at [271, 305] on input "D" at bounding box center [267, 308] width 7 height 7
radio input "true"
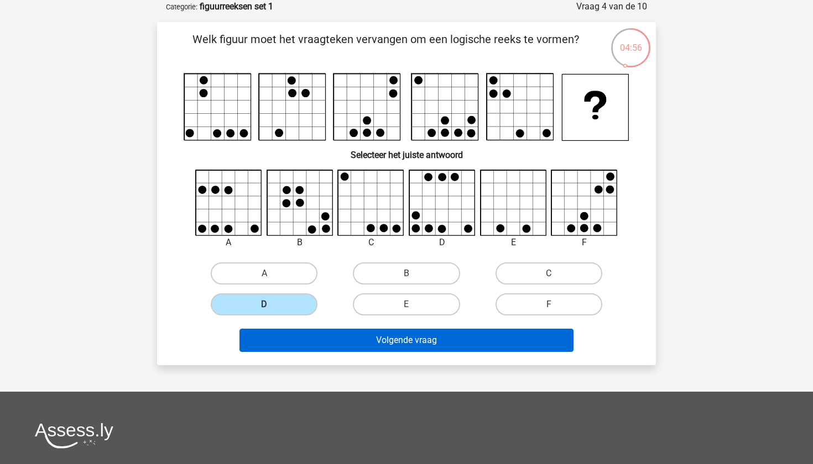
click at [295, 333] on button "Volgende vraag" at bounding box center [406, 340] width 335 height 23
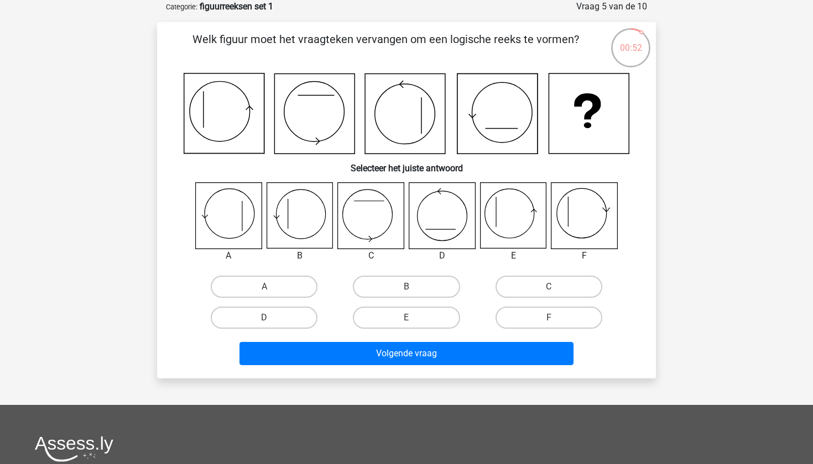
click at [525, 213] on icon at bounding box center [513, 216] width 66 height 66
click at [510, 217] on icon at bounding box center [513, 216] width 66 height 66
click at [415, 315] on label "E" at bounding box center [406, 318] width 107 height 22
click at [414, 318] on input "E" at bounding box center [409, 321] width 7 height 7
radio input "true"
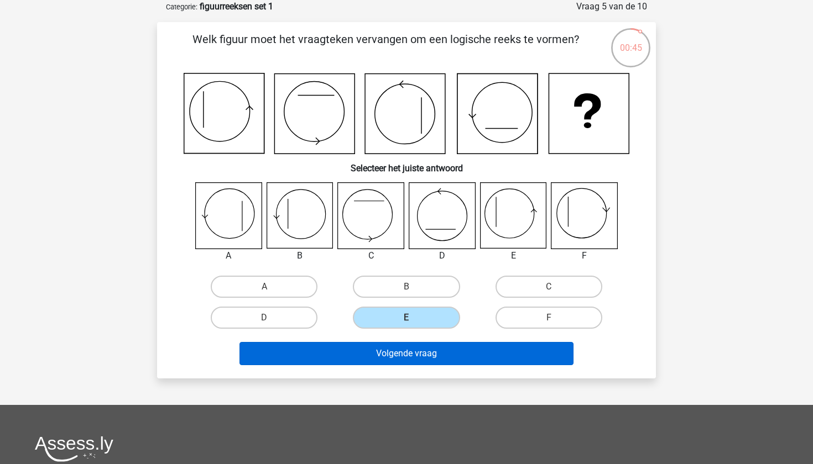
click at [495, 358] on button "Volgende vraag" at bounding box center [406, 353] width 335 height 23
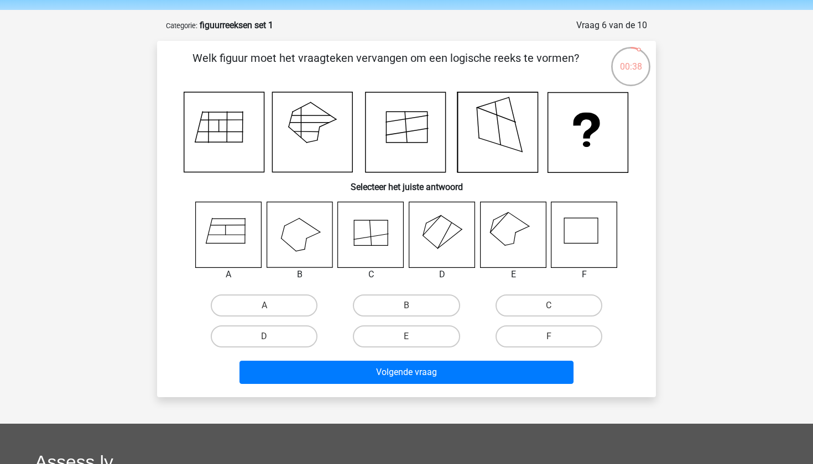
scroll to position [32, 0]
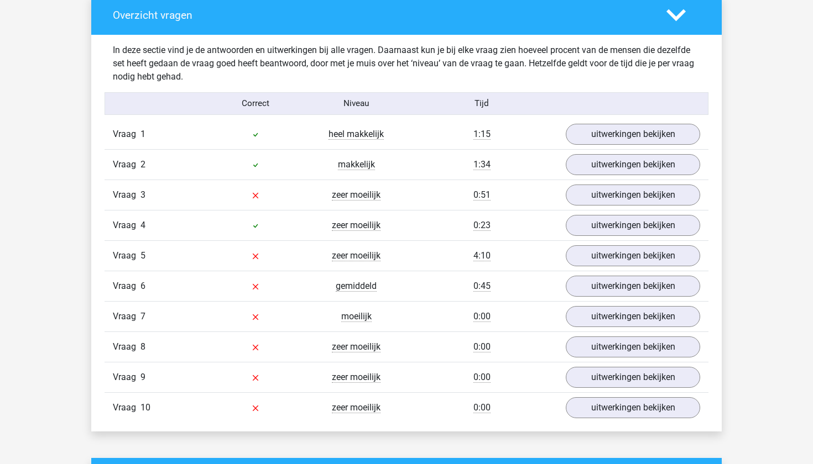
scroll to position [839, 0]
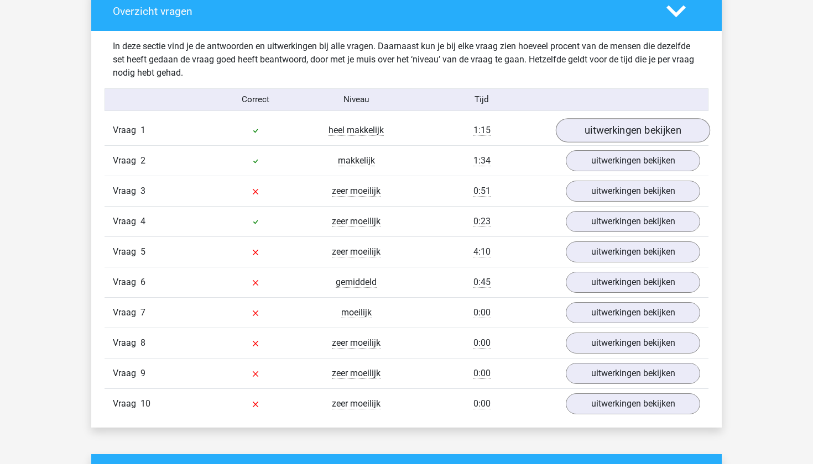
click at [602, 129] on link "uitwerkingen bekijken" at bounding box center [633, 130] width 154 height 24
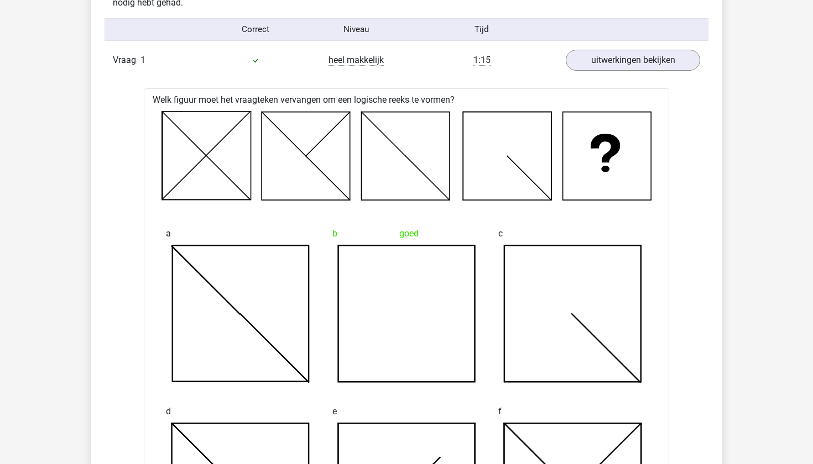
scroll to position [934, 0]
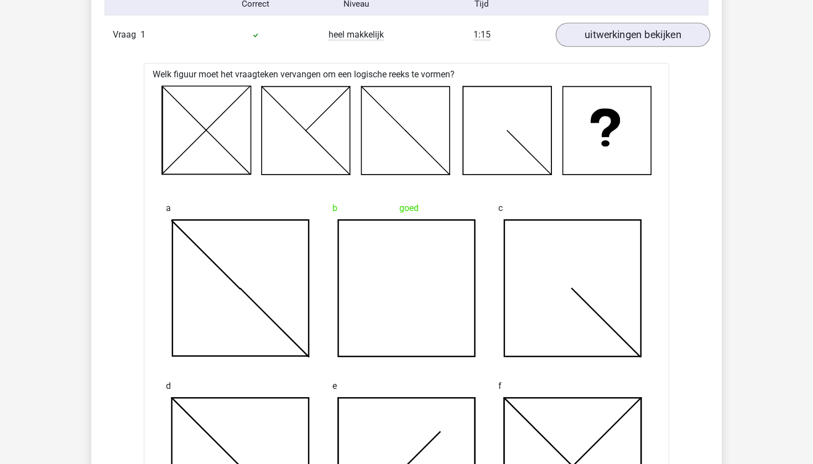
click at [617, 34] on link "uitwerkingen bekijken" at bounding box center [633, 35] width 154 height 24
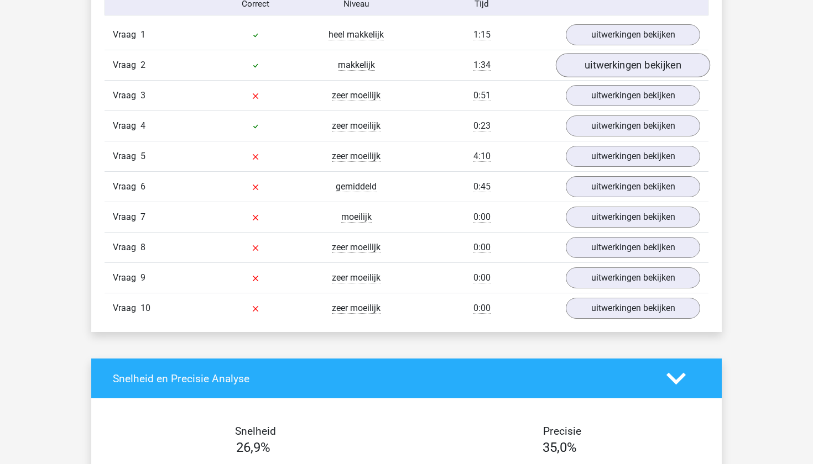
click at [612, 64] on link "uitwerkingen bekijken" at bounding box center [633, 65] width 154 height 24
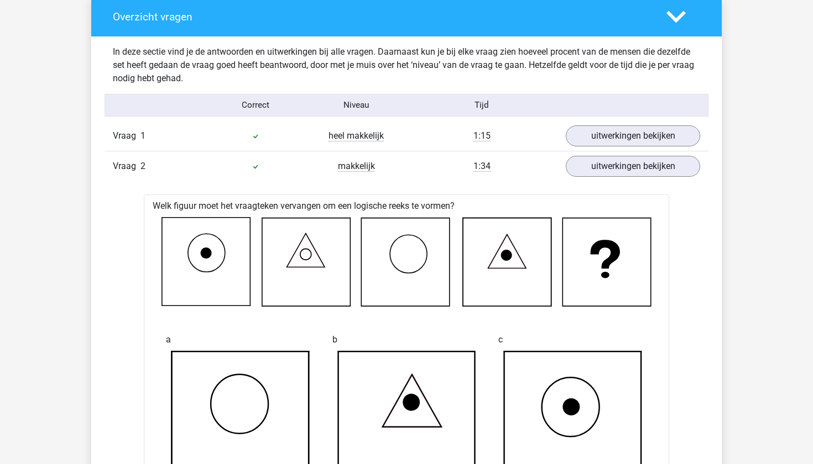
scroll to position [812, 0]
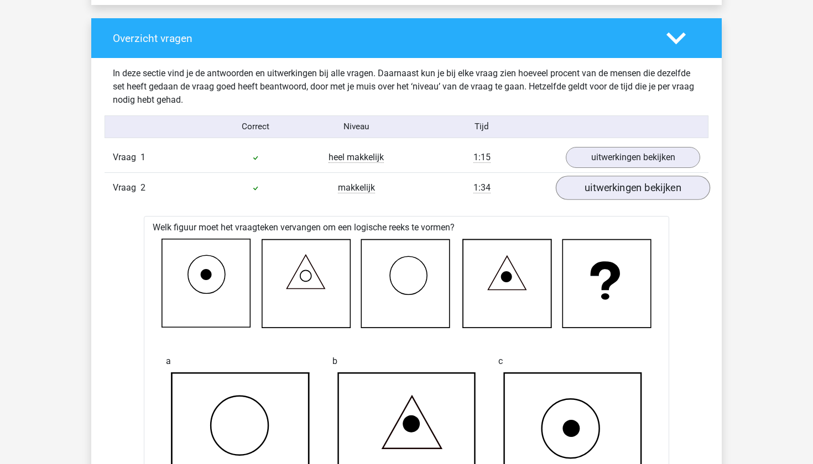
click at [600, 181] on link "uitwerkingen bekijken" at bounding box center [633, 188] width 154 height 24
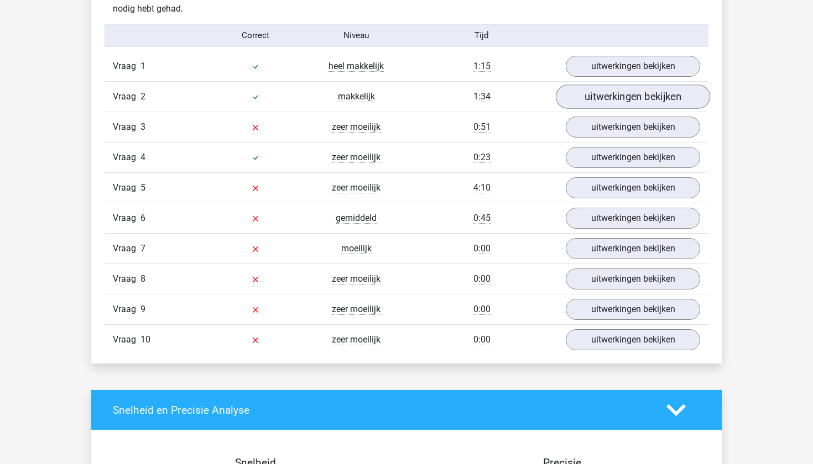
scroll to position [901, 0]
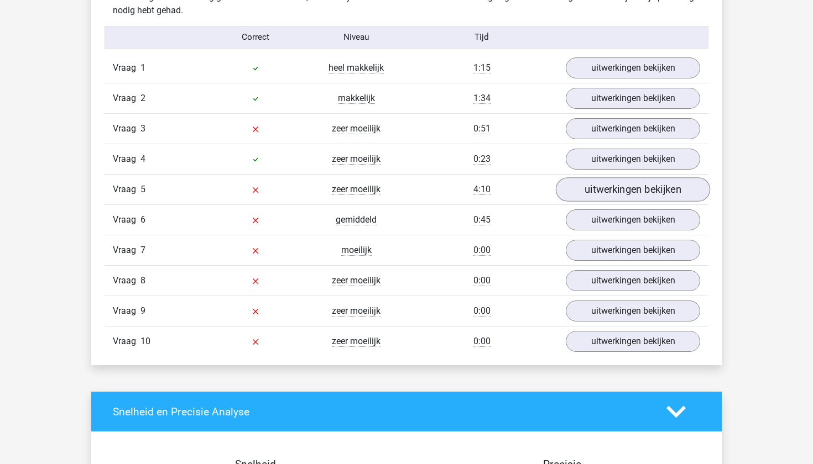
click at [584, 188] on link "uitwerkingen bekijken" at bounding box center [633, 189] width 154 height 24
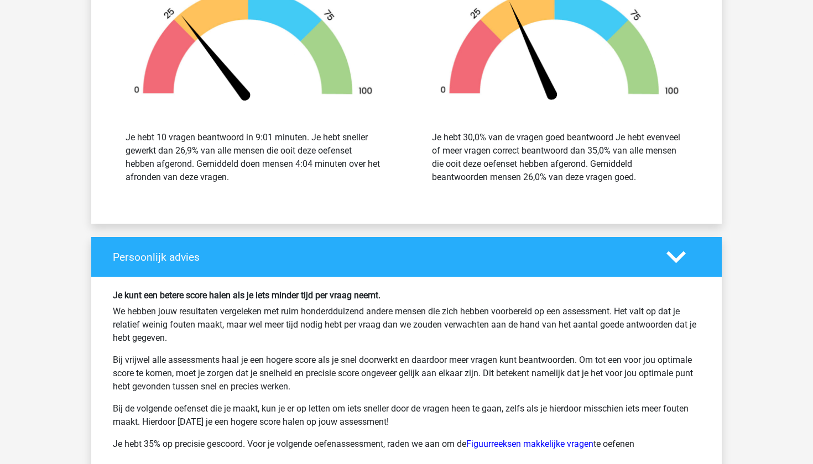
scroll to position [2301, 0]
